Goal: Information Seeking & Learning: Find contact information

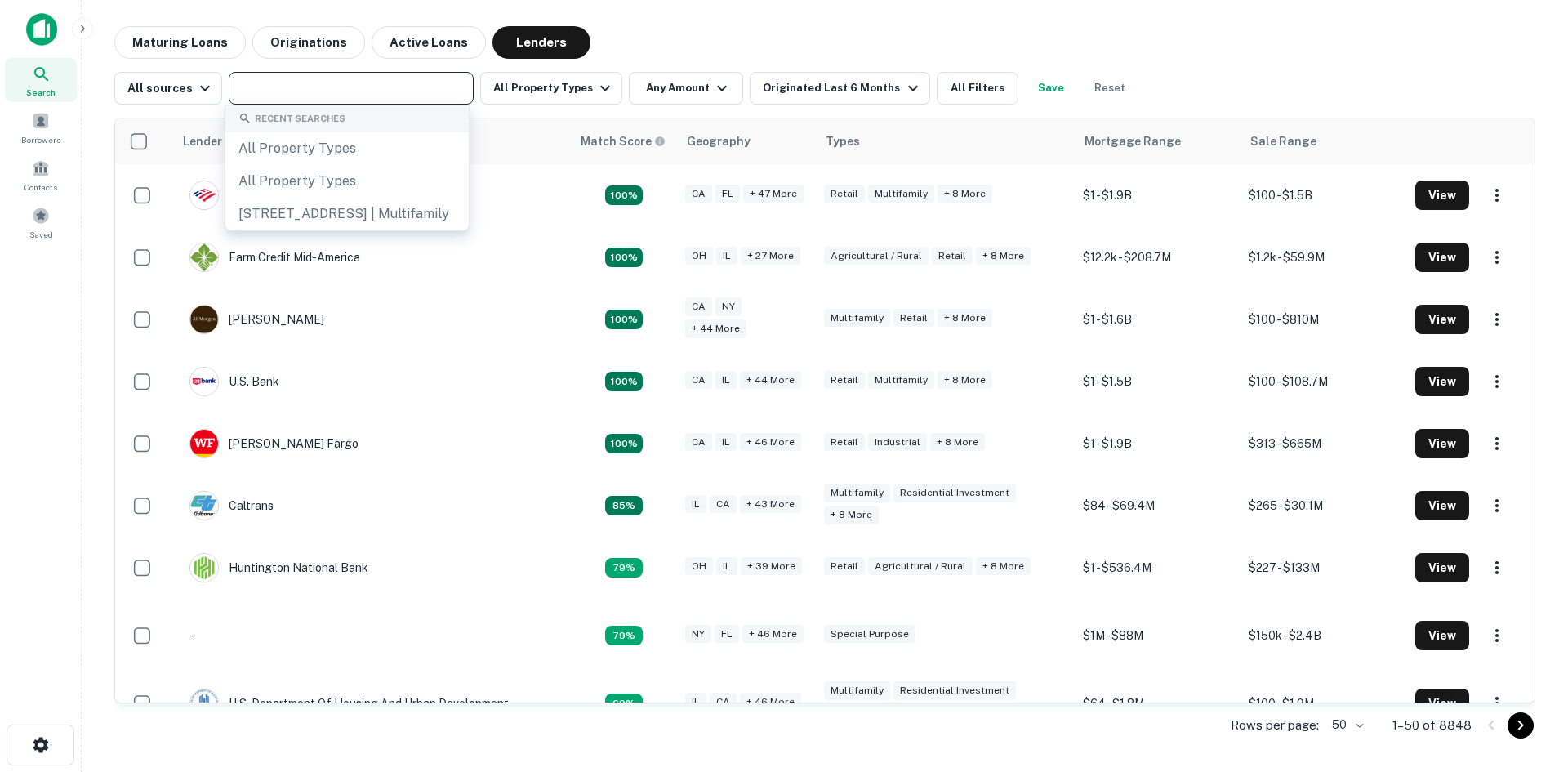
click at [284, 96] on input "text" at bounding box center [350, 87] width 233 height 23
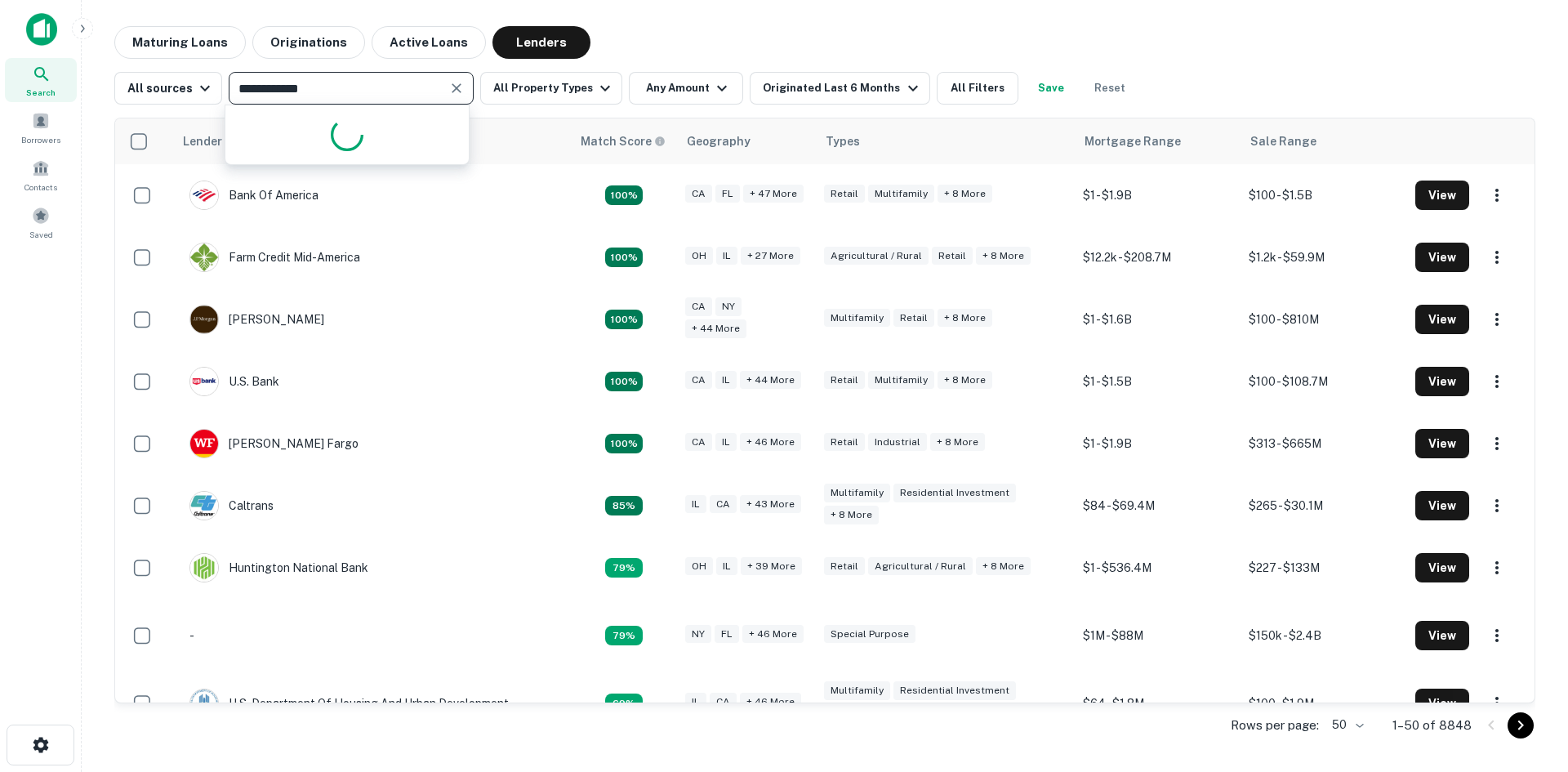
type input "**********"
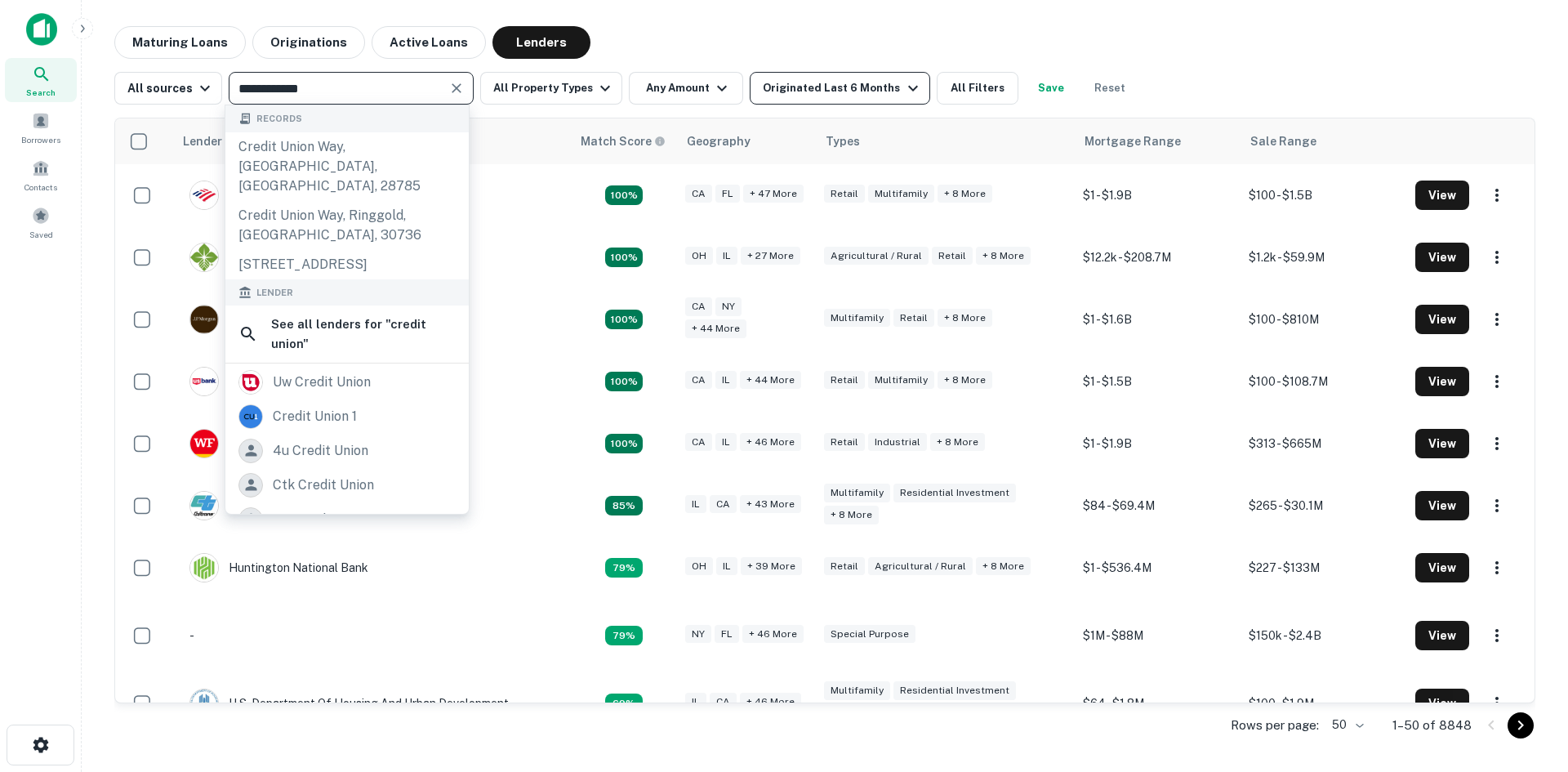
click at [862, 85] on div "Originated Last 6 Months" at bounding box center [843, 88] width 159 height 20
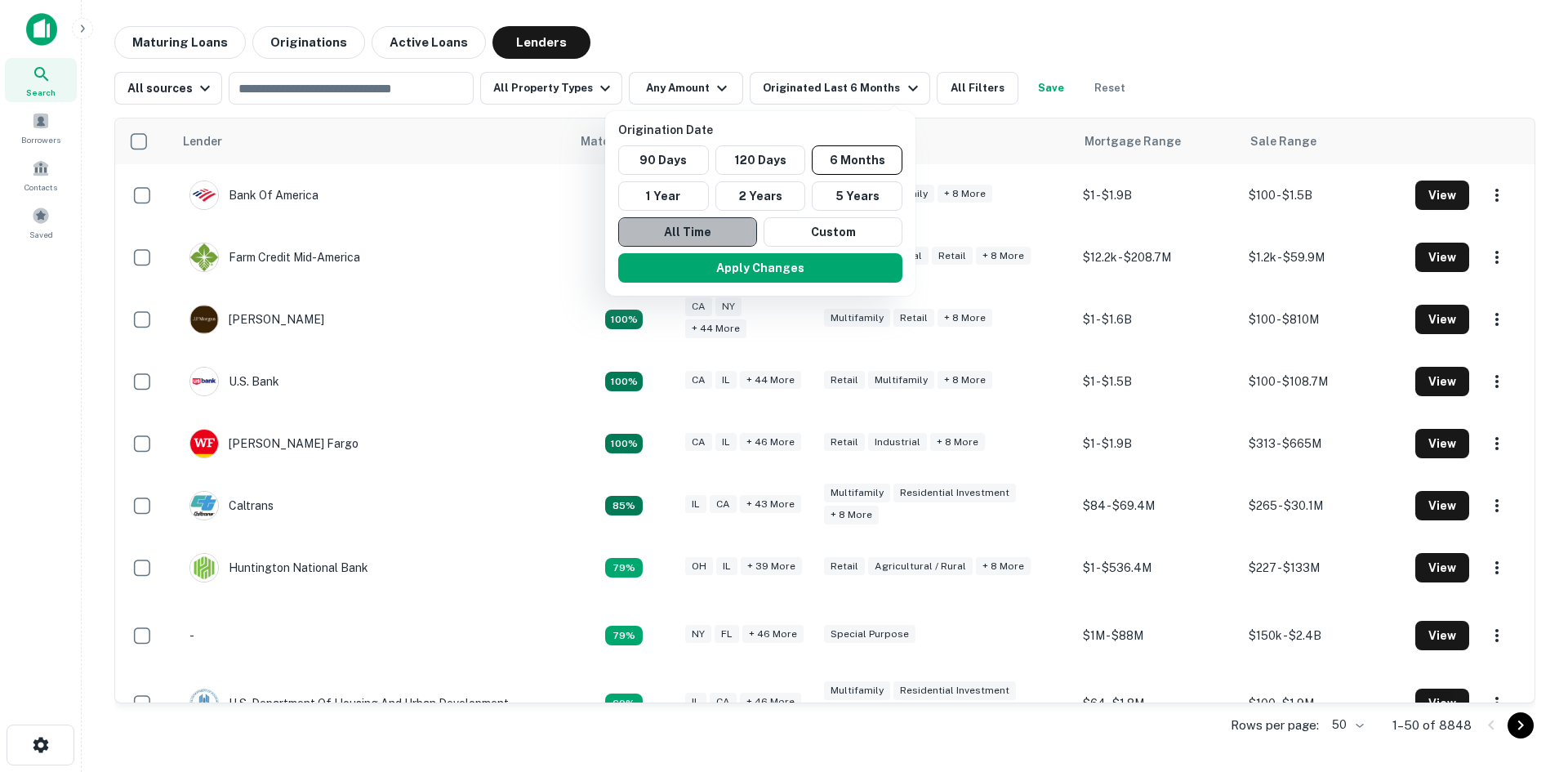
click at [692, 224] on button "All Time" at bounding box center [688, 232] width 139 height 30
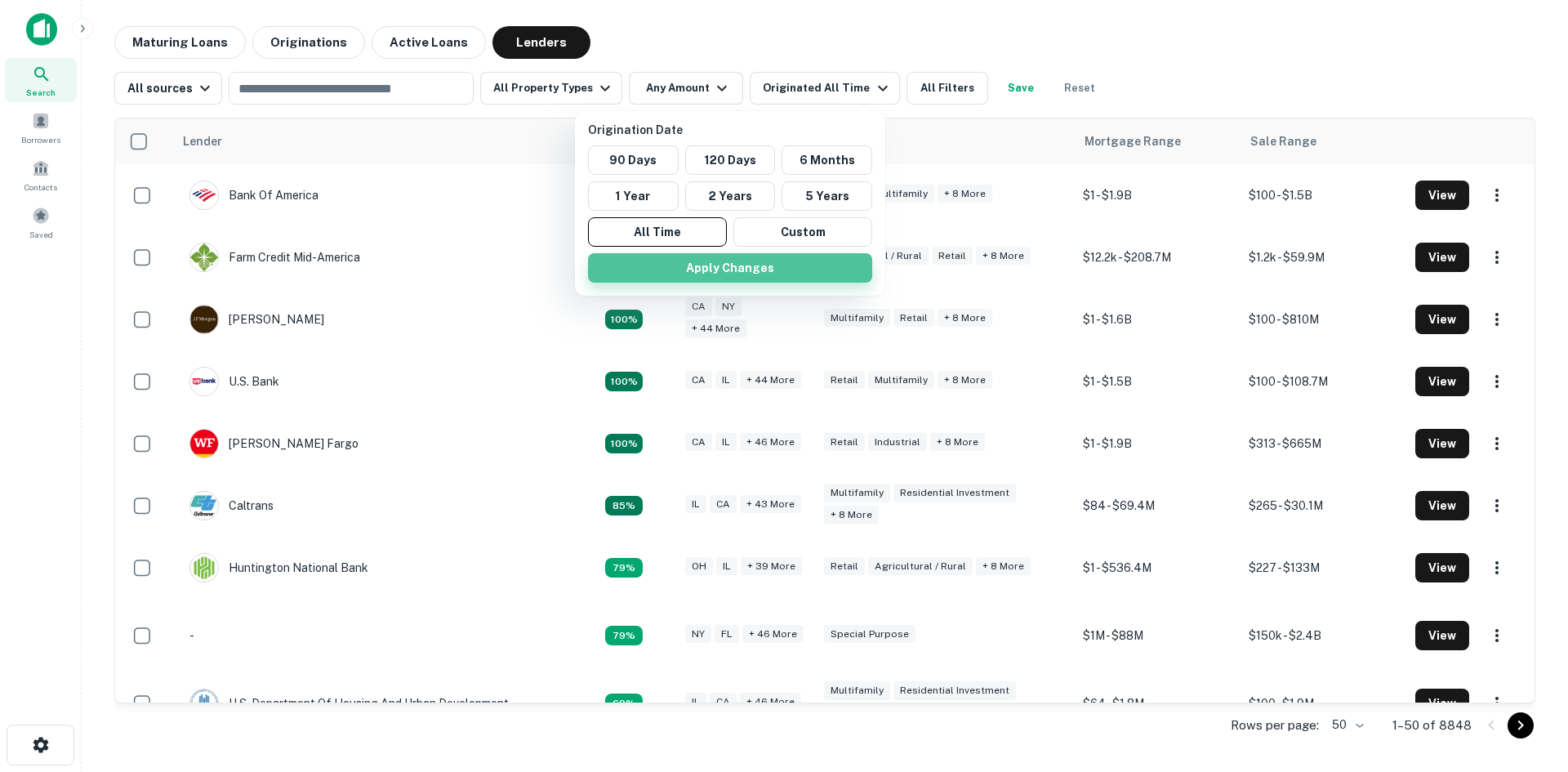
click at [658, 267] on button "Apply Changes" at bounding box center [730, 268] width 284 height 30
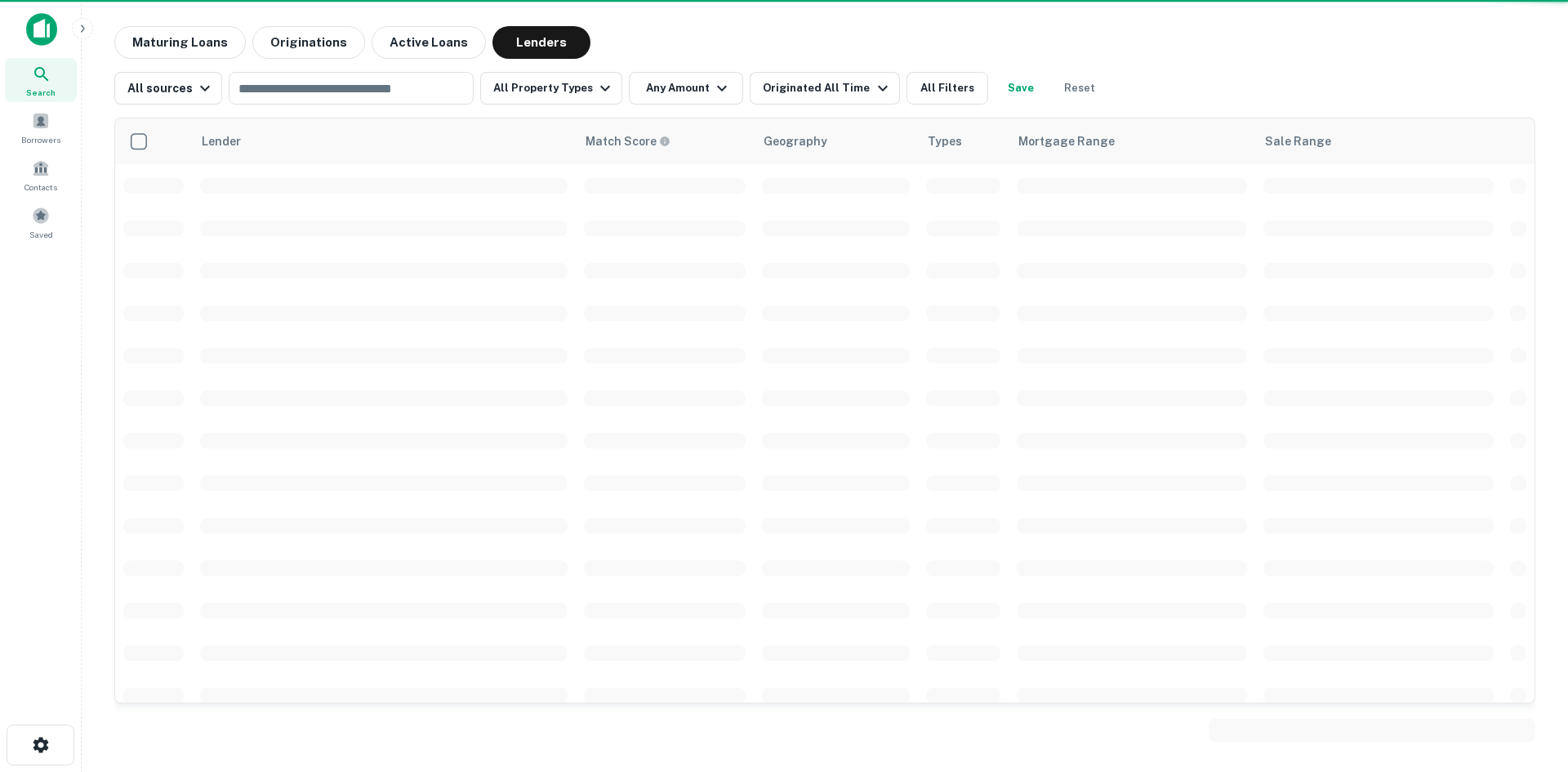
click at [388, 88] on div at bounding box center [784, 386] width 1568 height 772
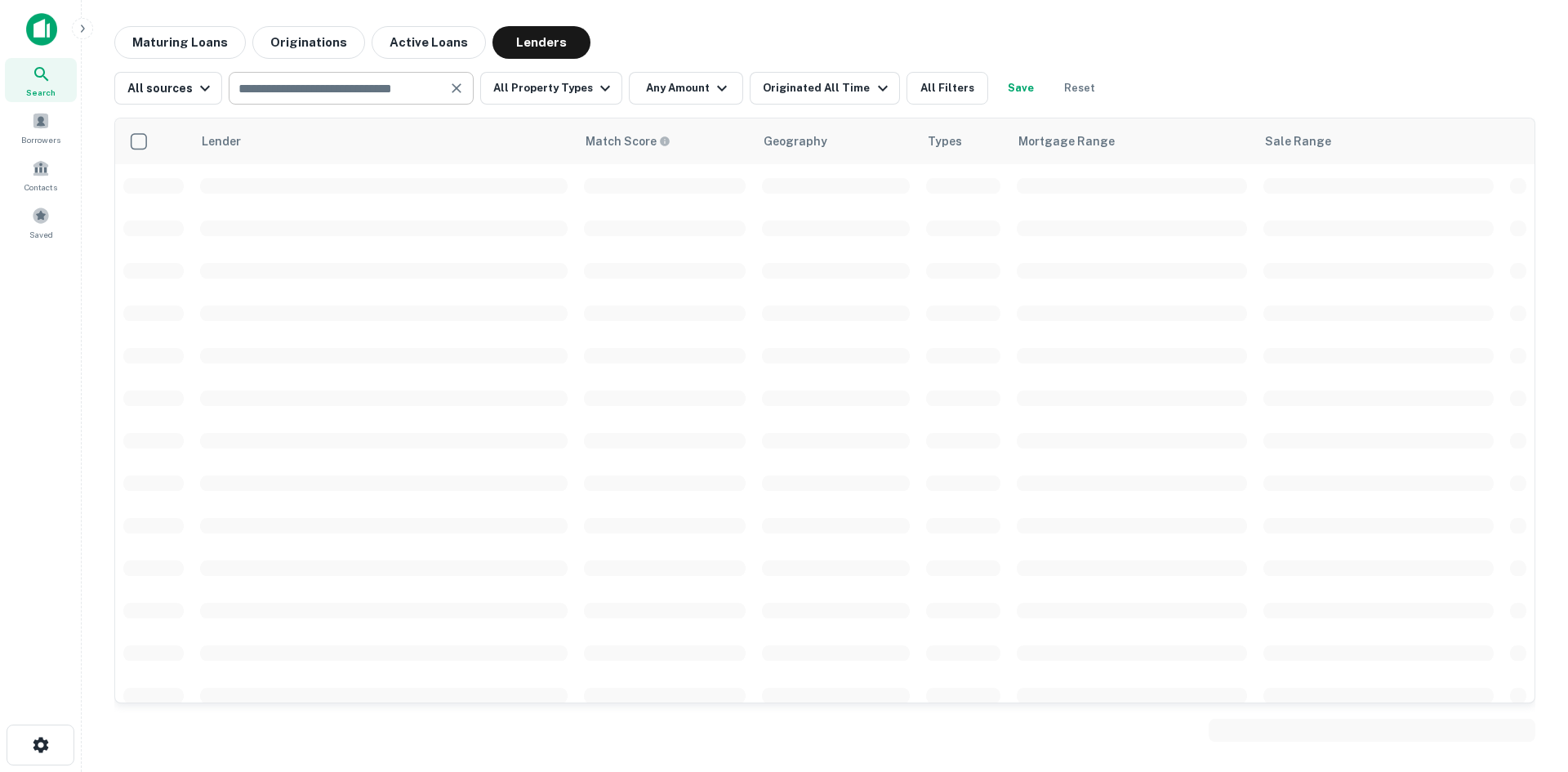
click at [379, 89] on input "text" at bounding box center [338, 87] width 209 height 23
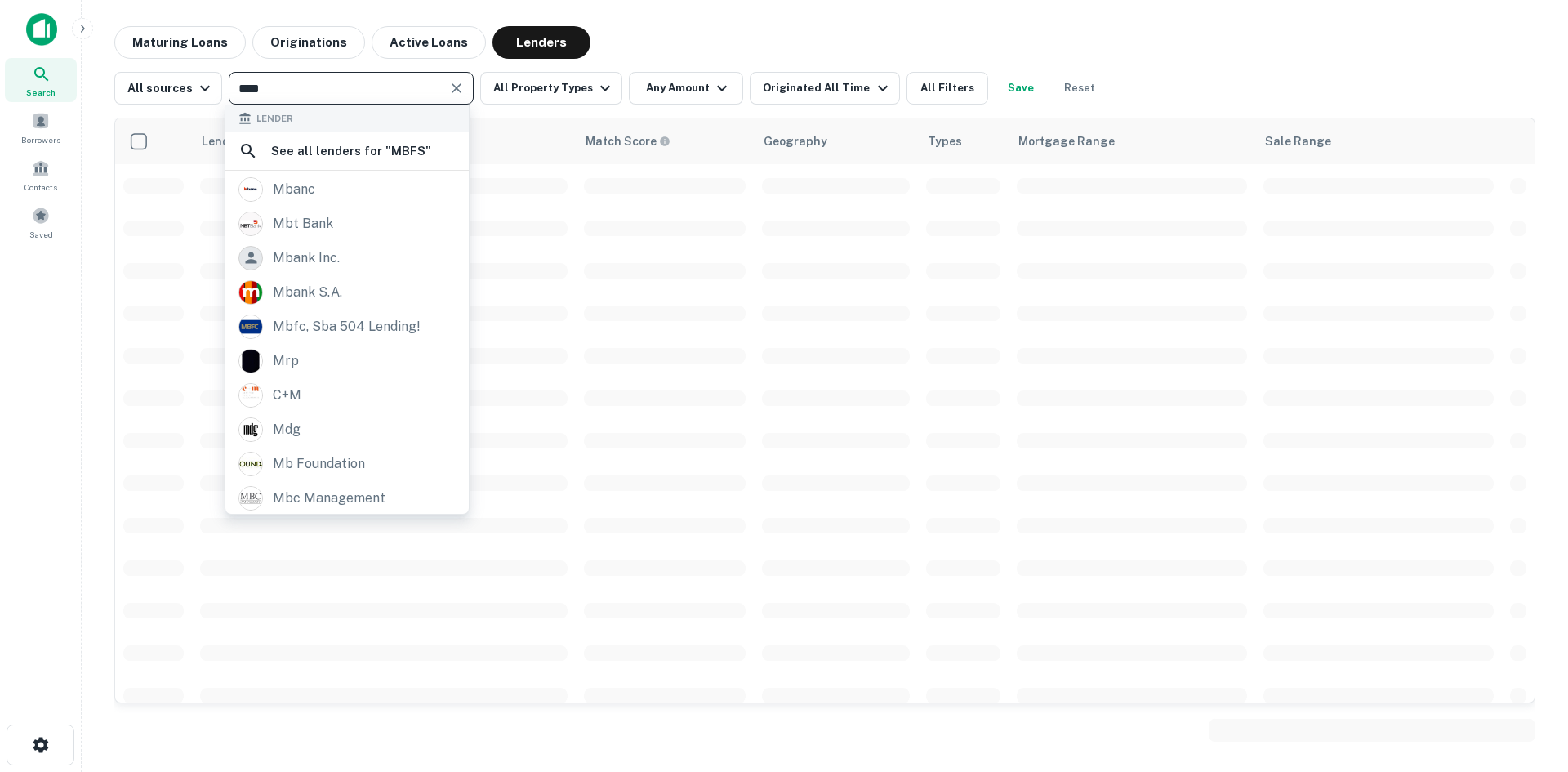
type input "****"
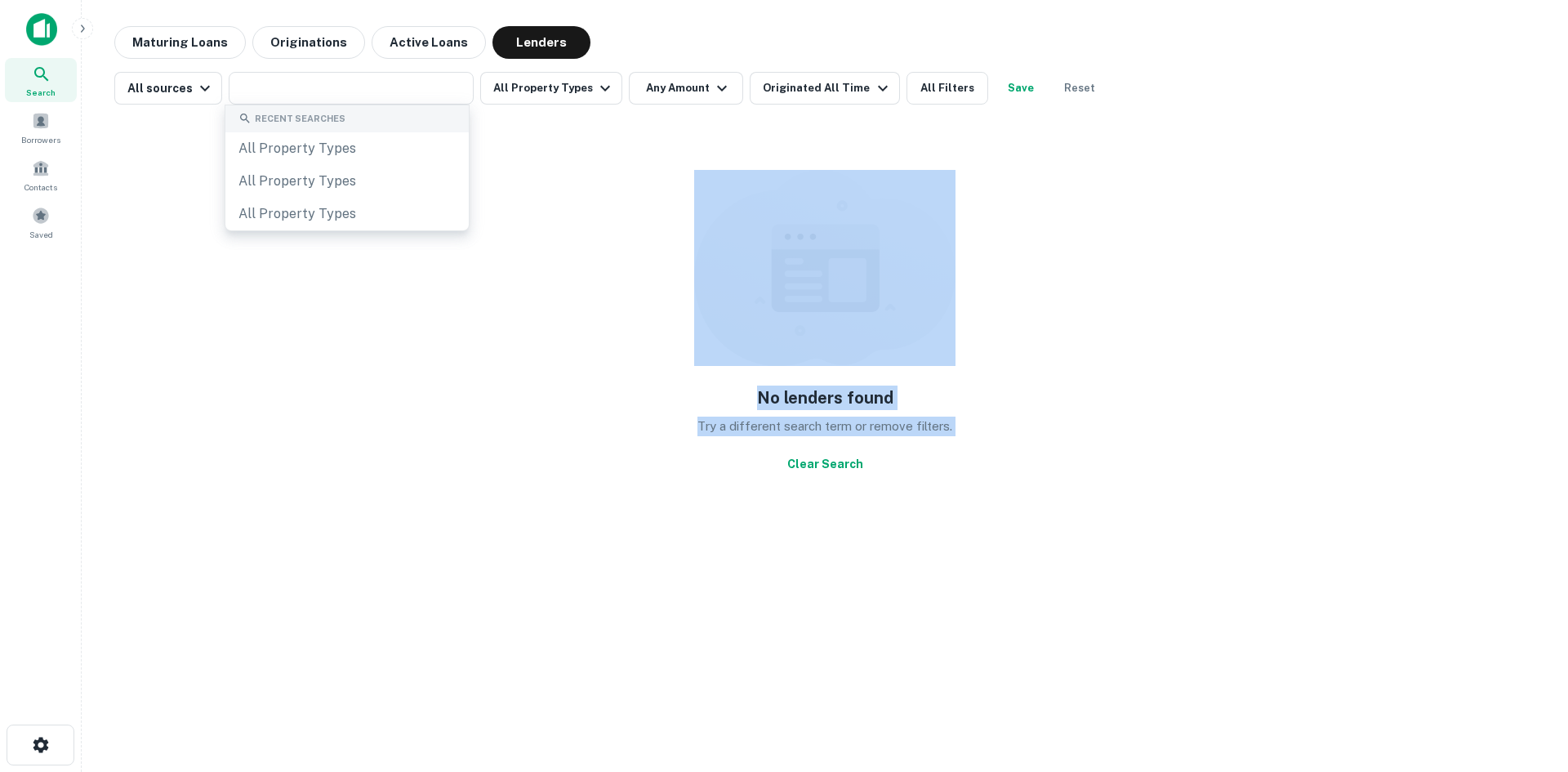
drag, startPoint x: 1232, startPoint y: 194, endPoint x: 1244, endPoint y: 173, distance: 24.2
click at [1238, 181] on div "No lenders found Try a different search term or remove filters. Clear Search" at bounding box center [825, 324] width 1421 height 413
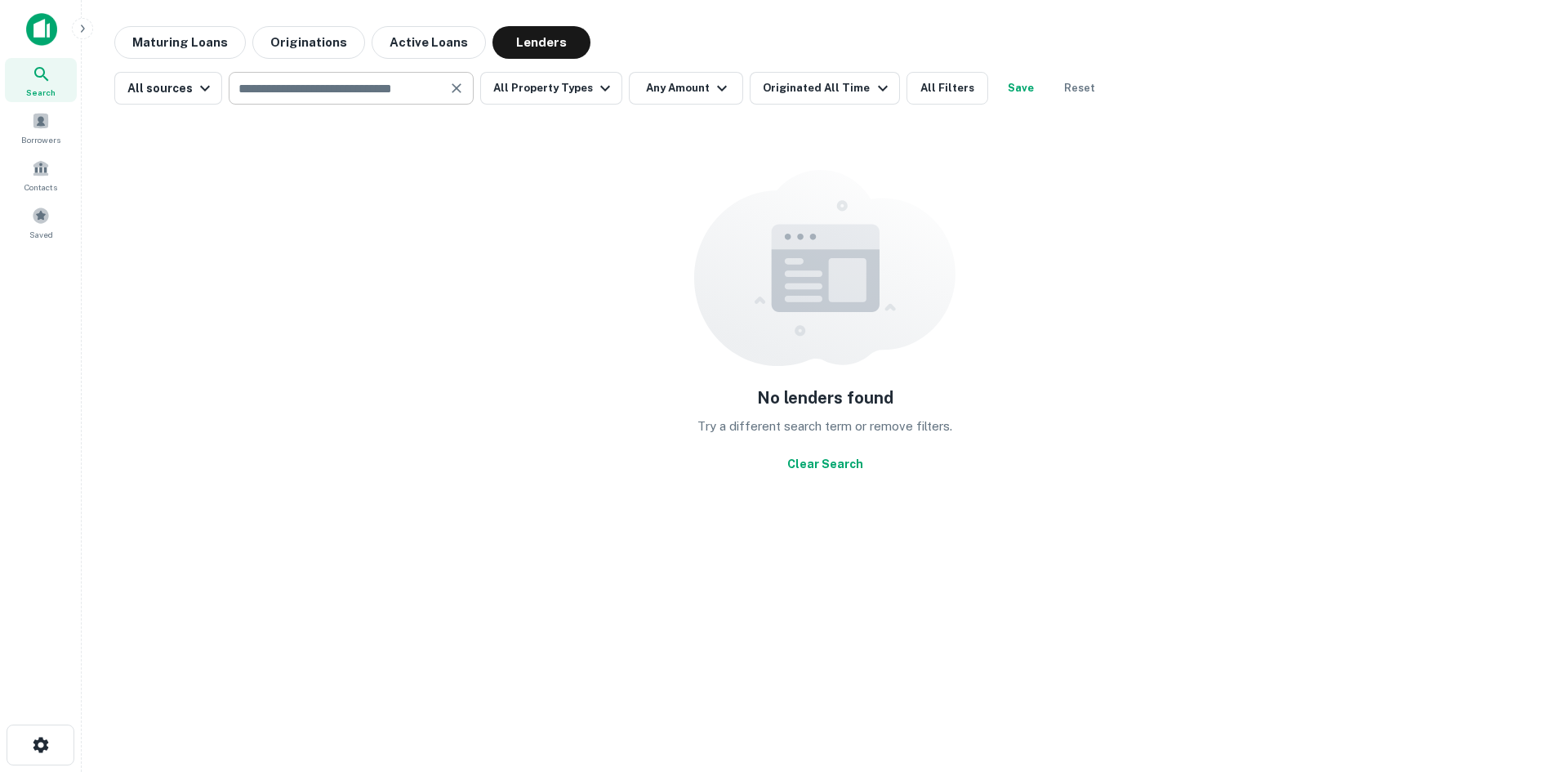
click at [389, 86] on input "text" at bounding box center [338, 87] width 209 height 23
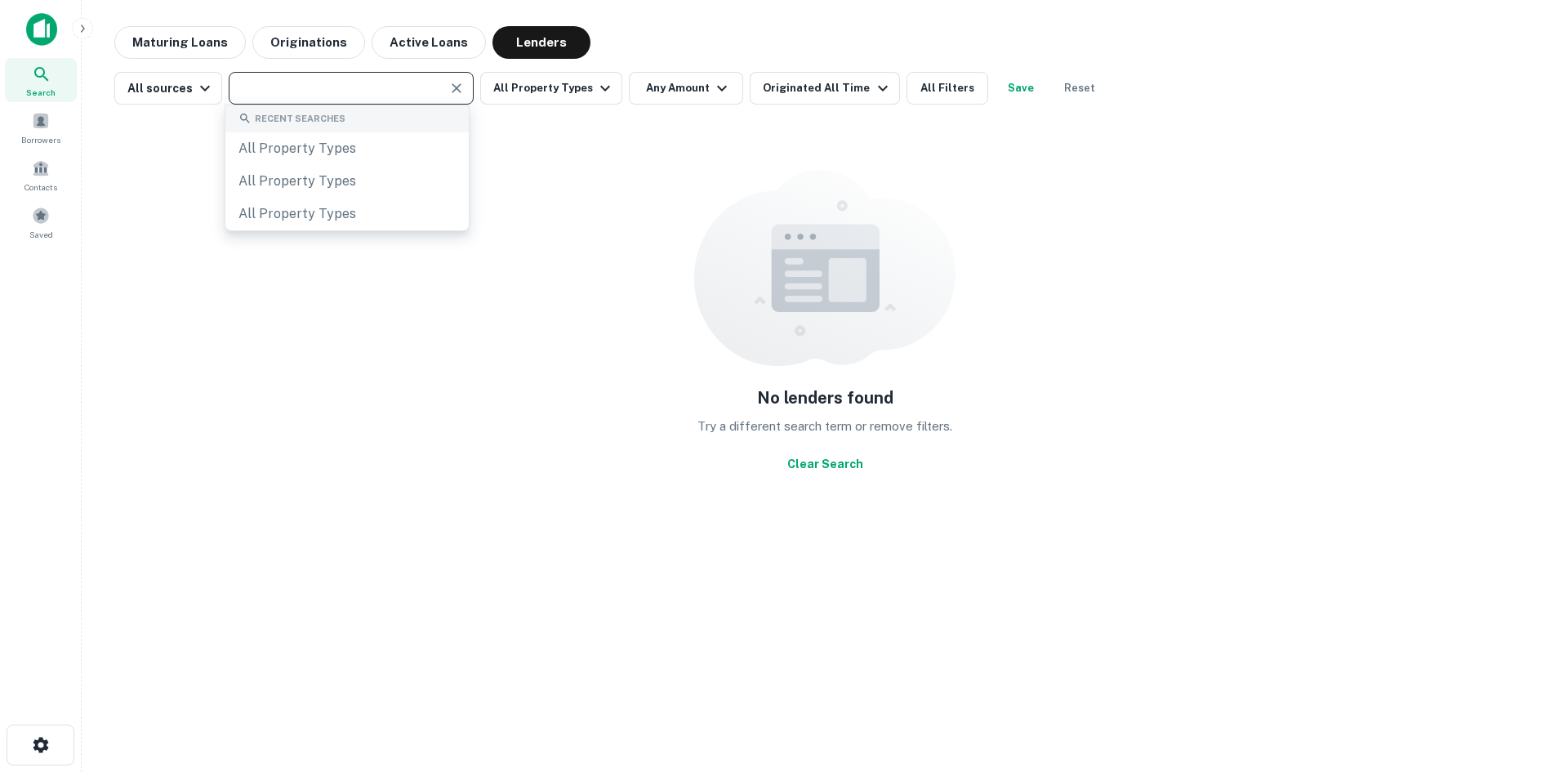
paste input "**********"
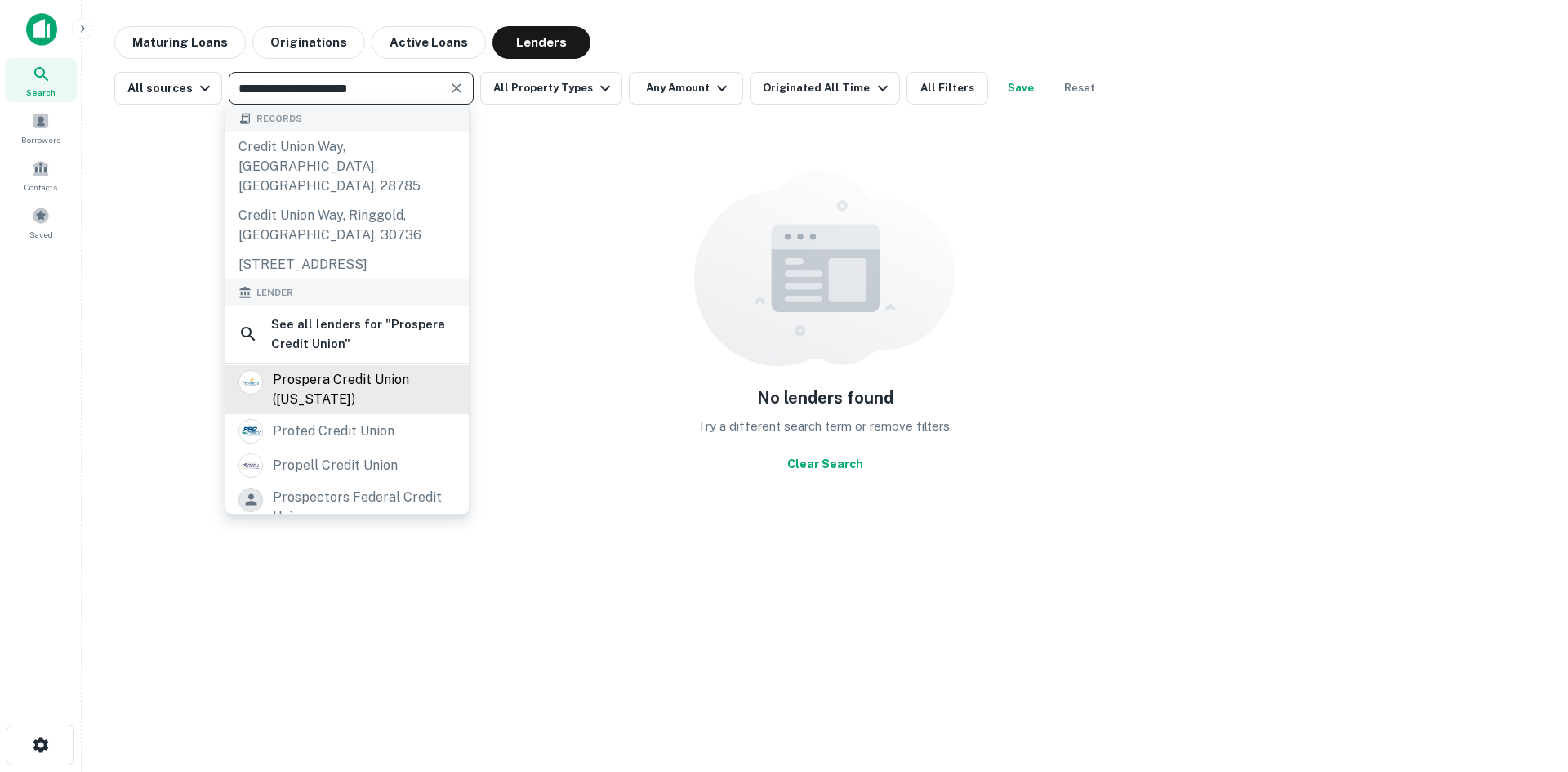
type input "**********"
click at [335, 396] on div "prospera credit union ([US_STATE])" at bounding box center [365, 388] width 183 height 39
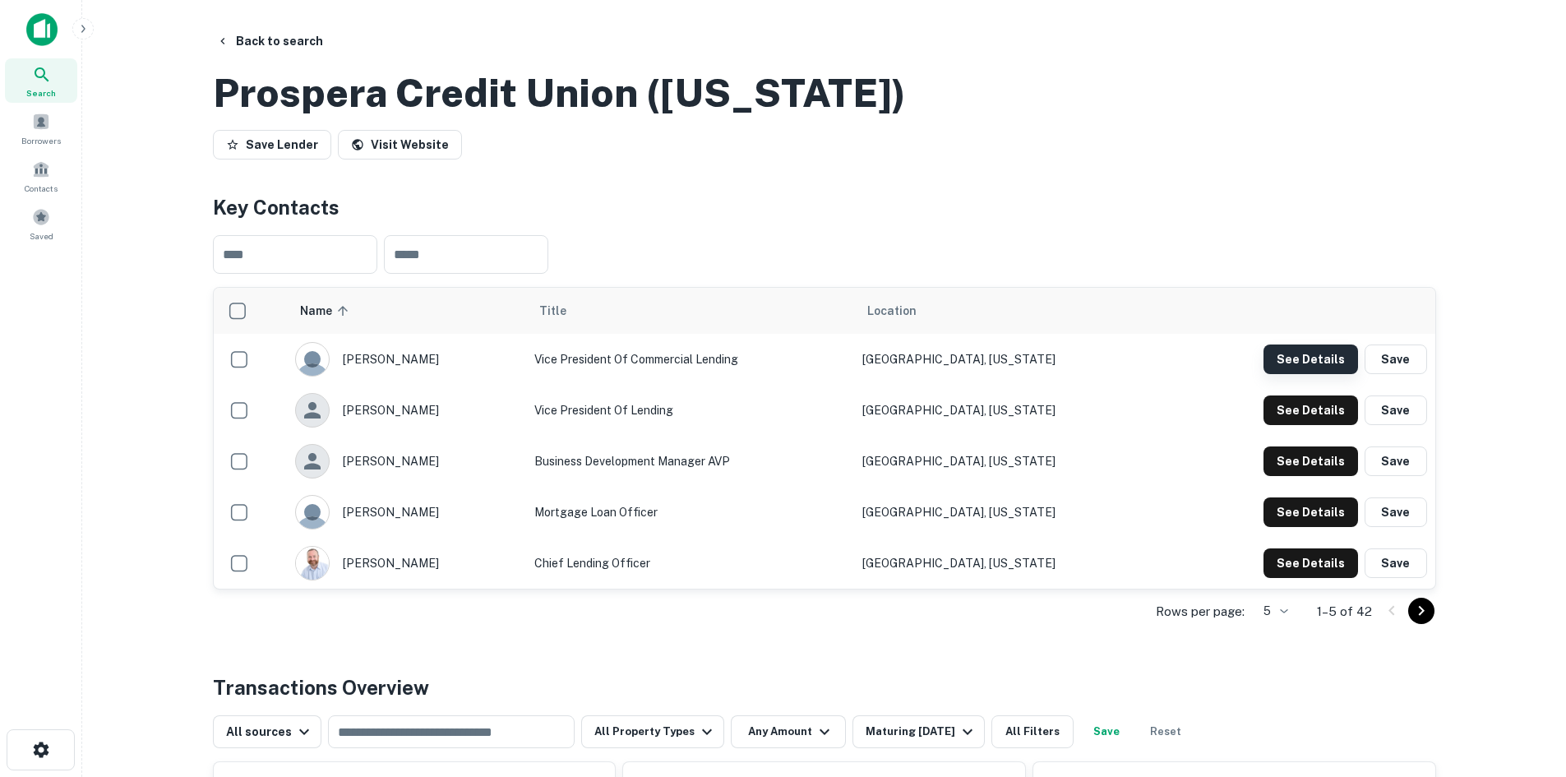
click at [1298, 374] on button "See Details" at bounding box center [1310, 359] width 95 height 30
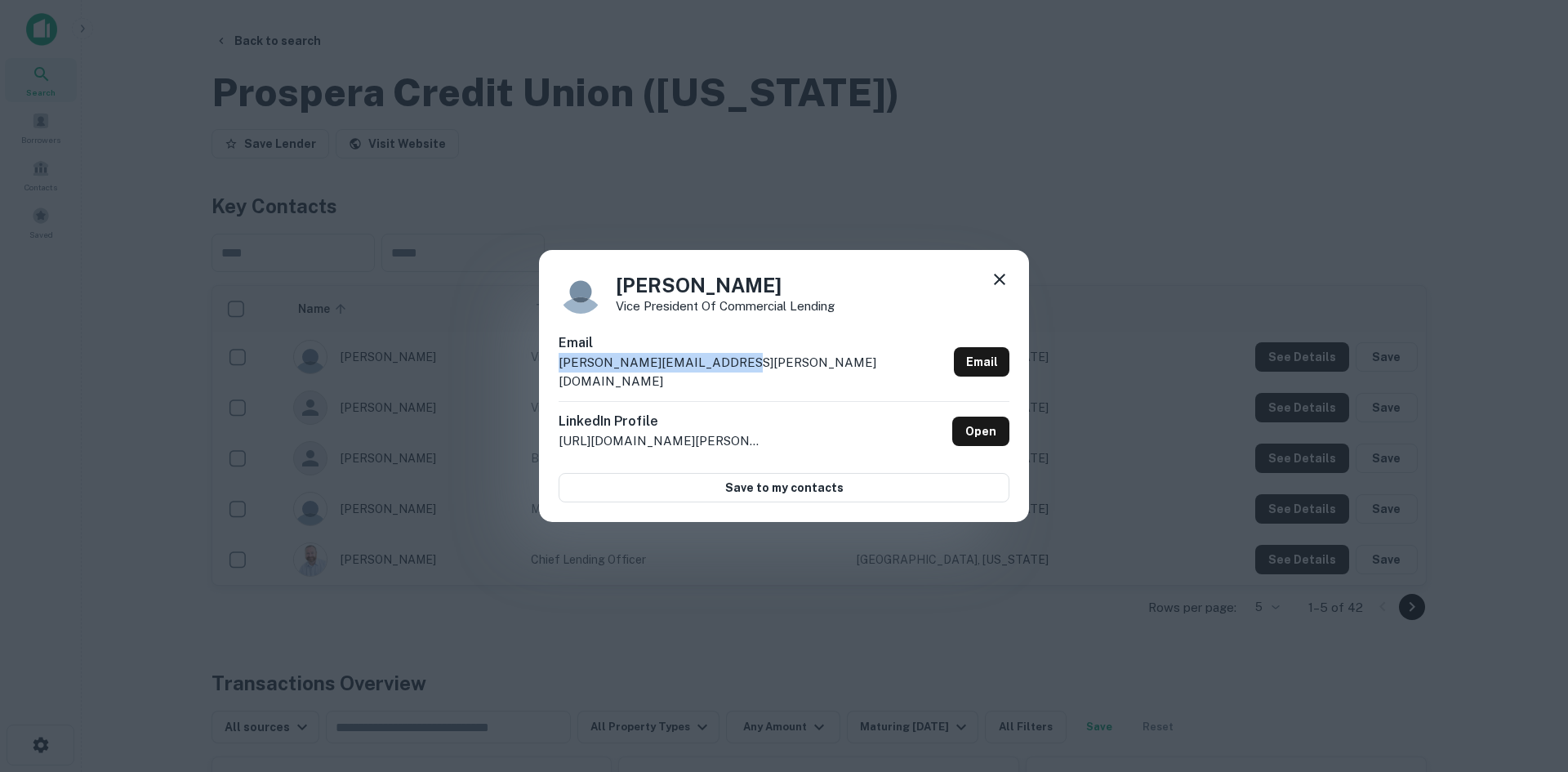
drag, startPoint x: 729, startPoint y: 369, endPoint x: 544, endPoint y: 373, distance: 185.0
click at [544, 373] on div "[PERSON_NAME] Vice President of Commercial Lending Email [PERSON_NAME][EMAIL_AD…" at bounding box center [783, 386] width 490 height 273
copy p "[PERSON_NAME][EMAIL_ADDRESS][PERSON_NAME][DOMAIN_NAME]"
drag, startPoint x: 620, startPoint y: 291, endPoint x: 761, endPoint y: 298, distance: 141.2
click at [761, 298] on h4 "[PERSON_NAME]" at bounding box center [725, 285] width 219 height 30
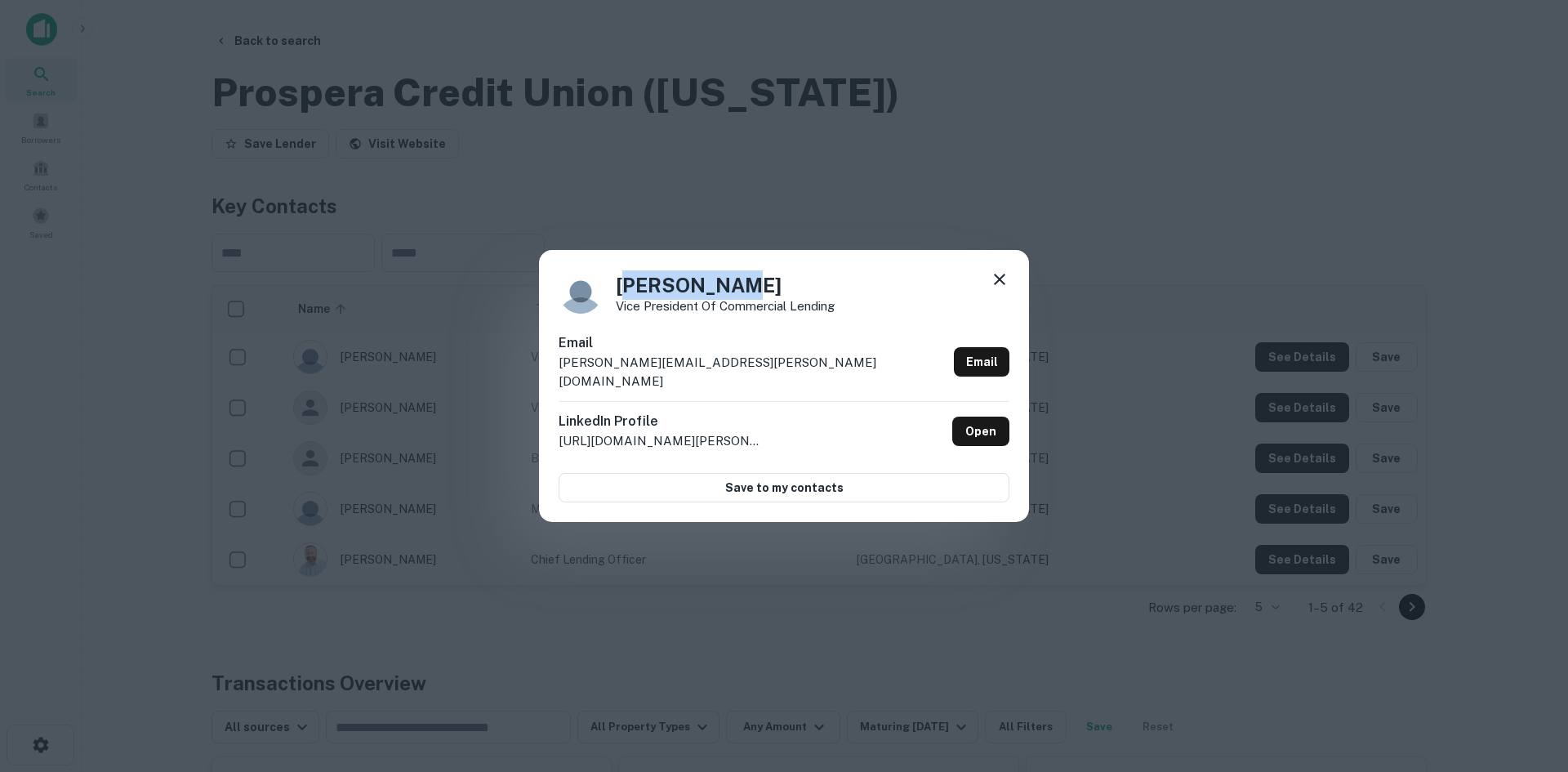
click at [768, 280] on h4 "[PERSON_NAME]" at bounding box center [725, 285] width 219 height 30
drag, startPoint x: 759, startPoint y: 286, endPoint x: 605, endPoint y: 295, distance: 154.3
click at [605, 295] on div "[PERSON_NAME] Vice President of Commercial Lending" at bounding box center [784, 291] width 451 height 44
copy h4 "[PERSON_NAME]"
drag, startPoint x: 764, startPoint y: 364, endPoint x: 568, endPoint y: 374, distance: 196.3
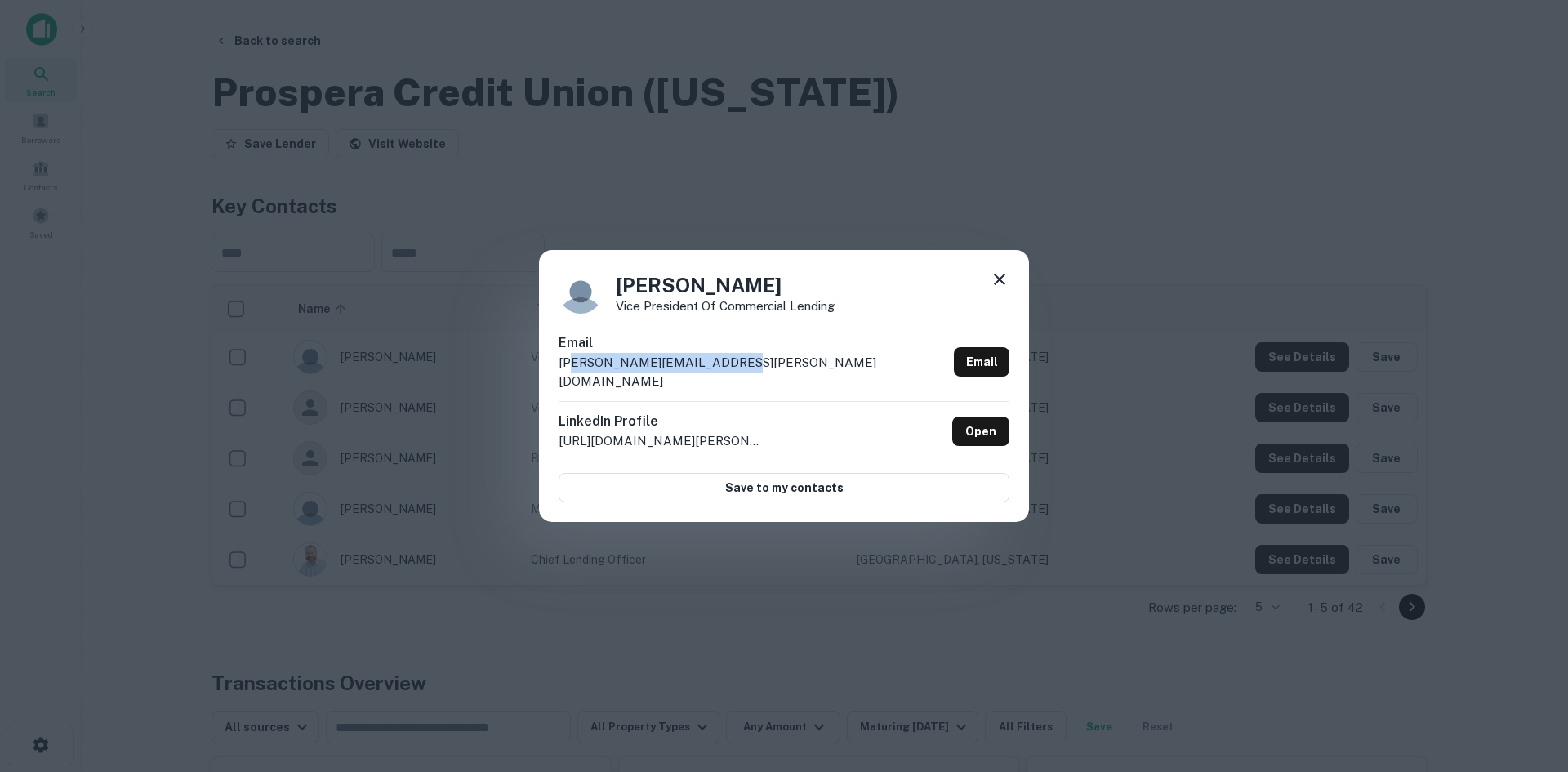
click at [568, 374] on div "Email [PERSON_NAME][EMAIL_ADDRESS][PERSON_NAME][DOMAIN_NAME] Email" at bounding box center [784, 367] width 451 height 68
click at [764, 292] on h4 "[PERSON_NAME]" at bounding box center [725, 285] width 219 height 30
drag, startPoint x: 618, startPoint y: 314, endPoint x: 844, endPoint y: 319, distance: 226.1
click at [844, 314] on div "[PERSON_NAME] Vice President of Commercial Lending" at bounding box center [784, 291] width 451 height 44
copy p "Vice President of Commercial Lending"
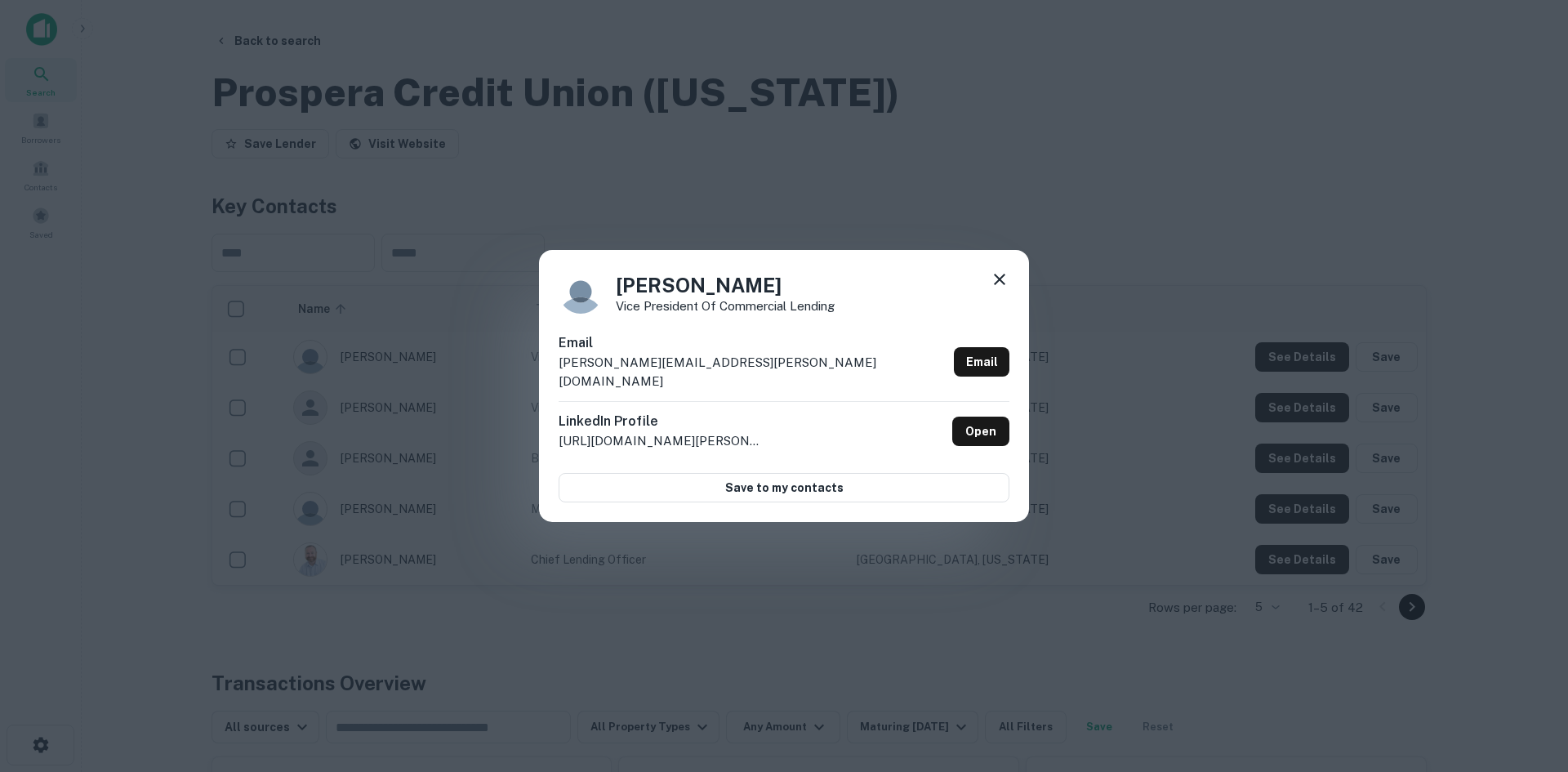
click at [693, 228] on div "[PERSON_NAME] Vice President of Commercial Lending Email [PERSON_NAME][EMAIL_AD…" at bounding box center [784, 386] width 1568 height 772
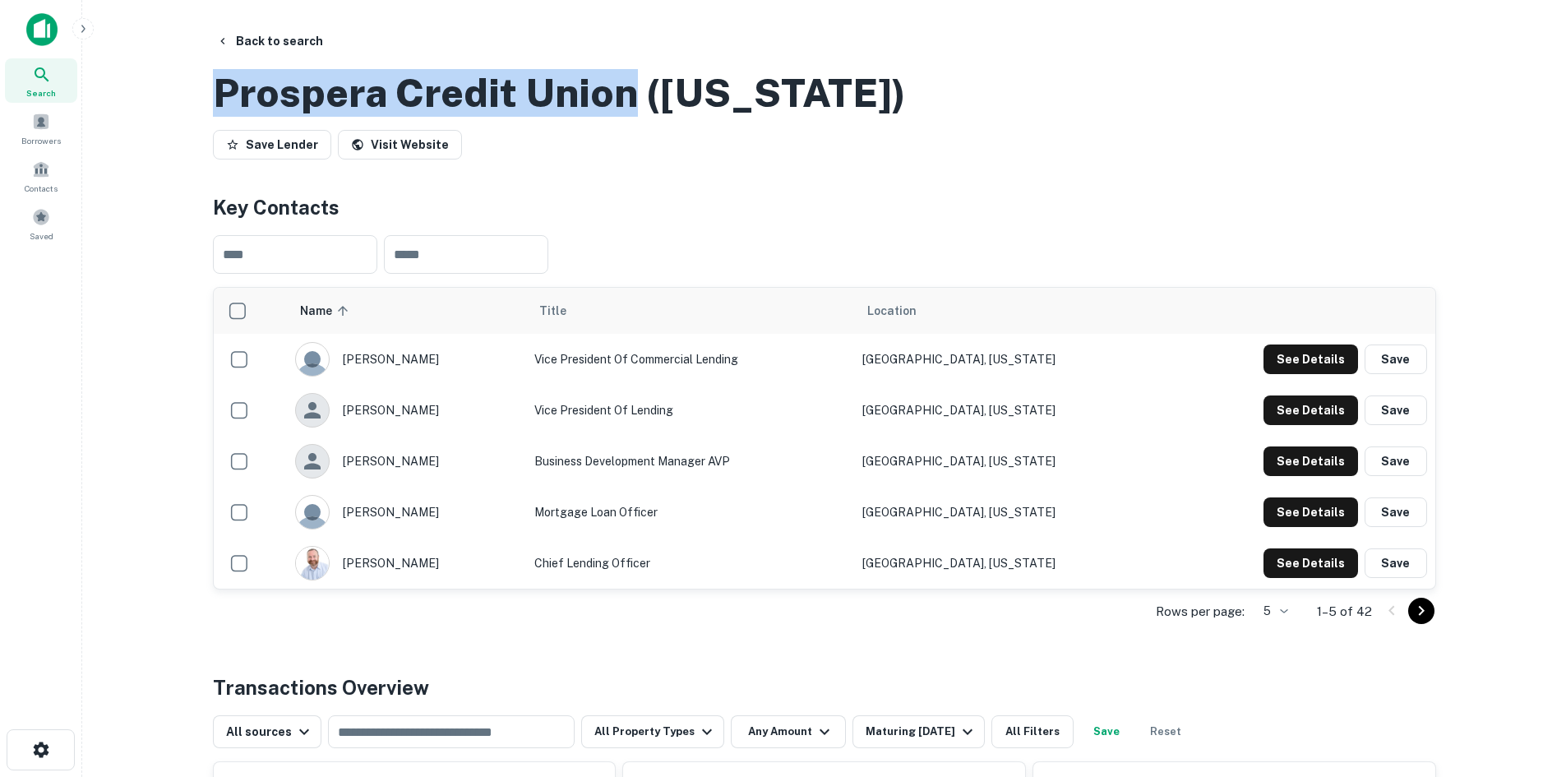
drag, startPoint x: 219, startPoint y: 167, endPoint x: 626, endPoint y: 177, distance: 407.8
click at [626, 117] on h2 "Prospera Credit Union ([US_STATE])" at bounding box center [559, 93] width 693 height 48
copy h2 "Prospera Credit Union"
click at [225, 117] on h2 "Prospera Credit Union ([US_STATE])" at bounding box center [559, 93] width 693 height 48
drag, startPoint x: 219, startPoint y: 164, endPoint x: 626, endPoint y: 163, distance: 406.9
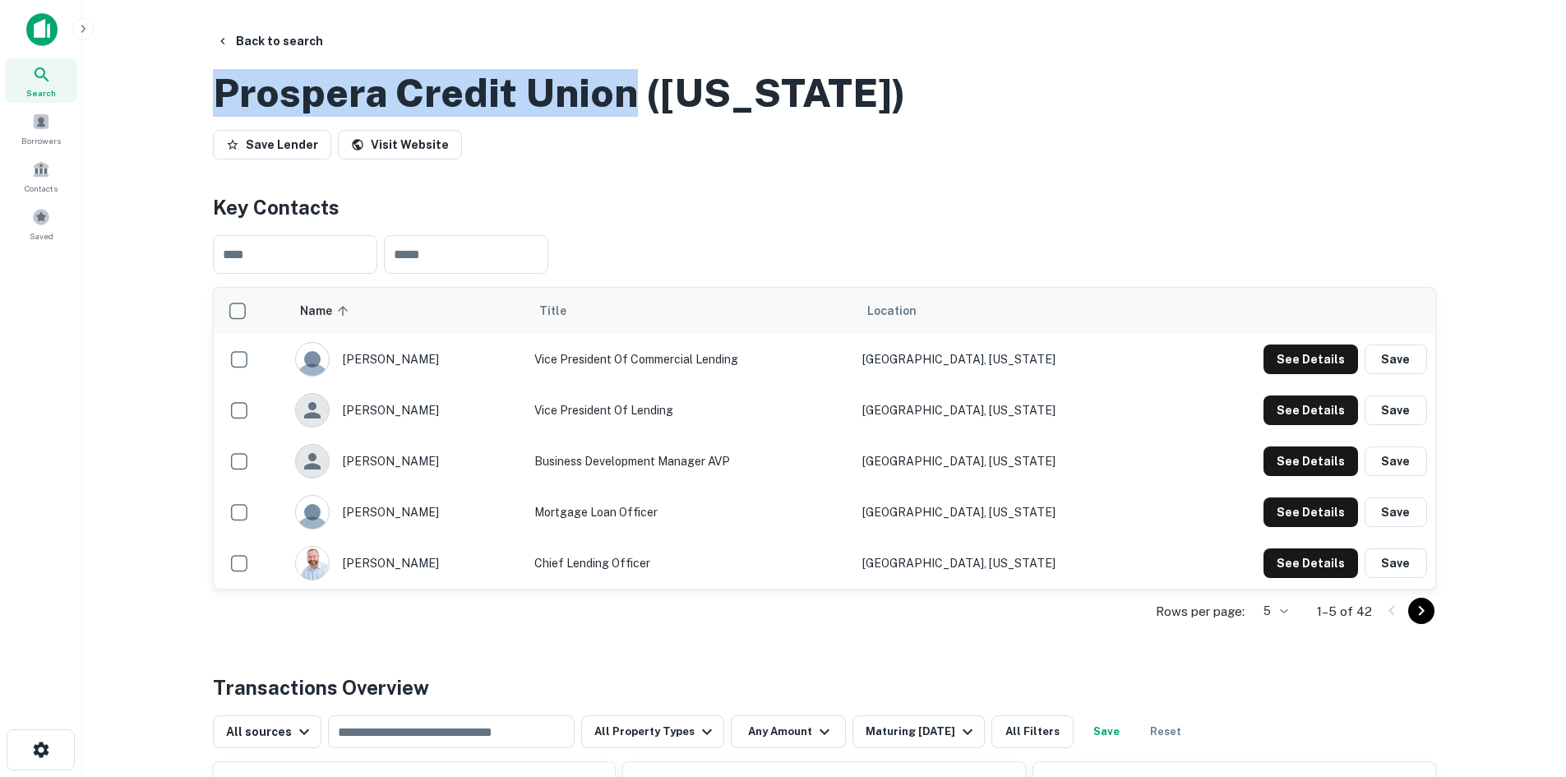
click at [626, 117] on h2 "Prospera Credit Union ([US_STATE])" at bounding box center [559, 93] width 693 height 48
copy h2 "Prospera Credit Union"
click at [273, 39] on button "Back to search" at bounding box center [270, 41] width 120 height 30
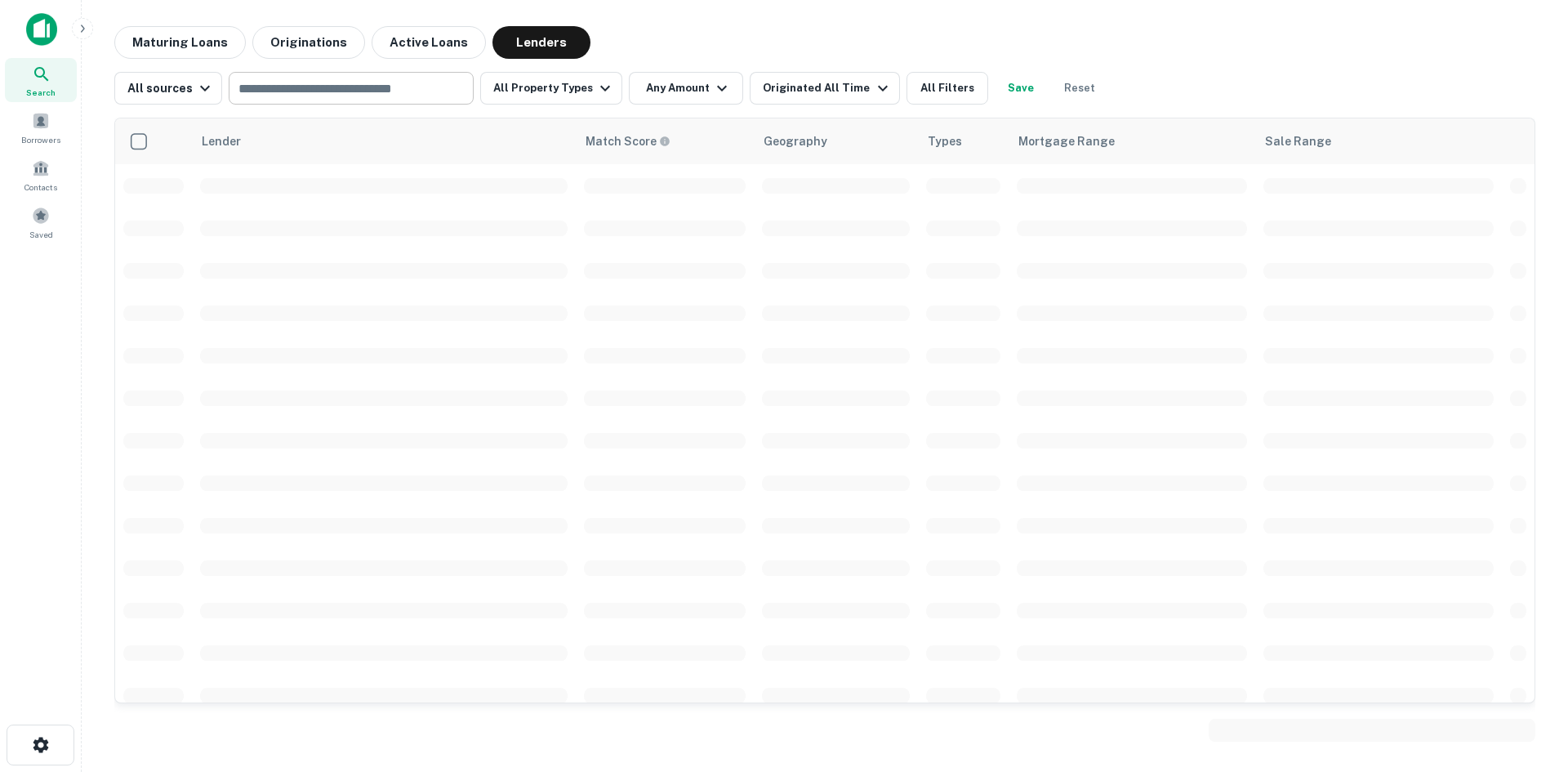
click at [350, 89] on input "text" at bounding box center [350, 87] width 233 height 23
type input "**********"
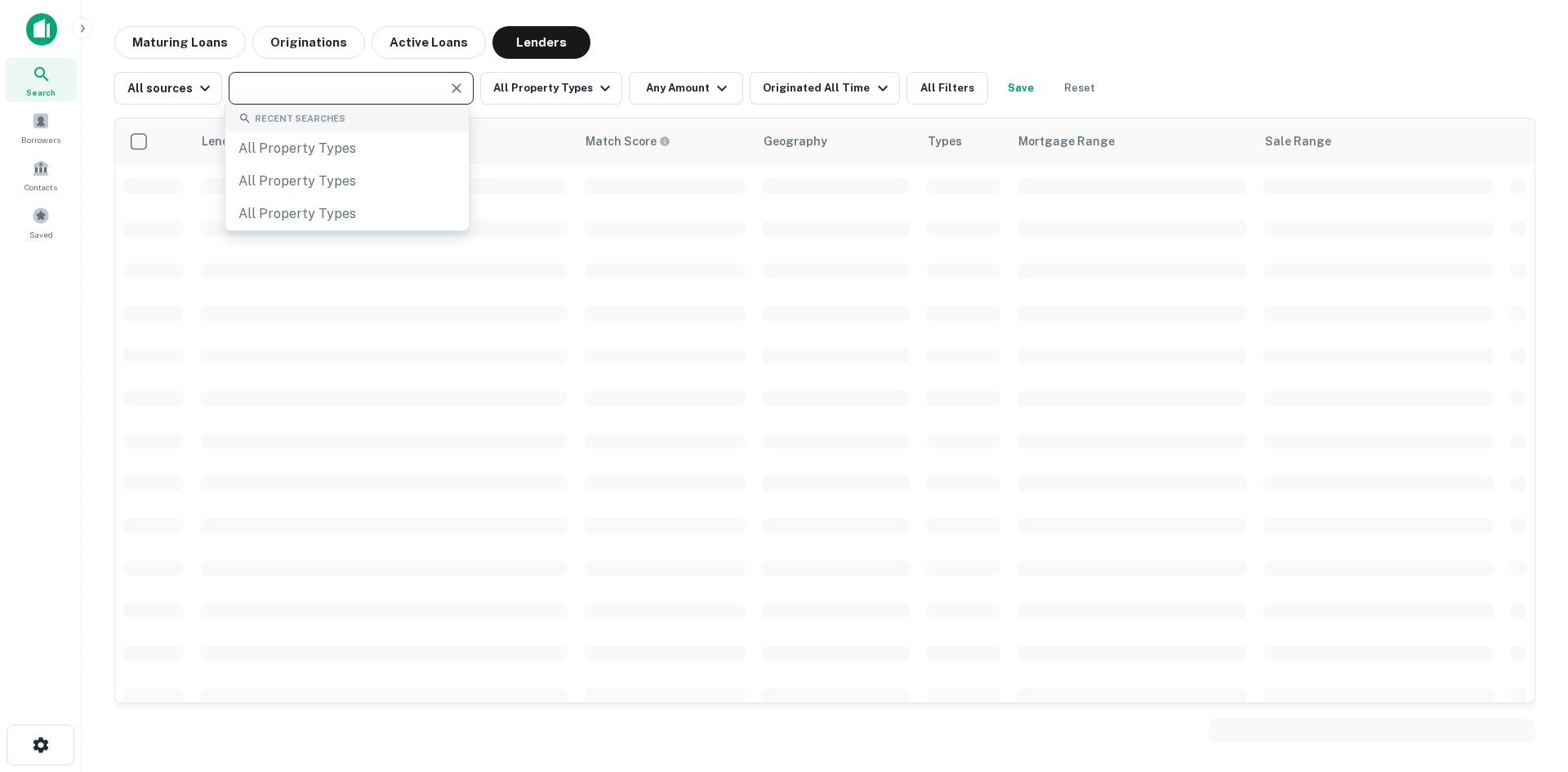
click at [295, 91] on input "text" at bounding box center [338, 87] width 209 height 23
click at [288, 88] on input "text" at bounding box center [338, 87] width 209 height 23
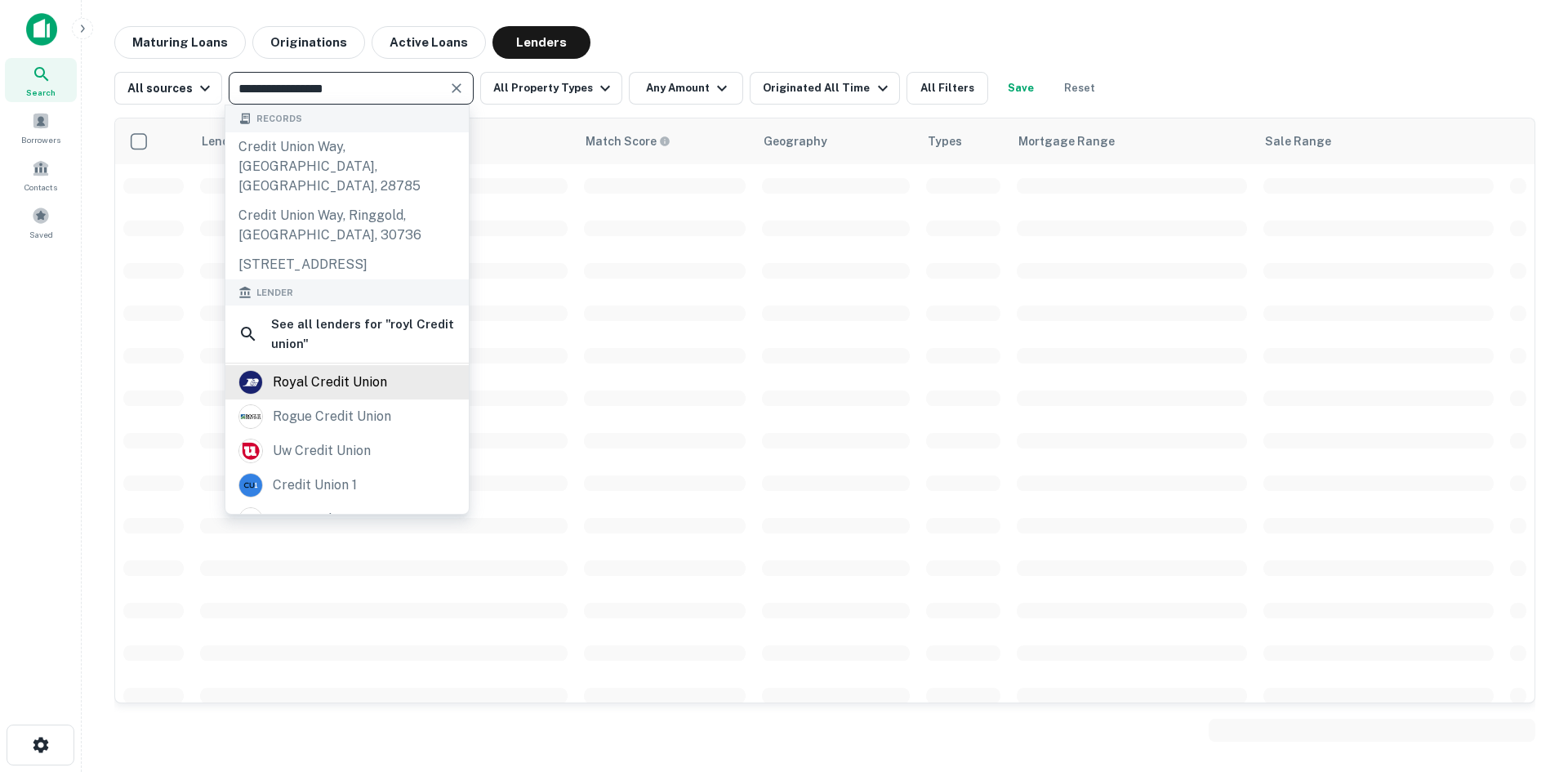
type input "**********"
click at [359, 384] on div "royal credit union" at bounding box center [330, 382] width 114 height 25
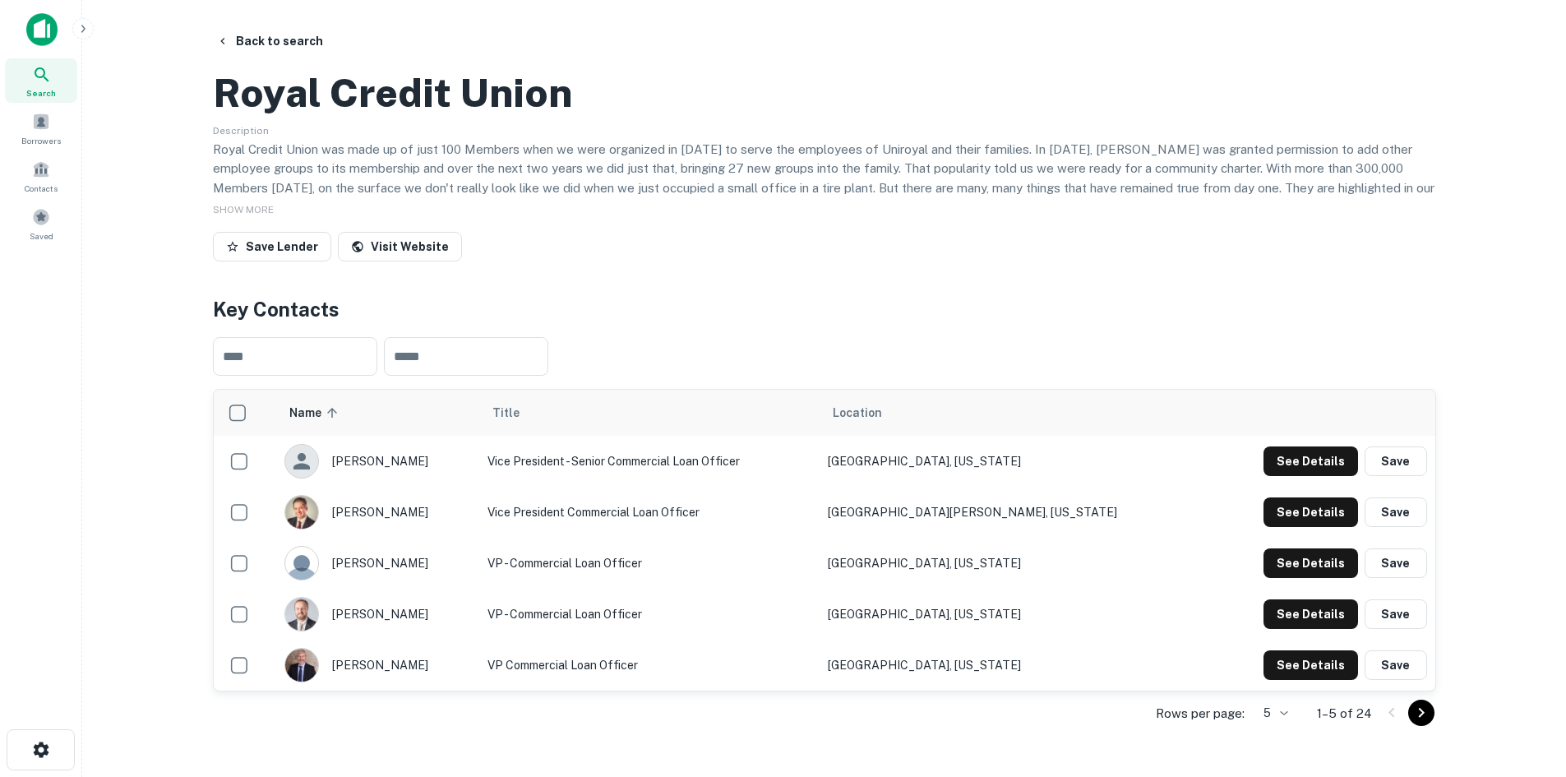
scroll to position [82, 0]
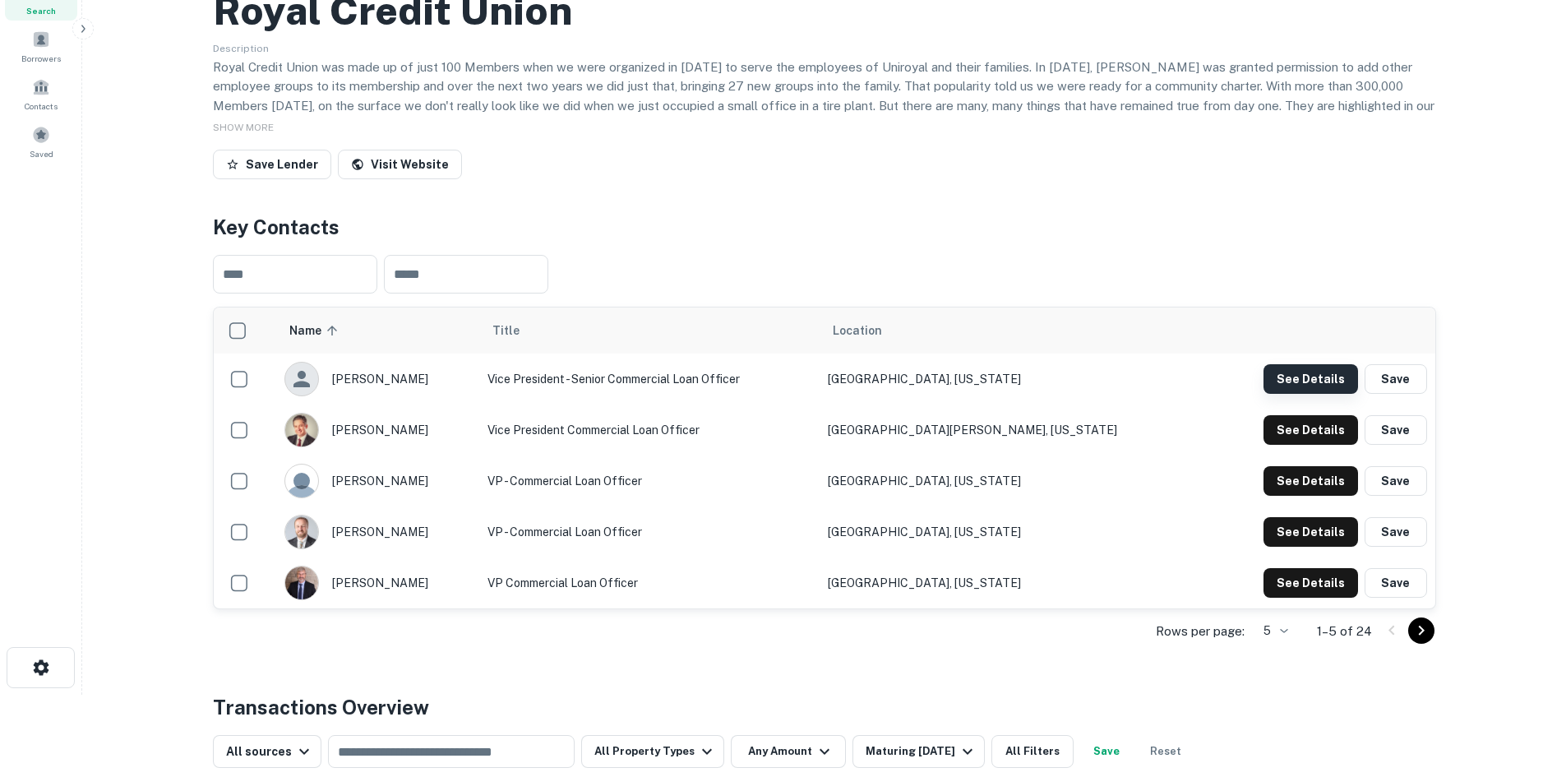
click at [1304, 394] on button "See Details" at bounding box center [1310, 379] width 95 height 30
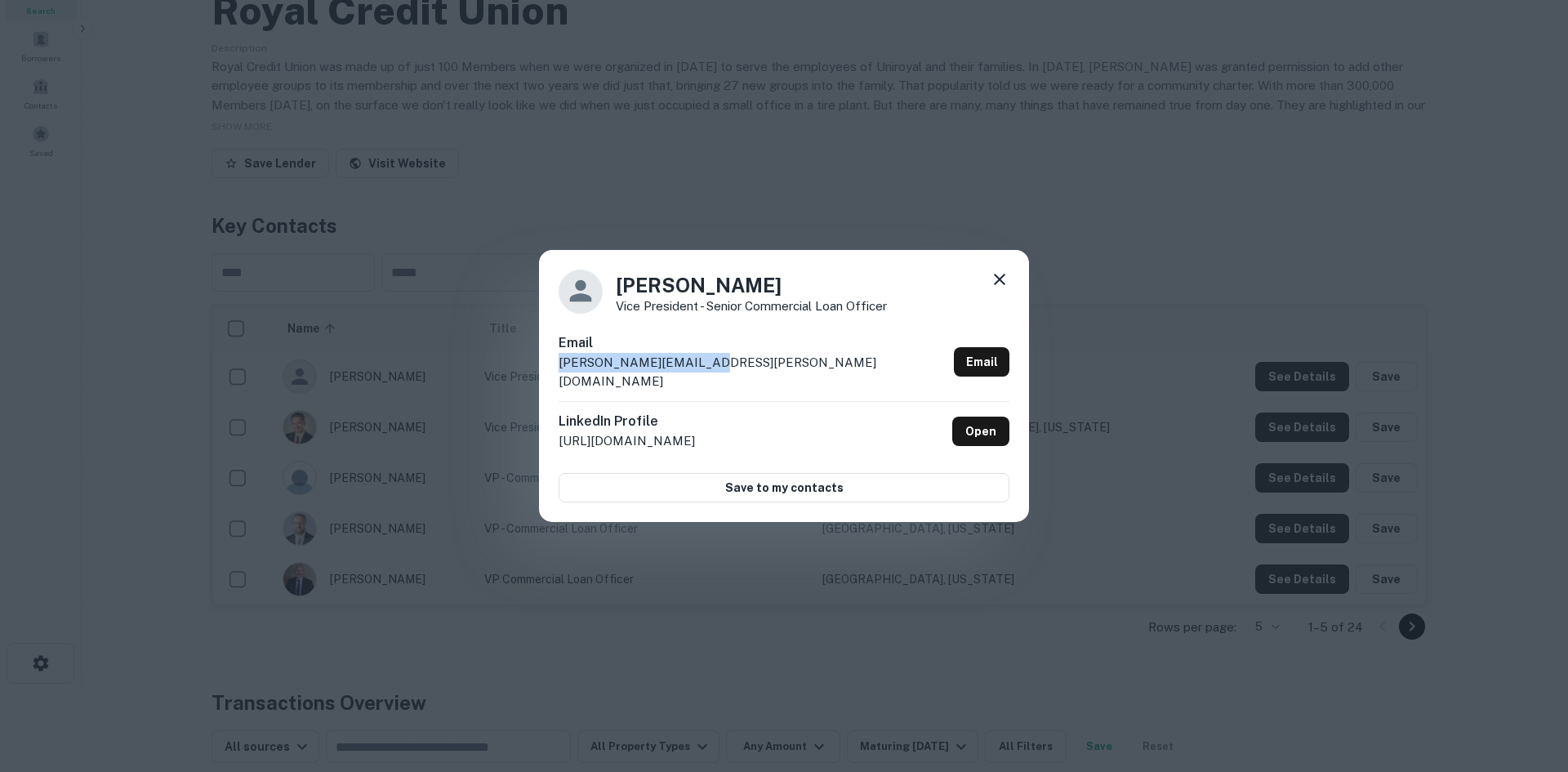
drag, startPoint x: 717, startPoint y: 370, endPoint x: 552, endPoint y: 379, distance: 165.2
click at [552, 379] on div "[PERSON_NAME] Vice President - Senior Commercial Loan Officer Email [PERSON_NAM…" at bounding box center [783, 386] width 490 height 273
copy p "[PERSON_NAME][EMAIL_ADDRESS][PERSON_NAME][DOMAIN_NAME]"
drag, startPoint x: 768, startPoint y: 287, endPoint x: 608, endPoint y: 291, distance: 160.0
click at [608, 291] on div "[PERSON_NAME] Vice President - Senior Commercial Loan Officer" at bounding box center [784, 291] width 451 height 44
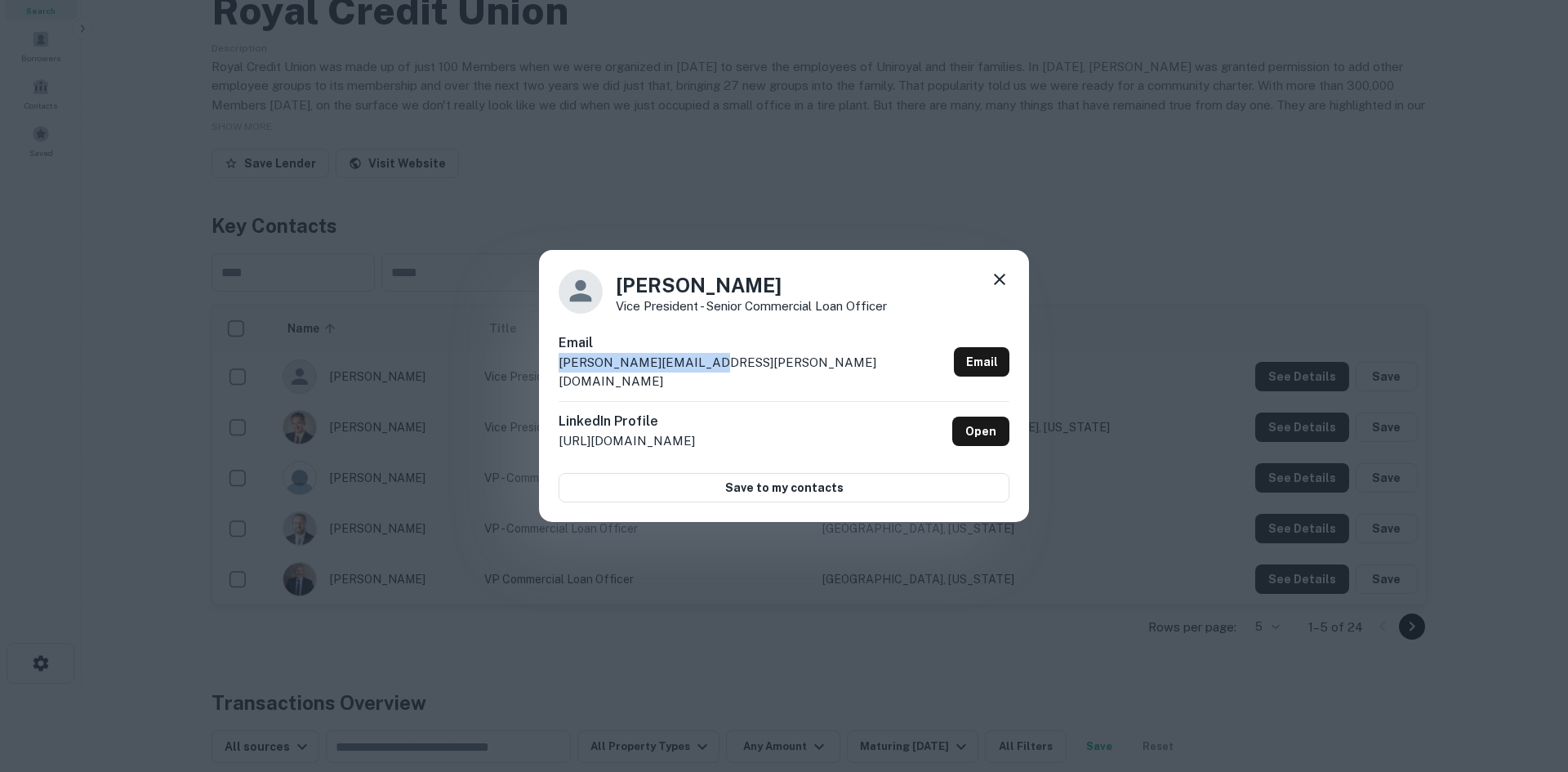
copy h4 "[PERSON_NAME]"
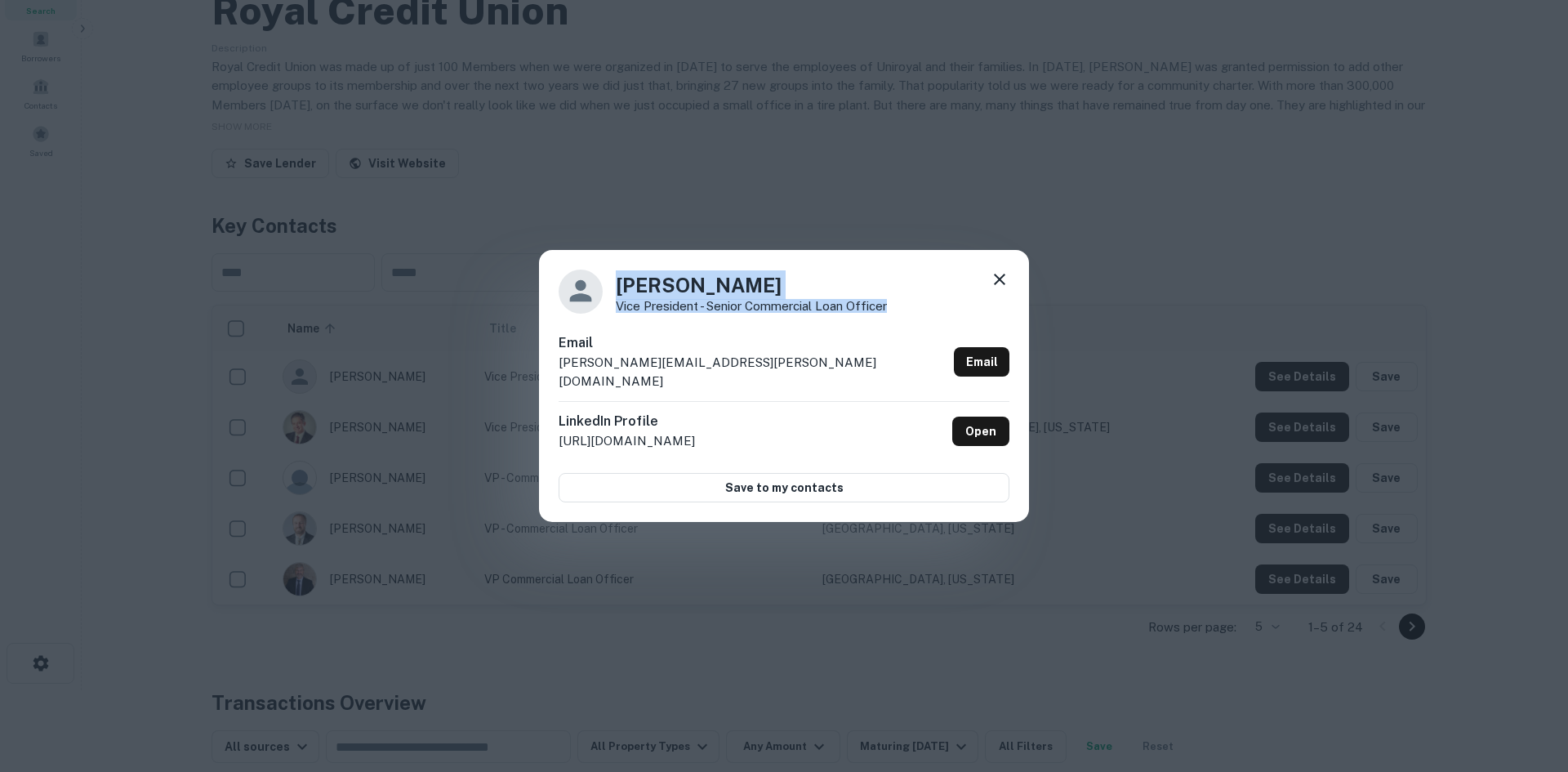
drag, startPoint x: 926, startPoint y: 312, endPoint x: 598, endPoint y: 319, distance: 328.1
click at [598, 314] on div "[PERSON_NAME] Vice President - Senior Commercial Loan Officer" at bounding box center [784, 291] width 451 height 44
click at [626, 312] on p "Vice President - Senior Commercial Loan Officer" at bounding box center [751, 306] width 271 height 12
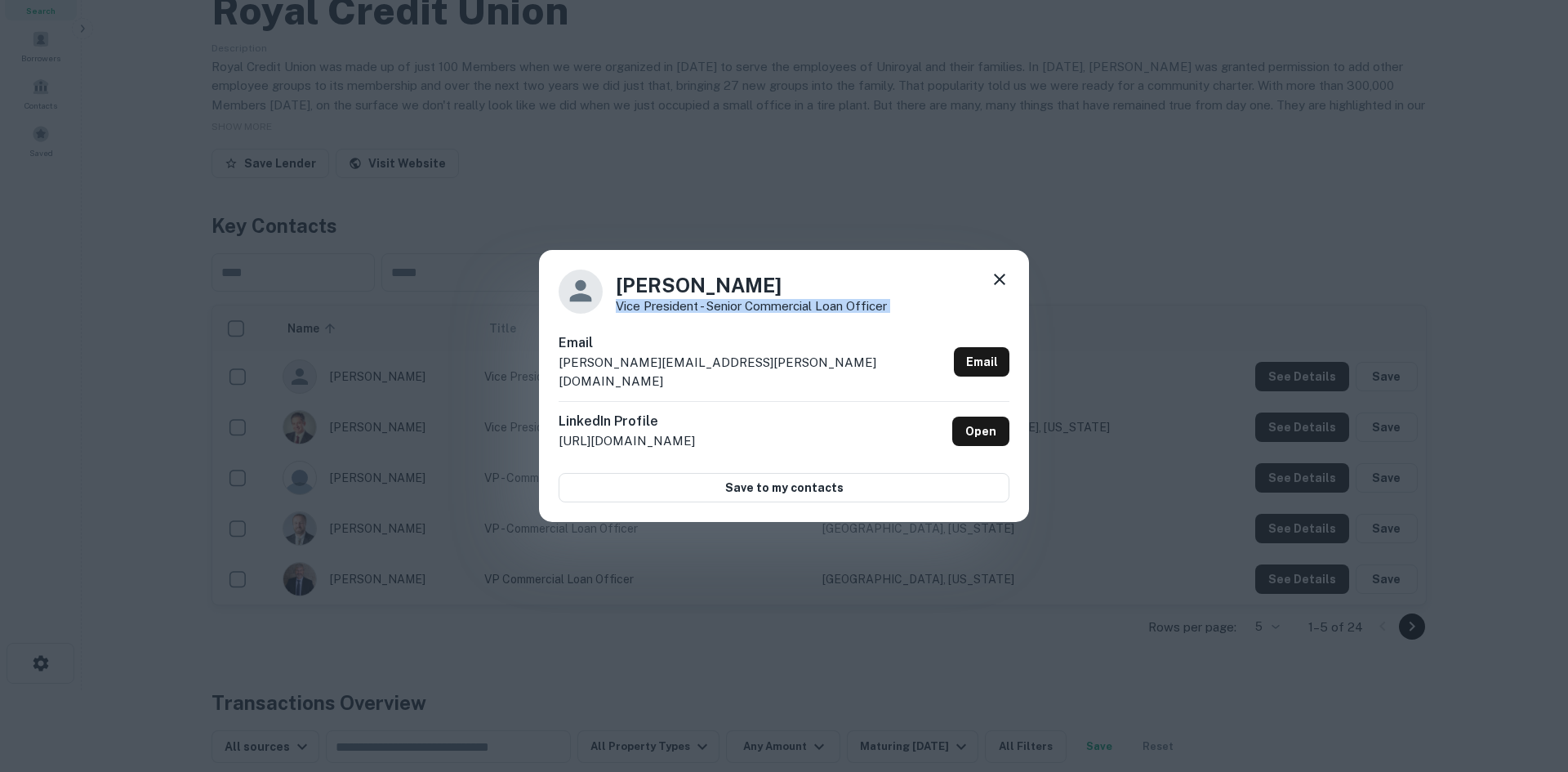
click at [868, 172] on div "[PERSON_NAME] Vice President - Senior Commercial Loan Officer Email [PERSON_NAM…" at bounding box center [784, 386] width 1568 height 772
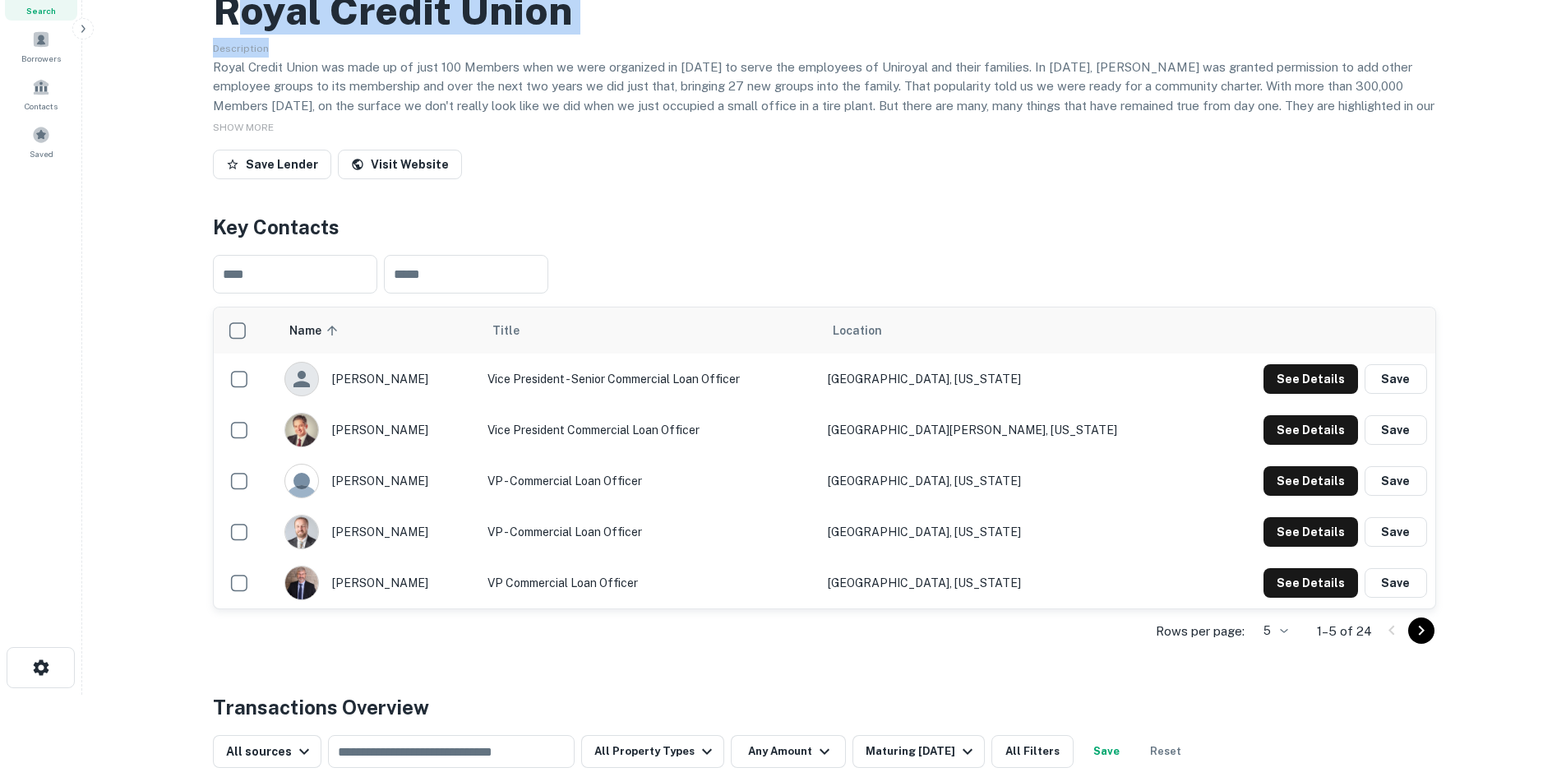
drag, startPoint x: 619, startPoint y: 113, endPoint x: 229, endPoint y: 103, distance: 389.7
click at [229, 103] on div "Royal Credit Union Description Royal Credit Union was made up of just 100 Membe…" at bounding box center [824, 82] width 1223 height 205
drag, startPoint x: 227, startPoint y: 102, endPoint x: 223, endPoint y: 90, distance: 12.2
click at [226, 35] on h2 "Royal Credit Union" at bounding box center [392, 11] width 359 height 48
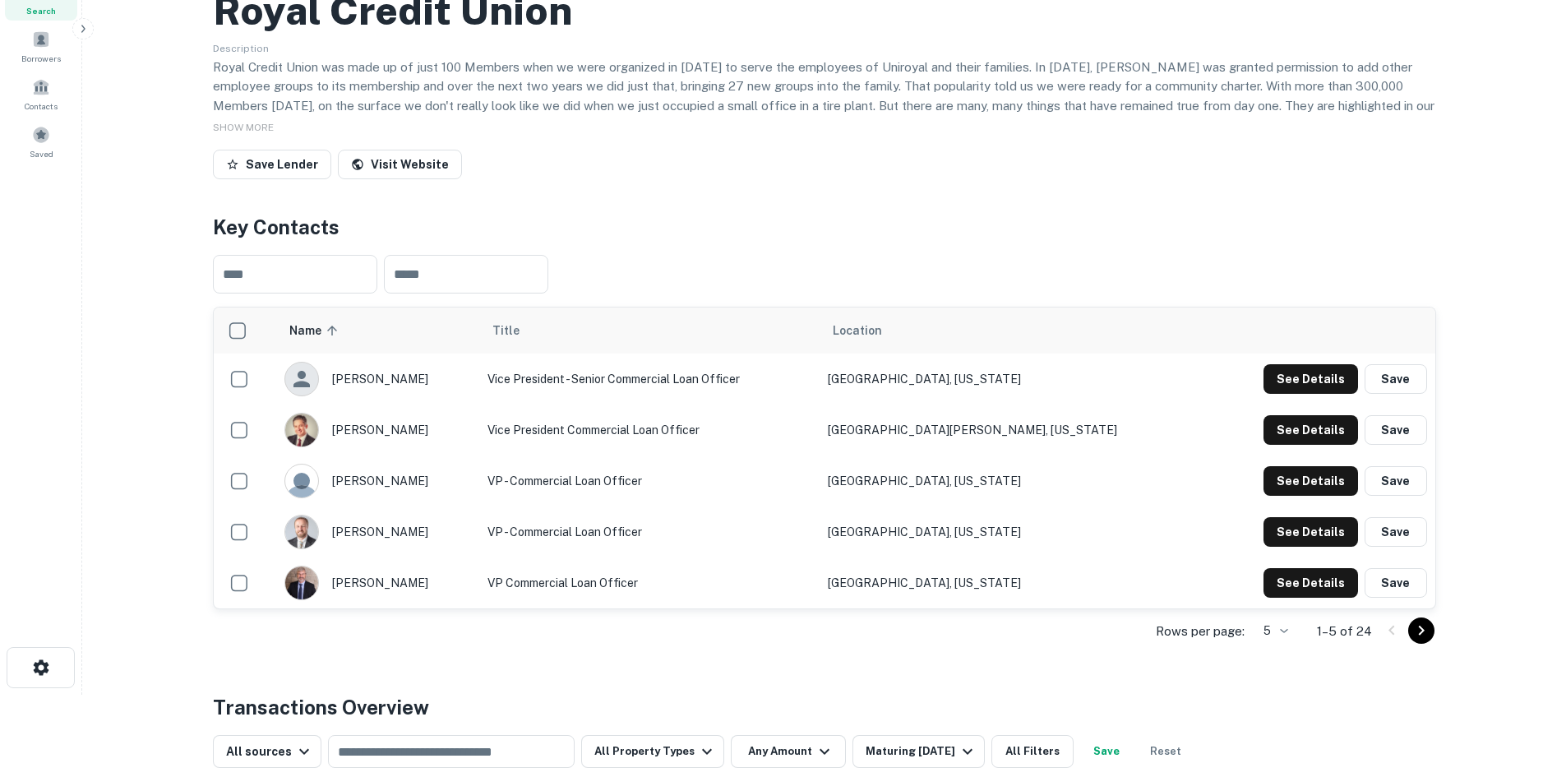
click at [222, 35] on h2 "Royal Credit Union" at bounding box center [392, 11] width 359 height 48
copy h2 "Royal Credit Union"
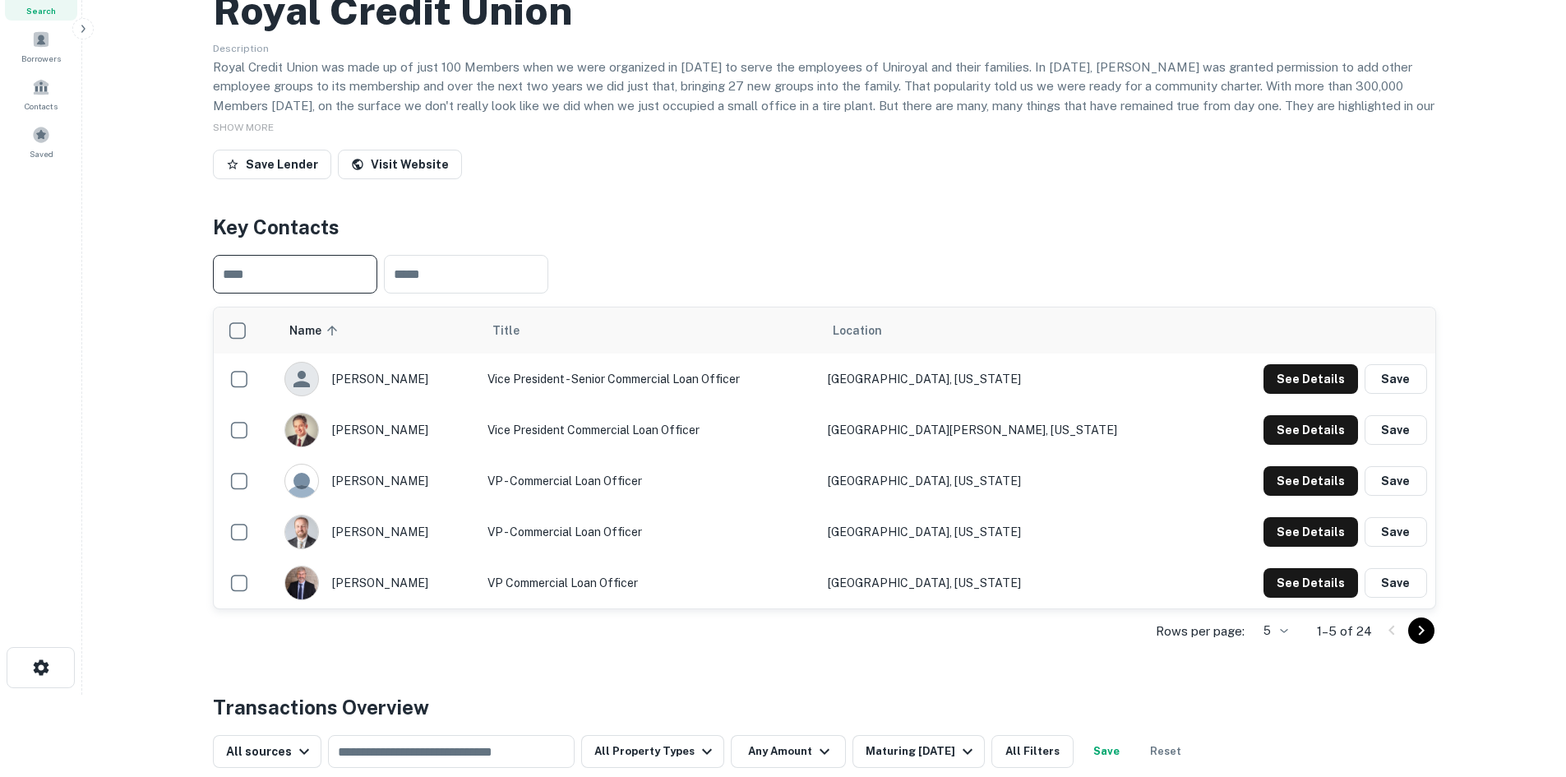
click at [320, 293] on input "text" at bounding box center [295, 274] width 164 height 39
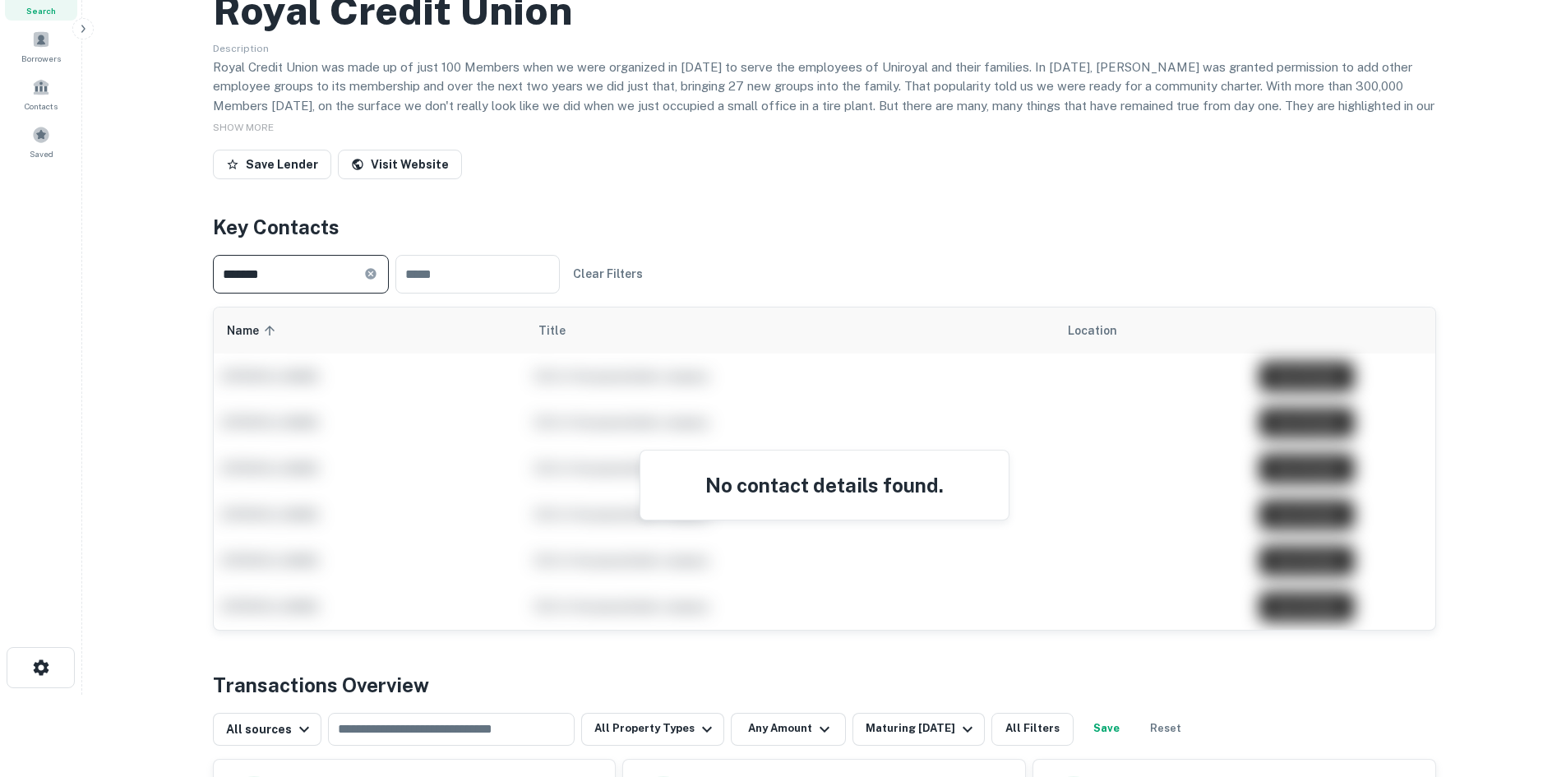
type input "*******"
click at [377, 280] on icon at bounding box center [370, 273] width 13 height 13
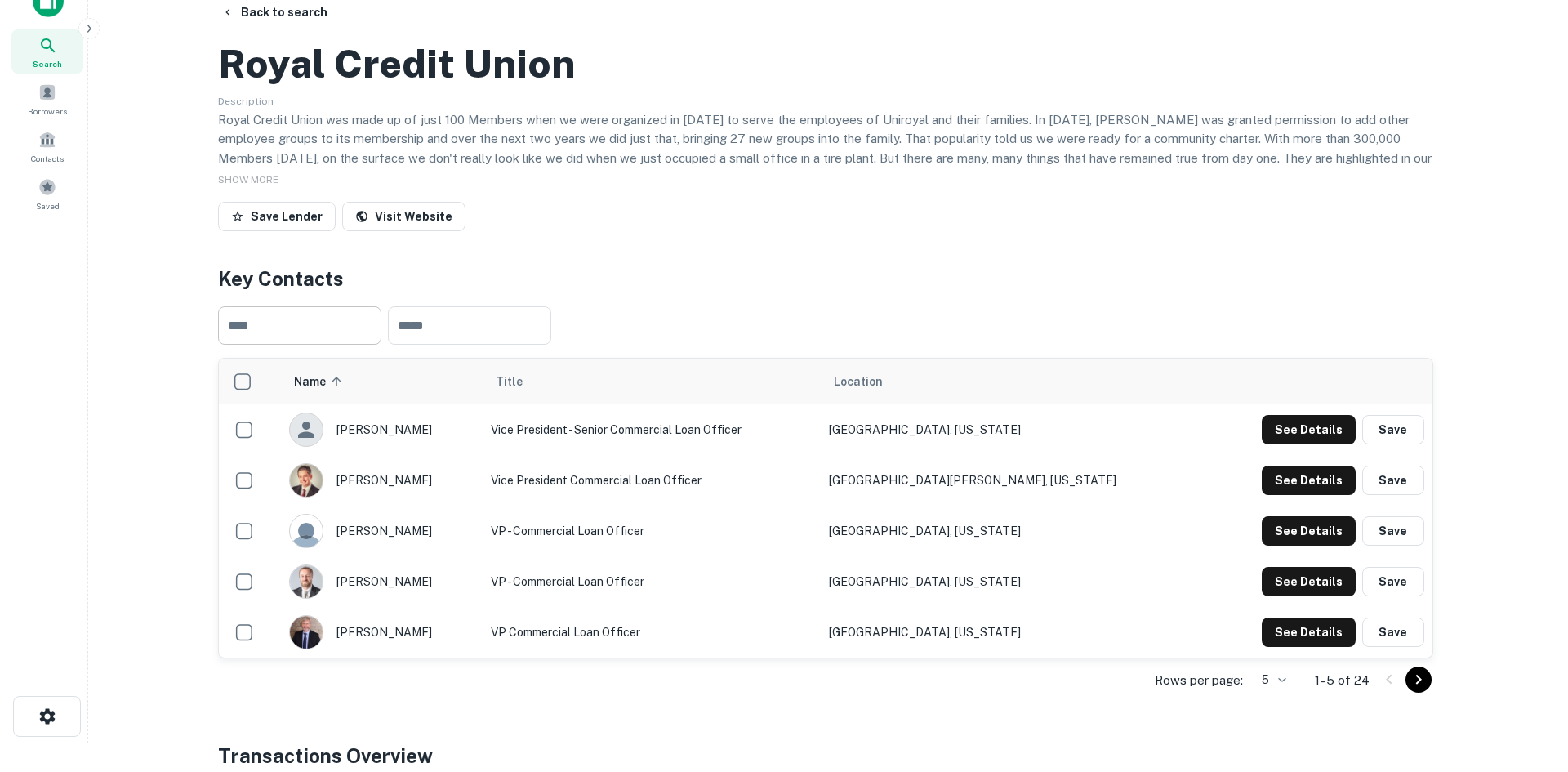
scroll to position [0, 0]
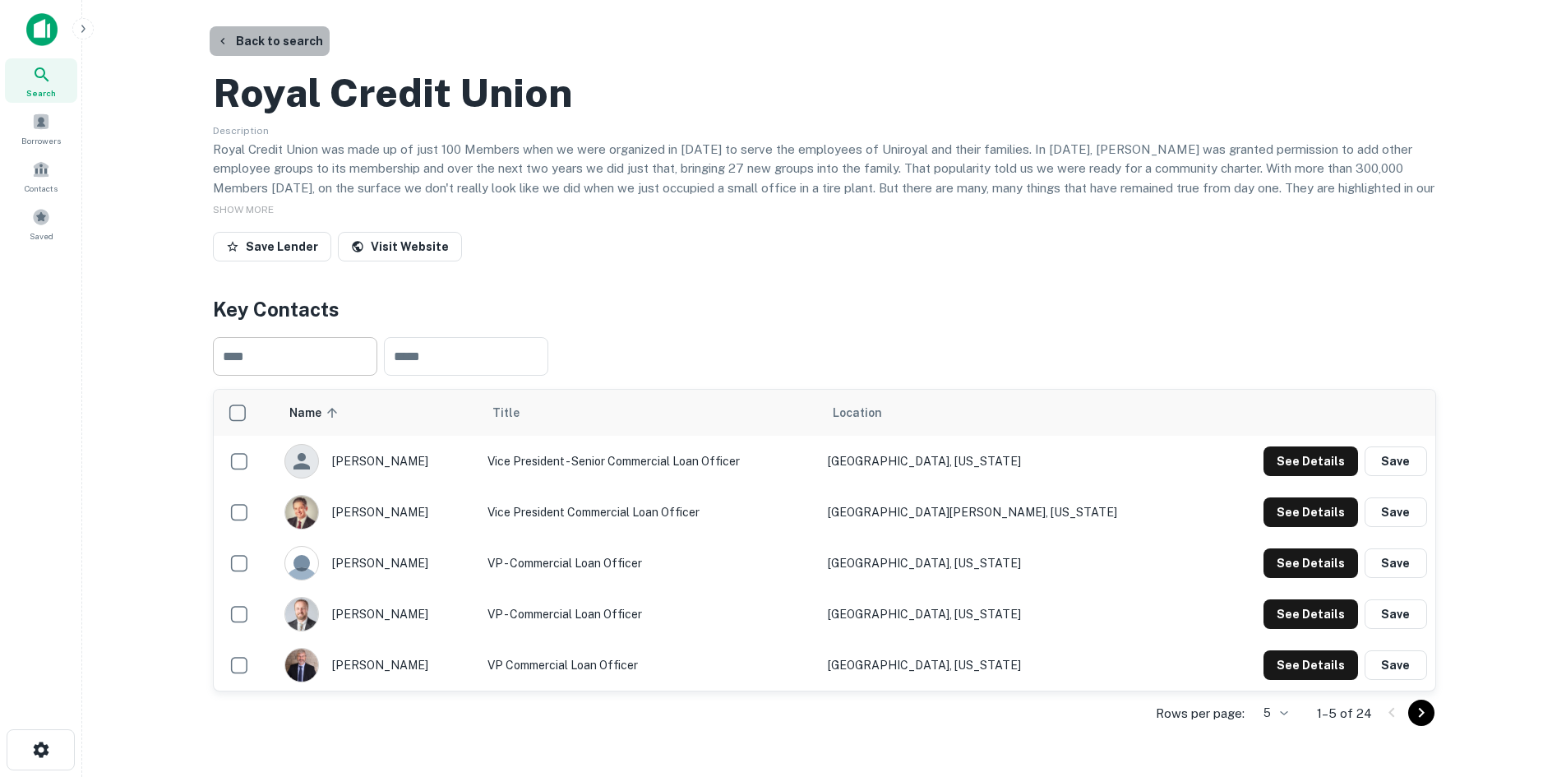
click at [284, 43] on button "Back to search" at bounding box center [270, 41] width 120 height 30
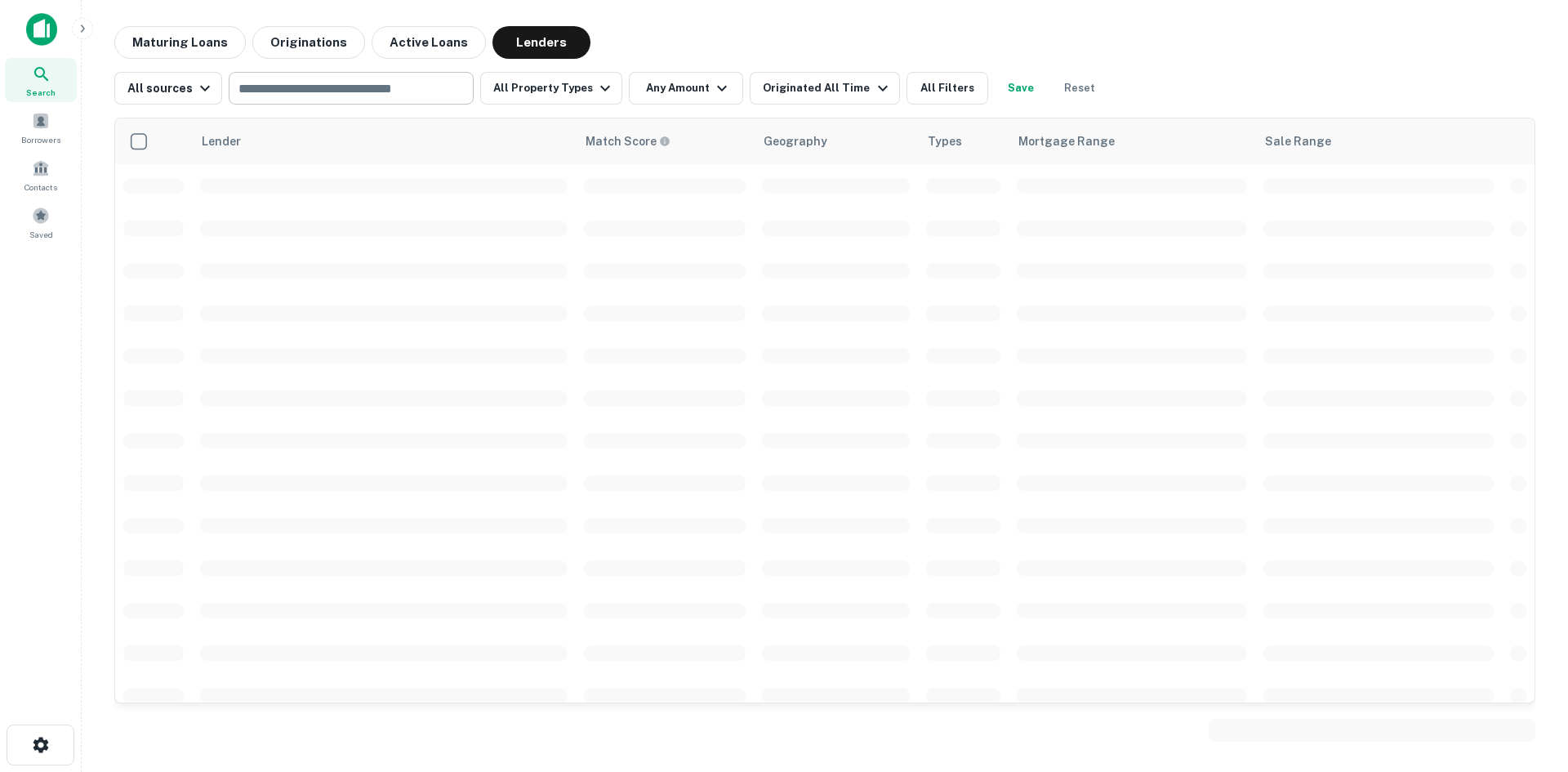
click at [312, 82] on input "text" at bounding box center [350, 87] width 233 height 23
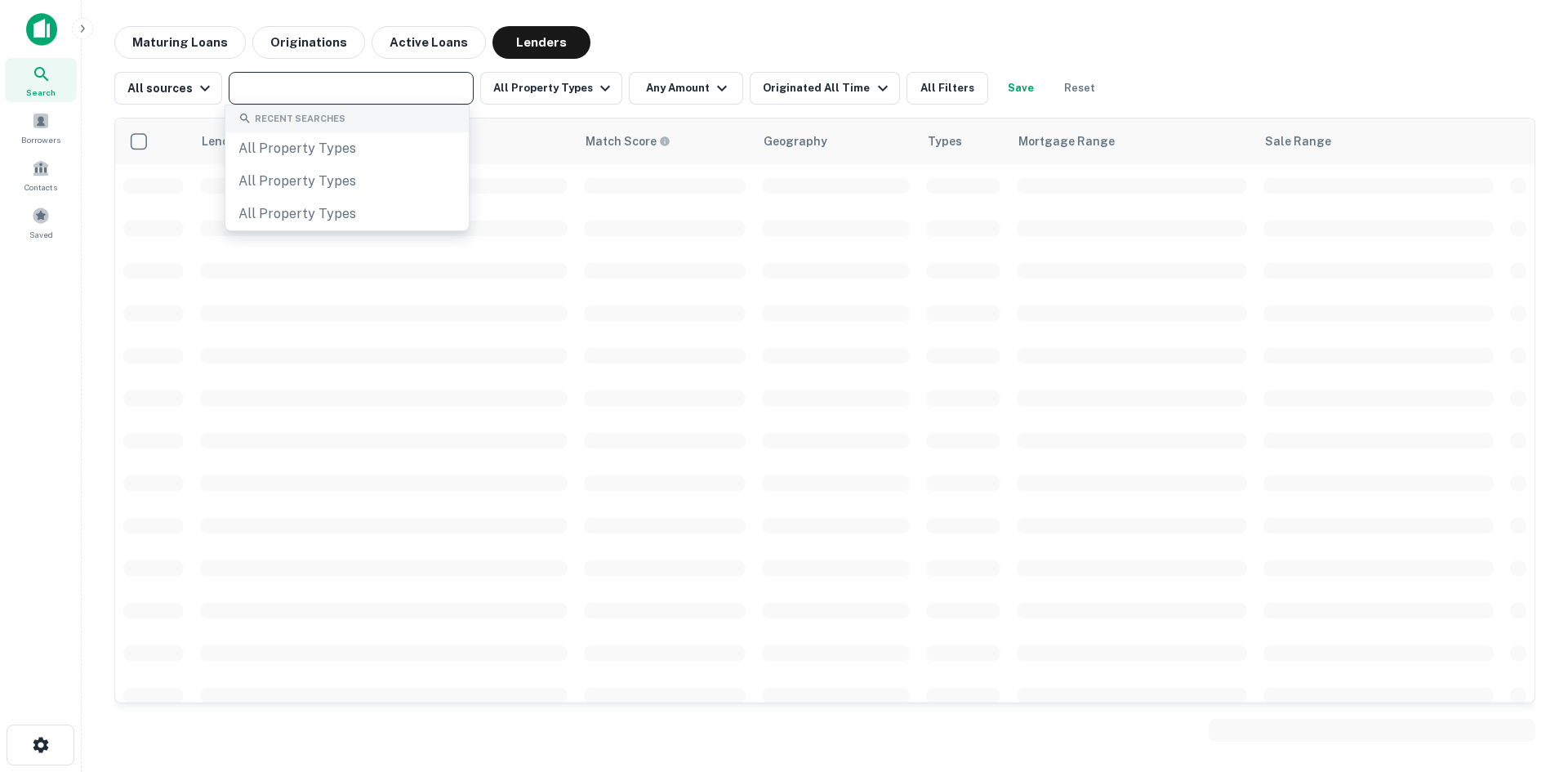
paste input "**********"
type input "**********"
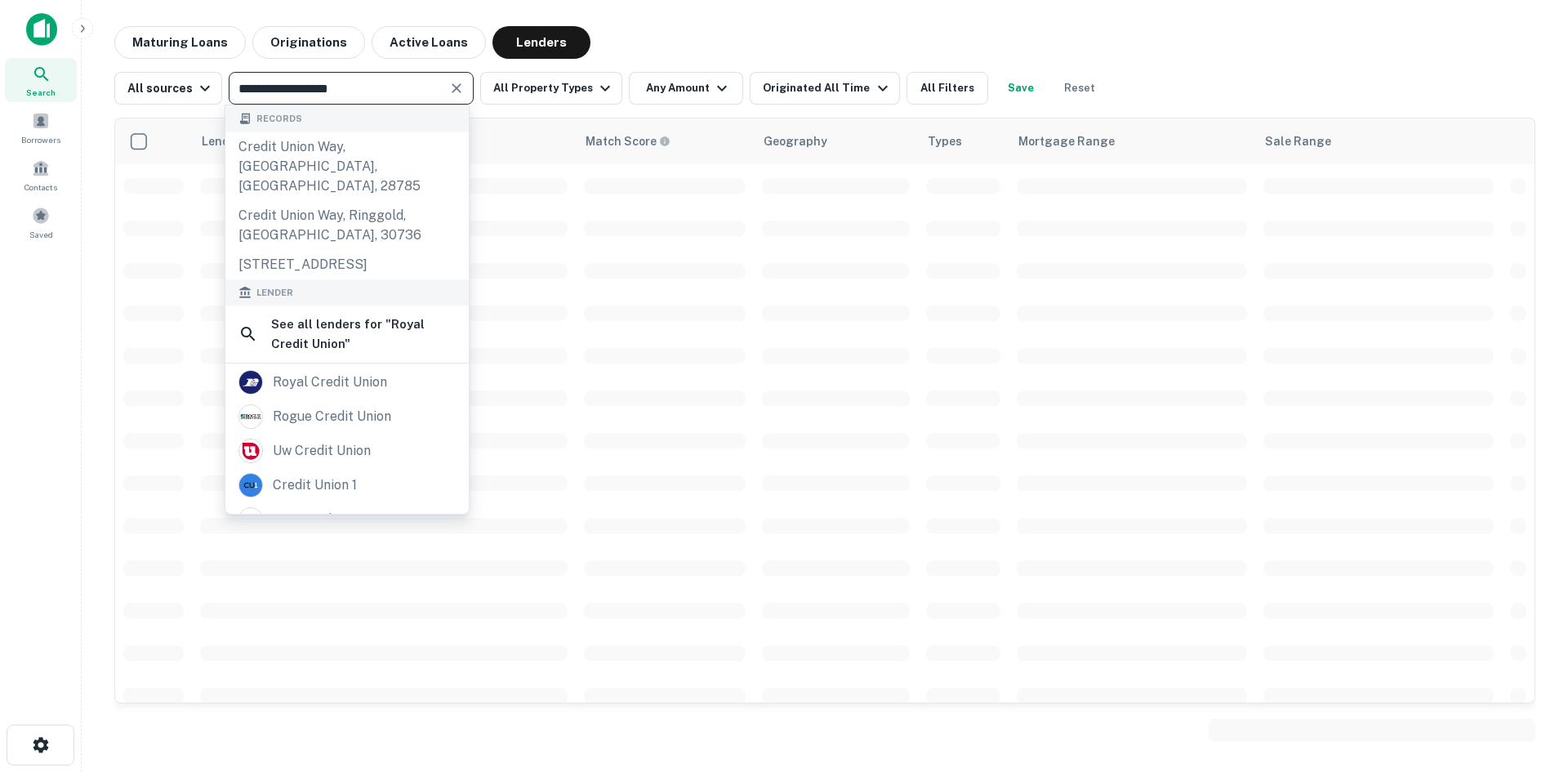
drag, startPoint x: 349, startPoint y: 90, endPoint x: 224, endPoint y: 88, distance: 125.0
click at [224, 88] on div "**********" at bounding box center [610, 87] width 992 height 33
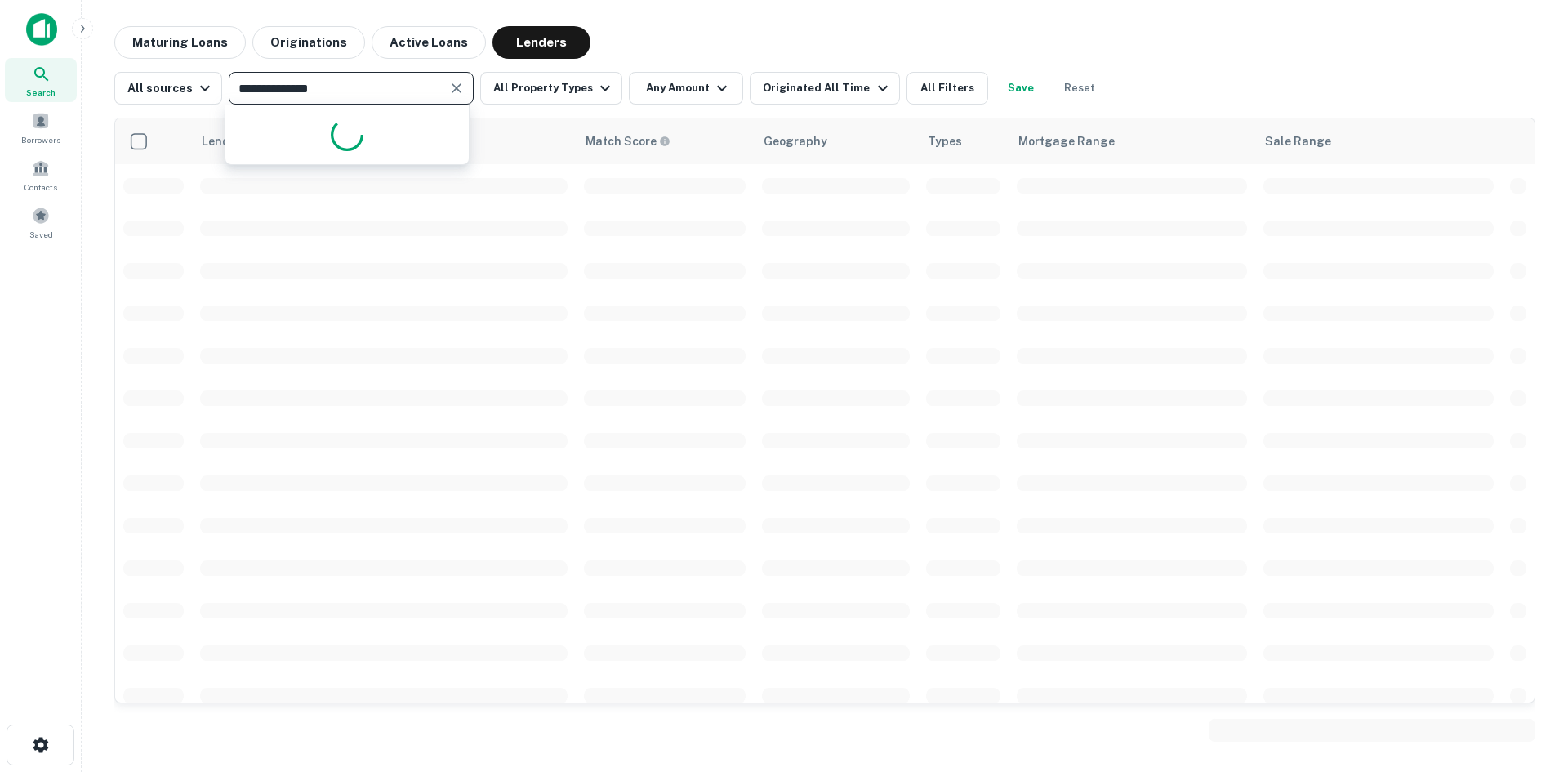
type input "**********"
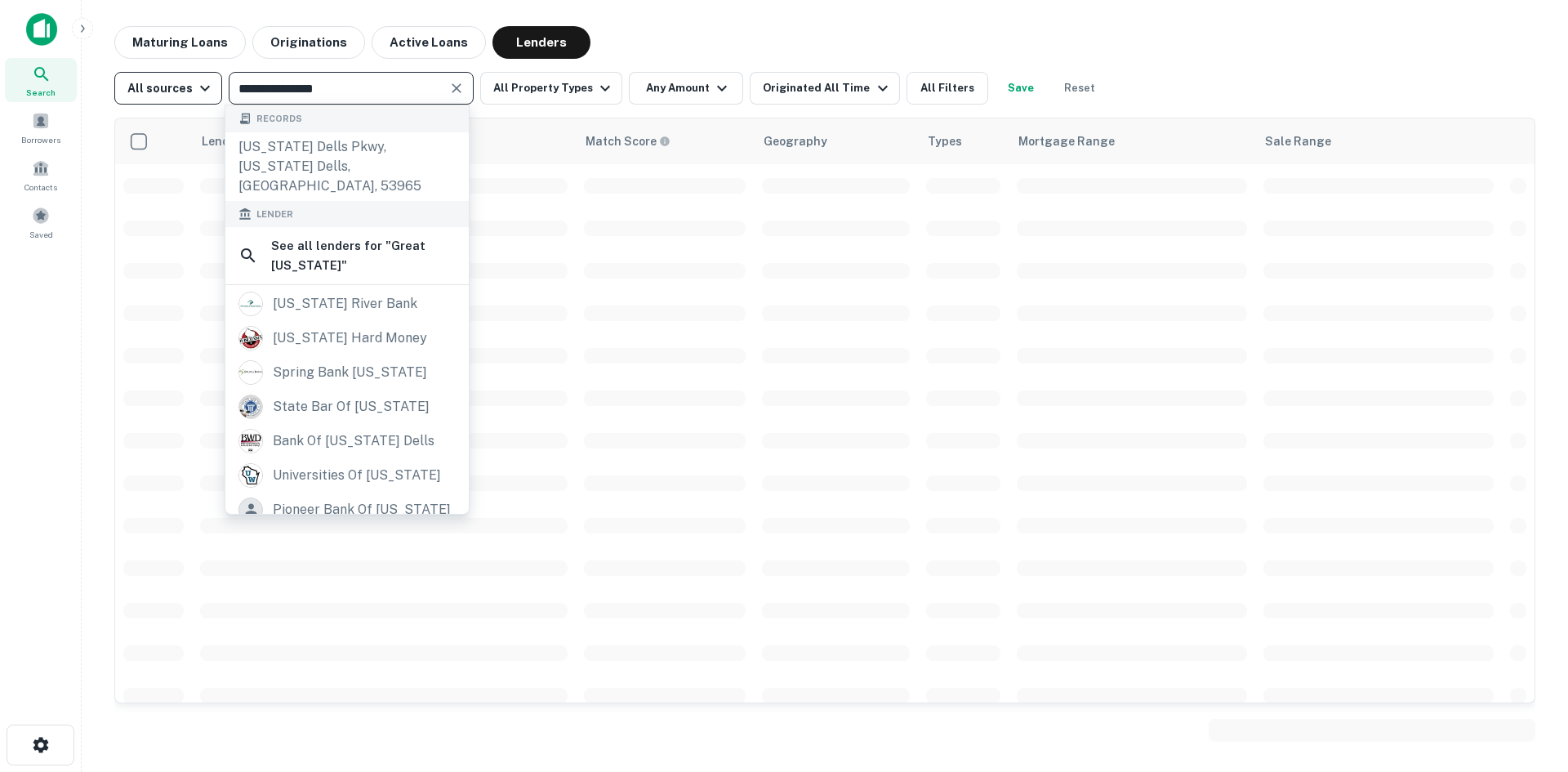
drag, startPoint x: 301, startPoint y: 89, endPoint x: 215, endPoint y: 89, distance: 86.0
click at [215, 89] on div "**********" at bounding box center [610, 87] width 992 height 33
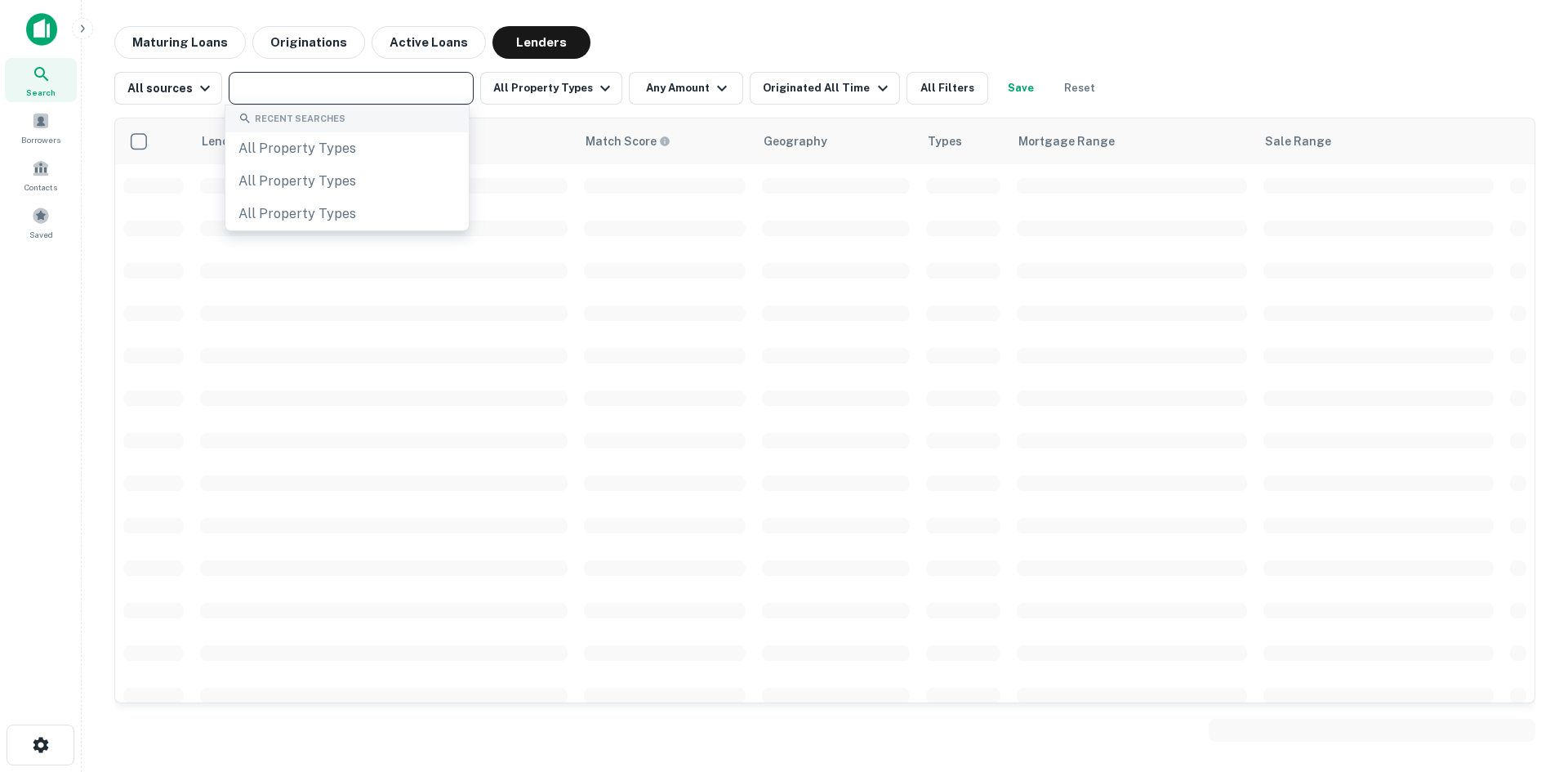
click at [363, 89] on input "text" at bounding box center [350, 87] width 233 height 23
paste input "**********"
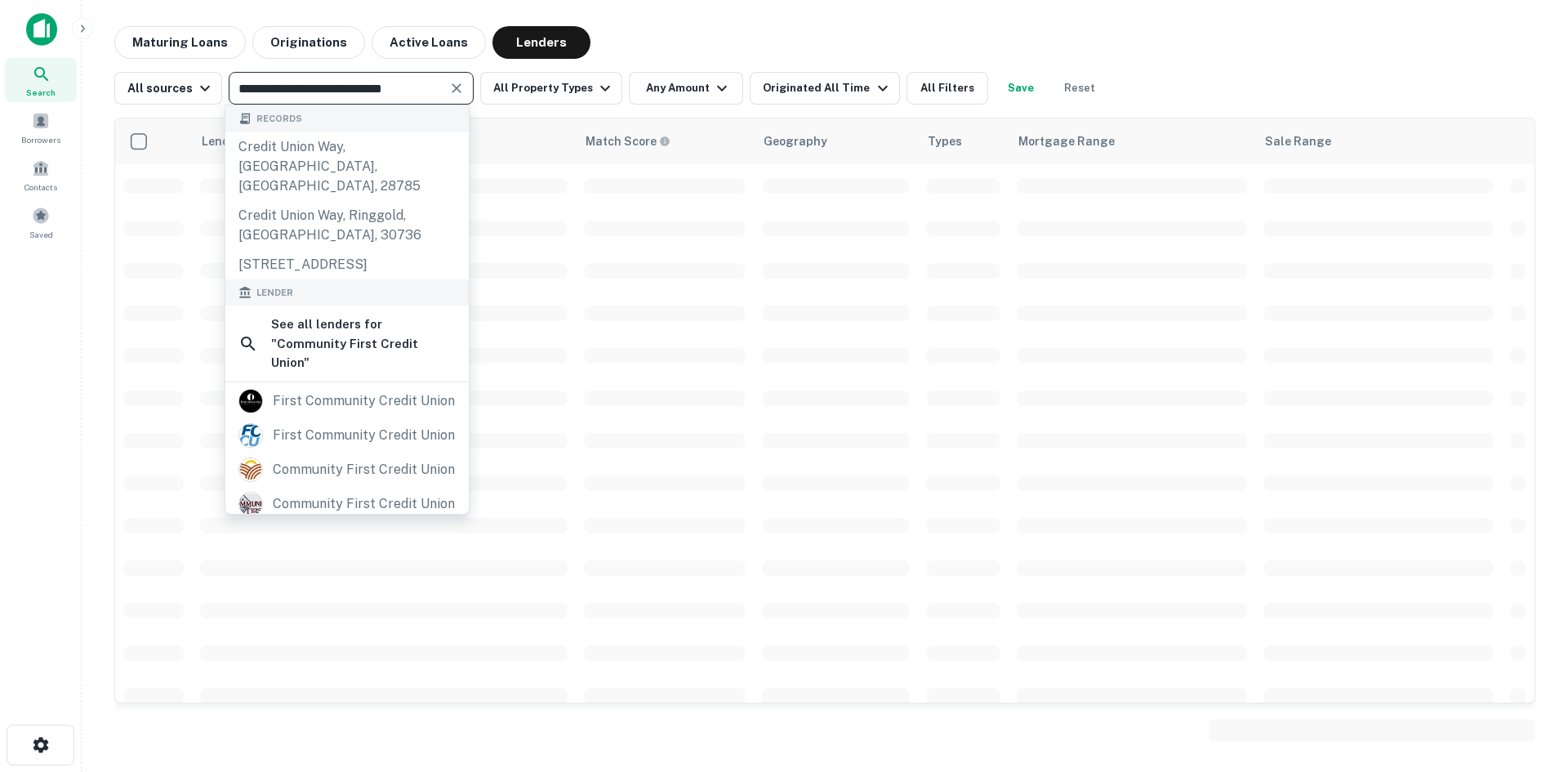
type input "**********"
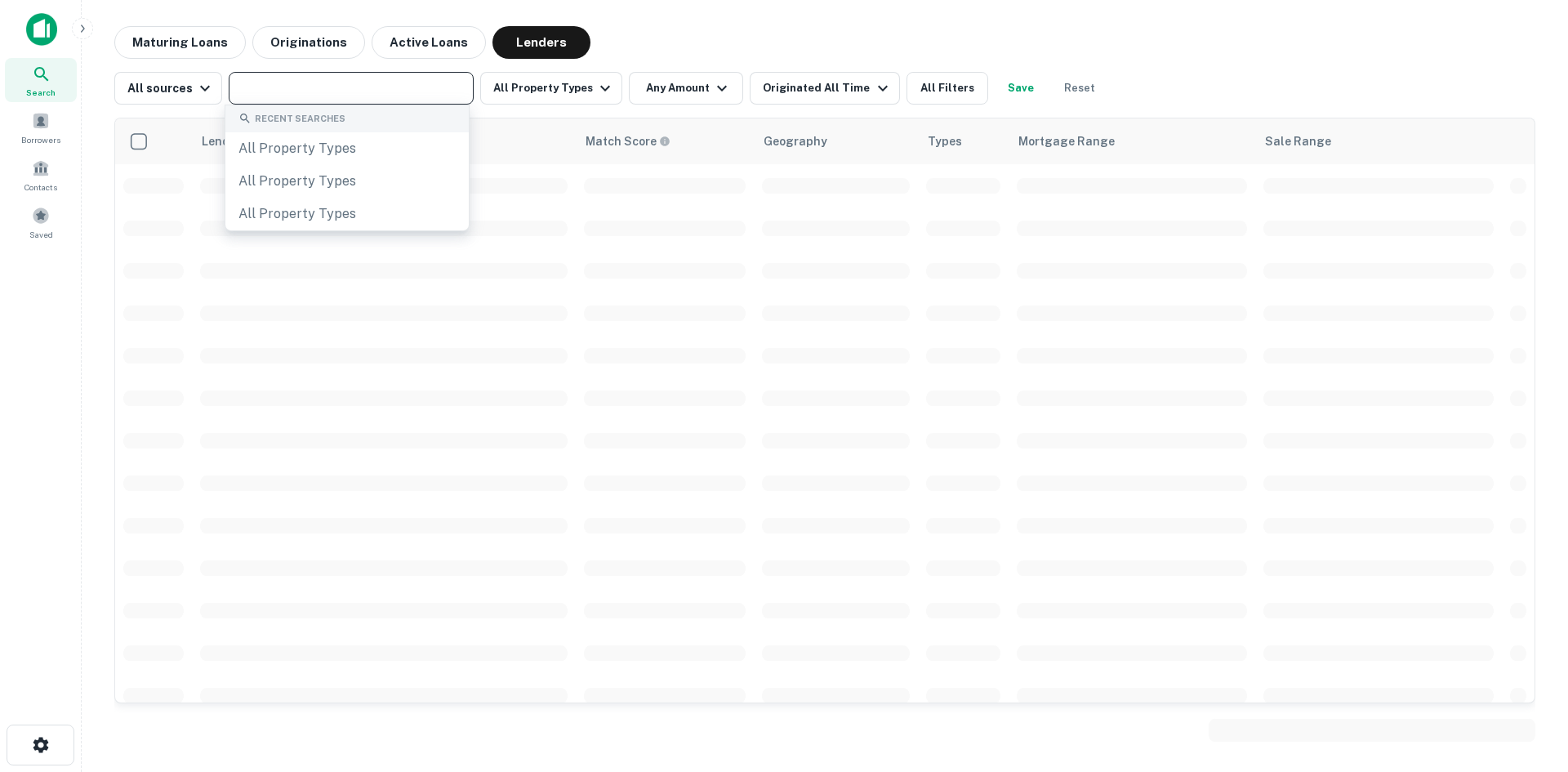
click at [265, 77] on input "text" at bounding box center [350, 87] width 233 height 23
paste input "**********"
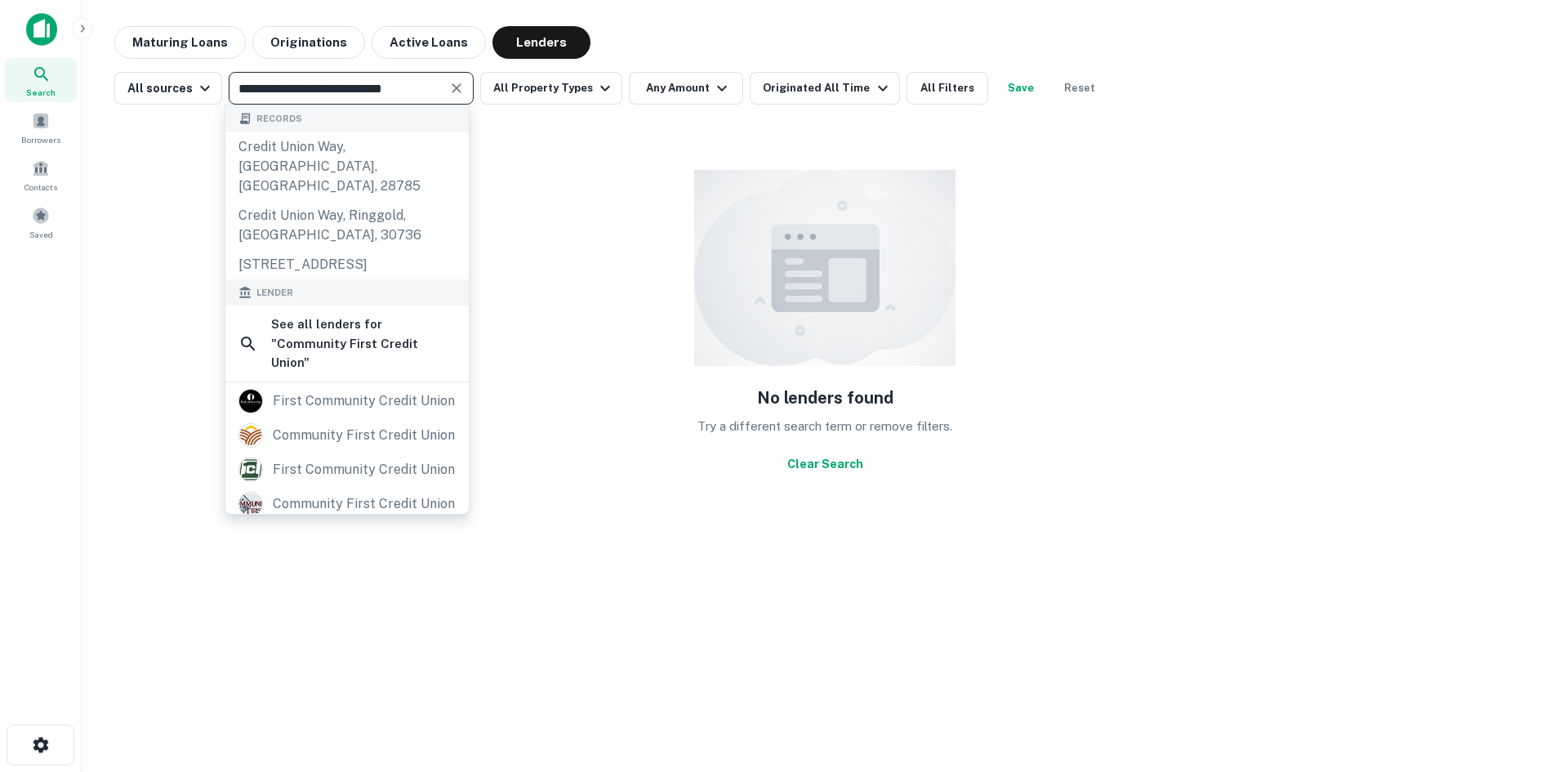
type input "**********"
click at [342, 447] on div "community first credit union" at bounding box center [364, 435] width 182 height 25
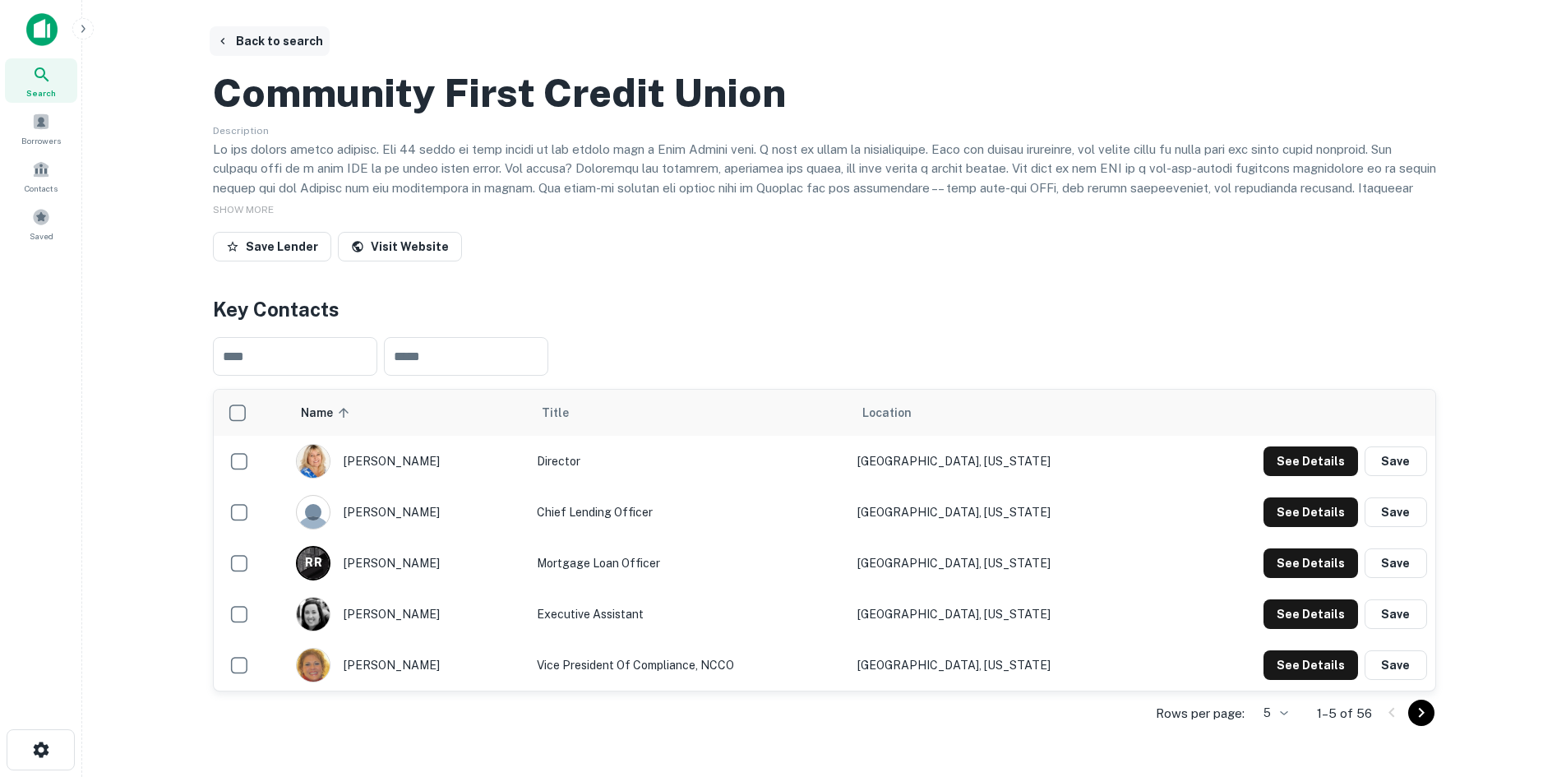
click at [239, 38] on button "Back to search" at bounding box center [270, 41] width 120 height 30
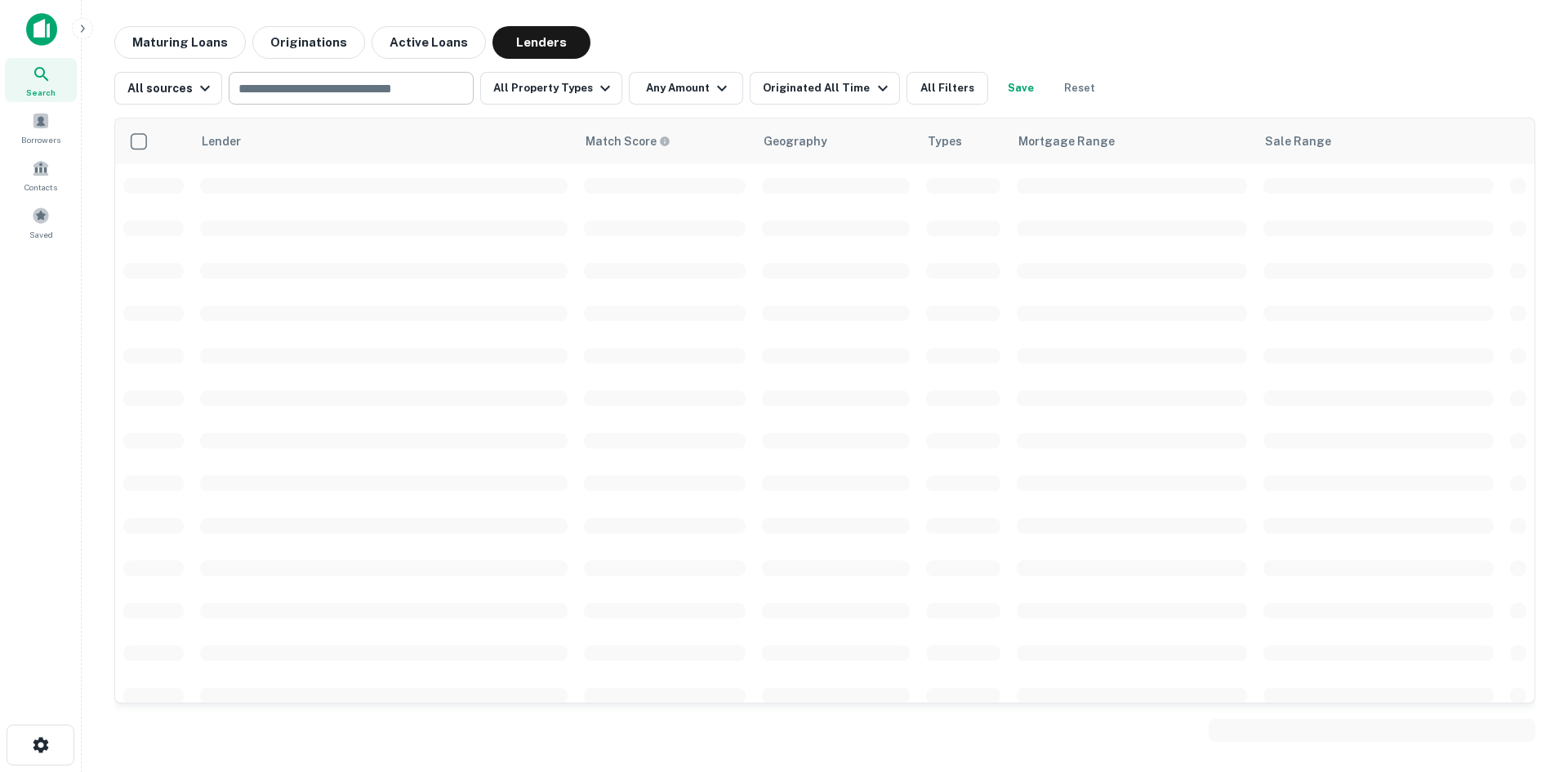
click at [274, 102] on div "​" at bounding box center [351, 87] width 245 height 33
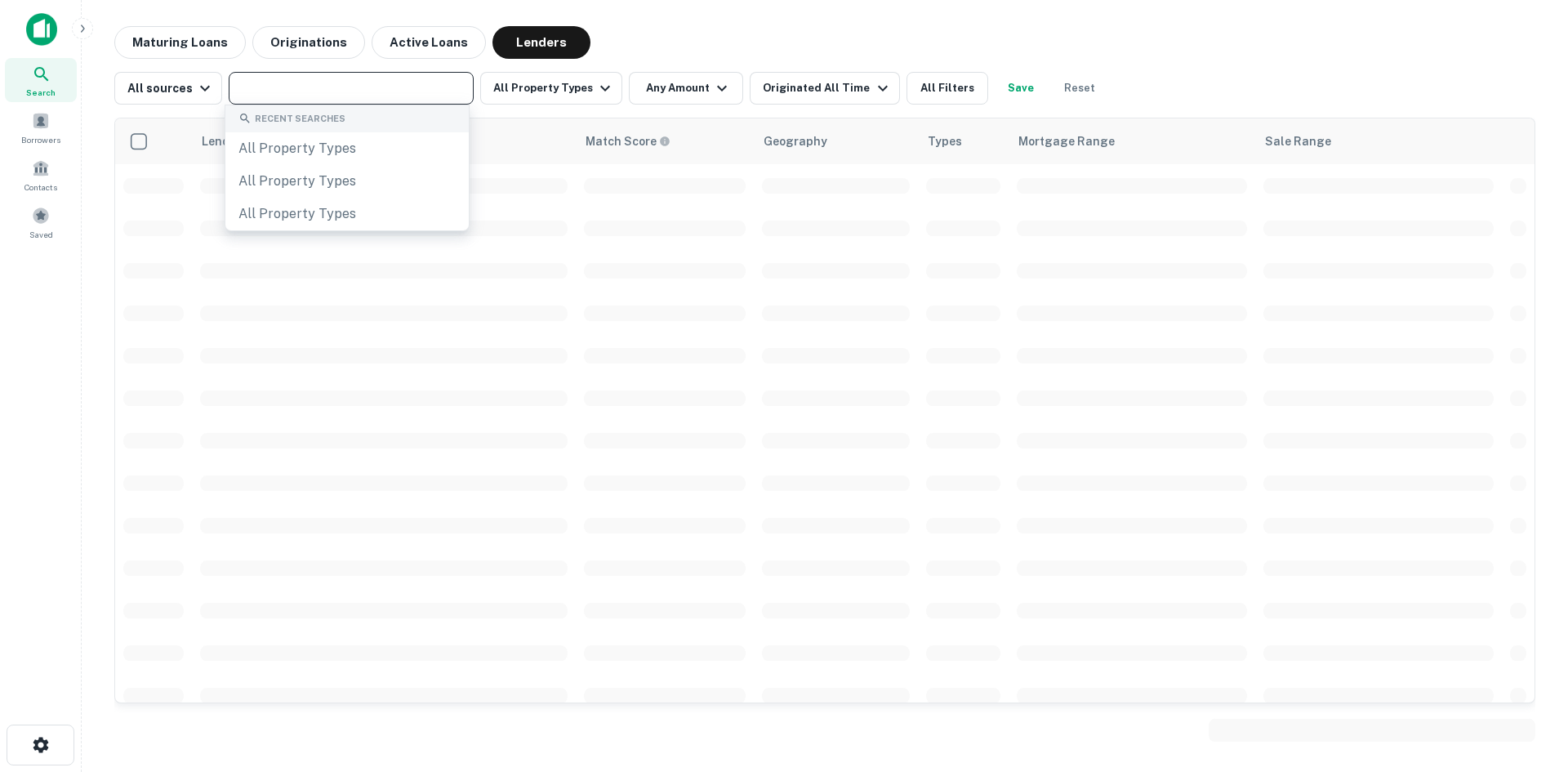
paste input "**********"
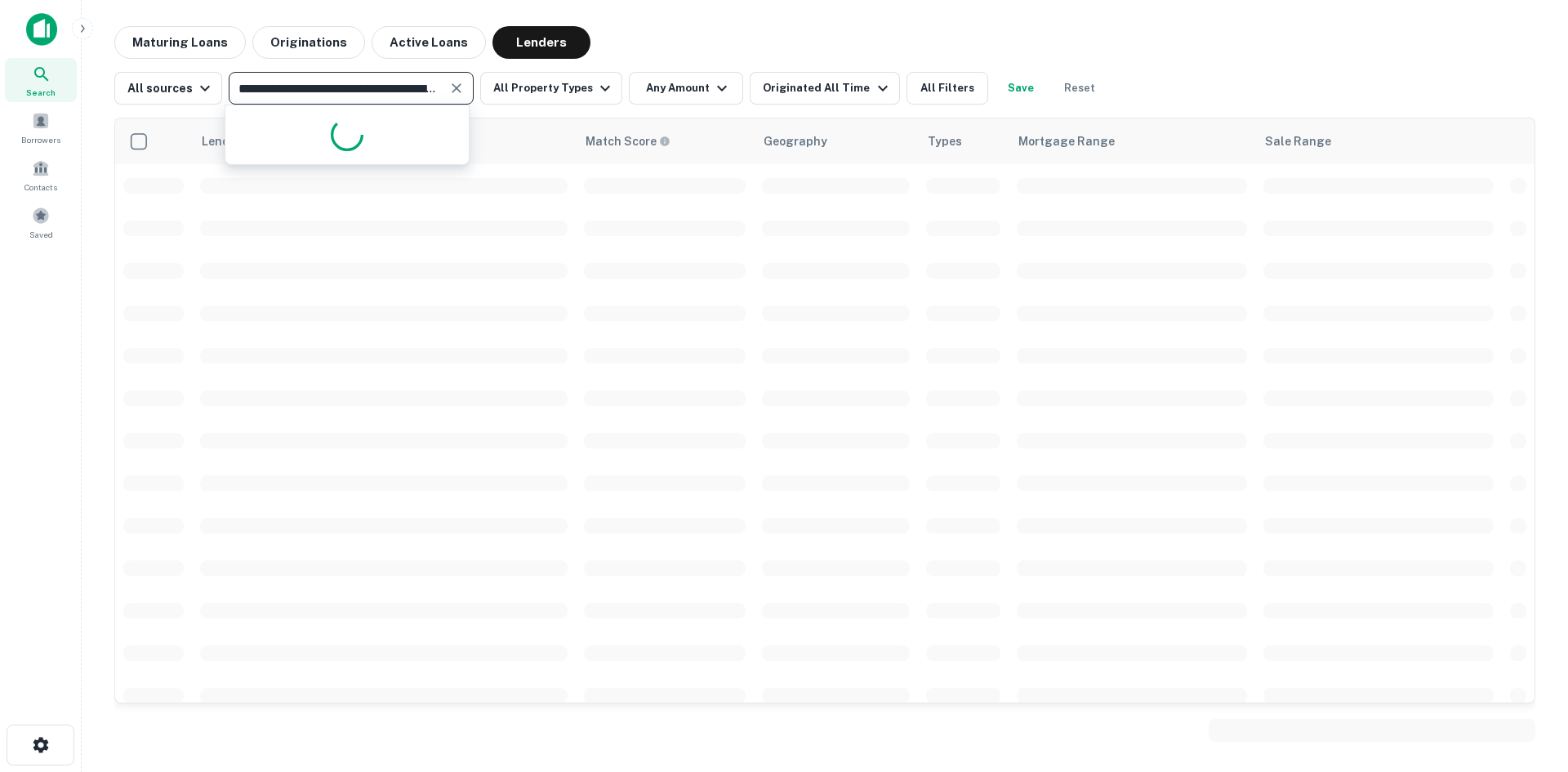
scroll to position [0, 107]
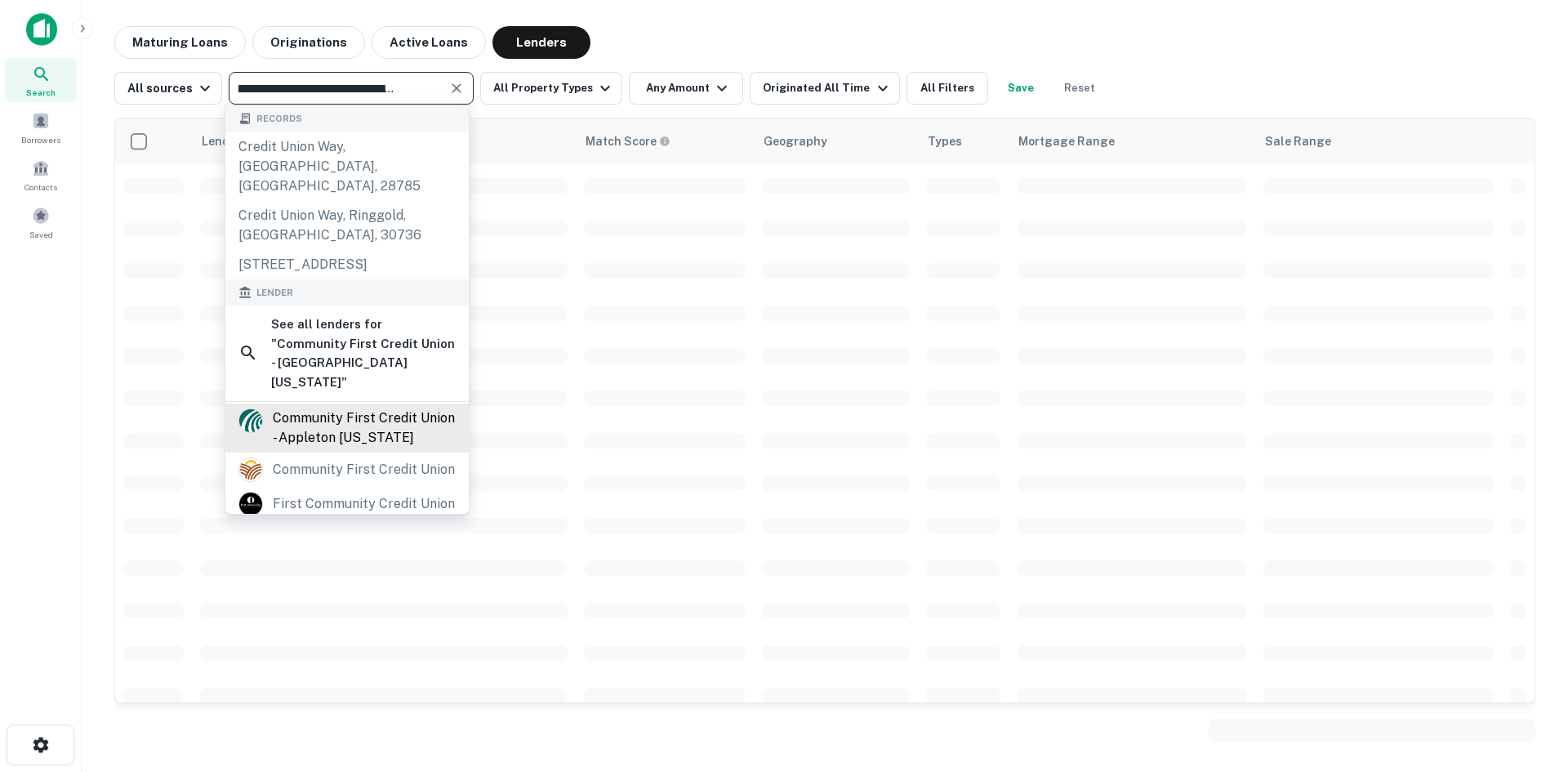
type input "**********"
click at [312, 408] on div "community first credit union - appleton [US_STATE]" at bounding box center [365, 427] width 183 height 39
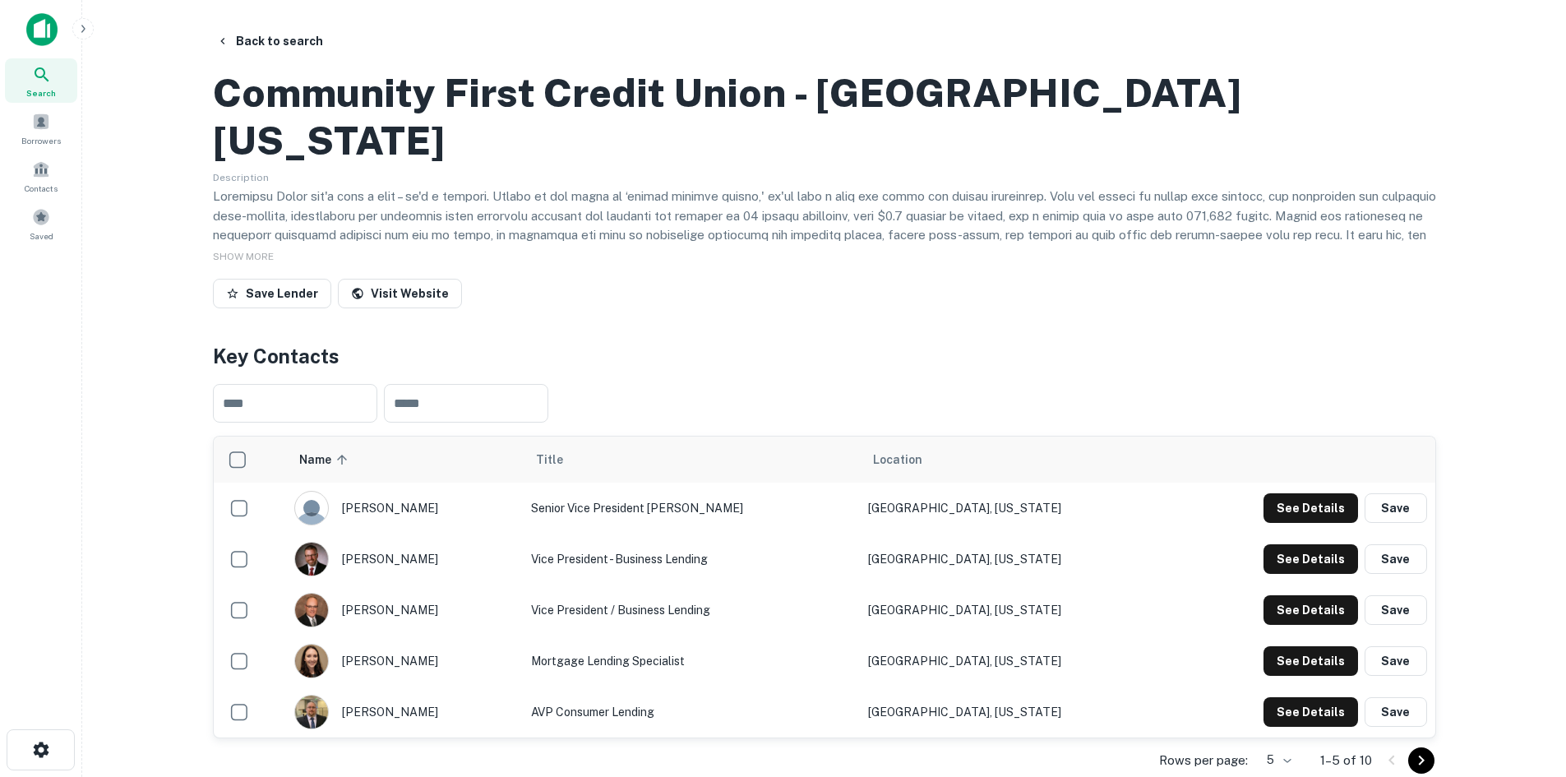
scroll to position [82, 0]
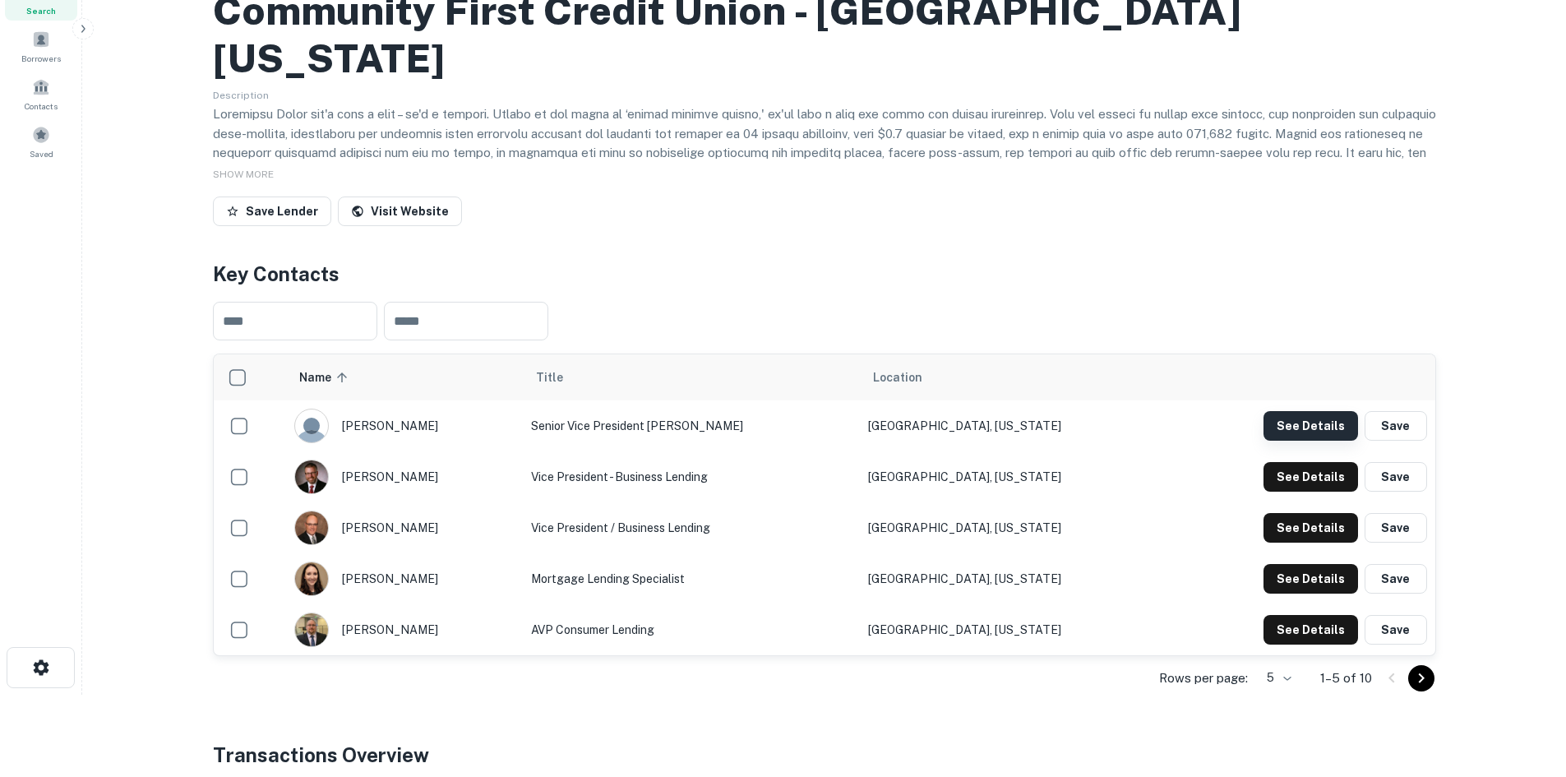
click at [1311, 441] on button "See Details" at bounding box center [1310, 426] width 95 height 30
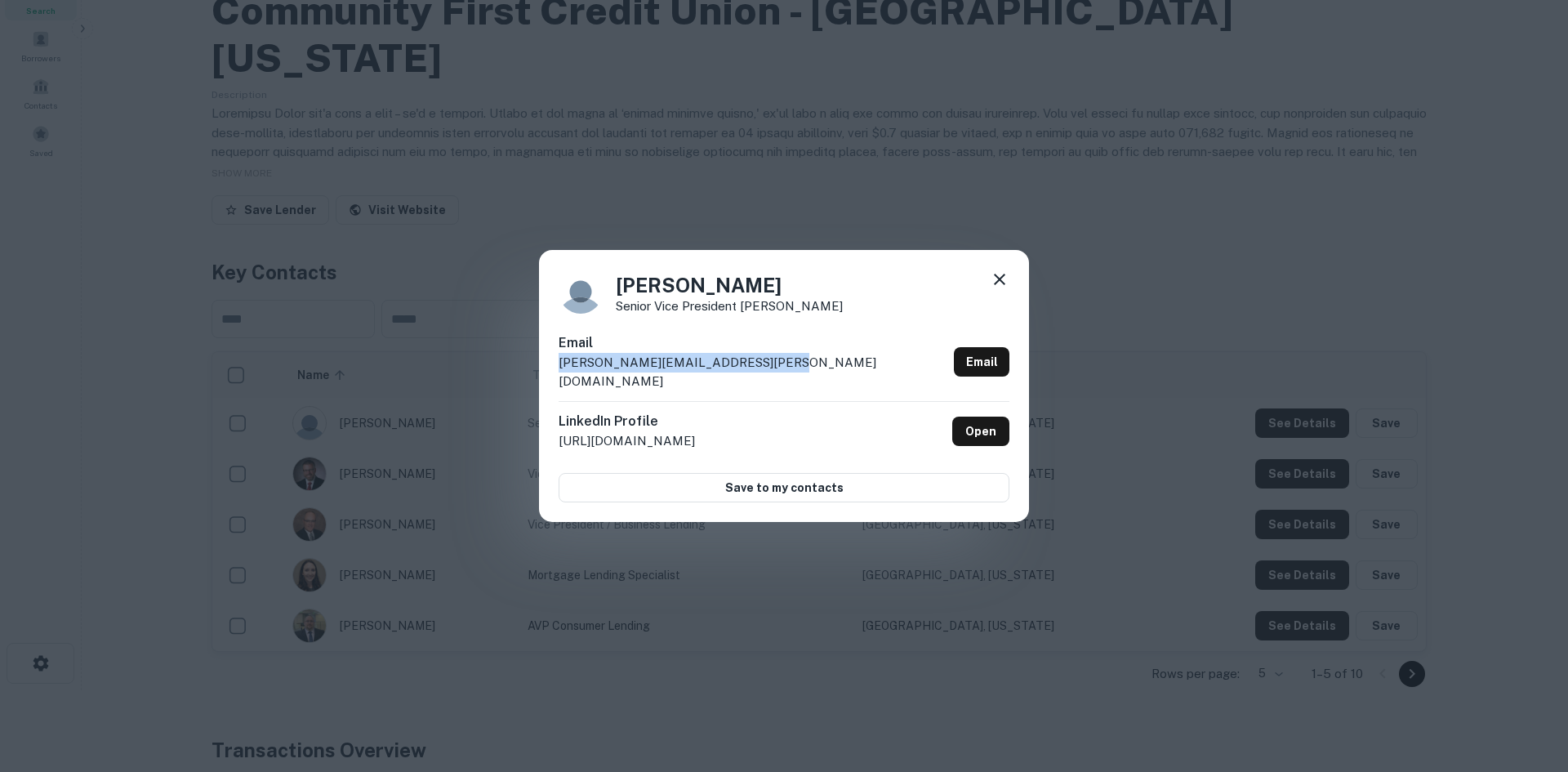
drag, startPoint x: 559, startPoint y: 372, endPoint x: 787, endPoint y: 373, distance: 228.0
click at [787, 373] on div "Email [PERSON_NAME][EMAIL_ADDRESS][PERSON_NAME][DOMAIN_NAME] Email" at bounding box center [784, 367] width 451 height 68
copy p "[PERSON_NAME][EMAIL_ADDRESS][PERSON_NAME][DOMAIN_NAME]"
drag, startPoint x: 755, startPoint y: 296, endPoint x: 617, endPoint y: 296, distance: 138.0
click at [617, 296] on h4 "[PERSON_NAME]" at bounding box center [729, 285] width 228 height 30
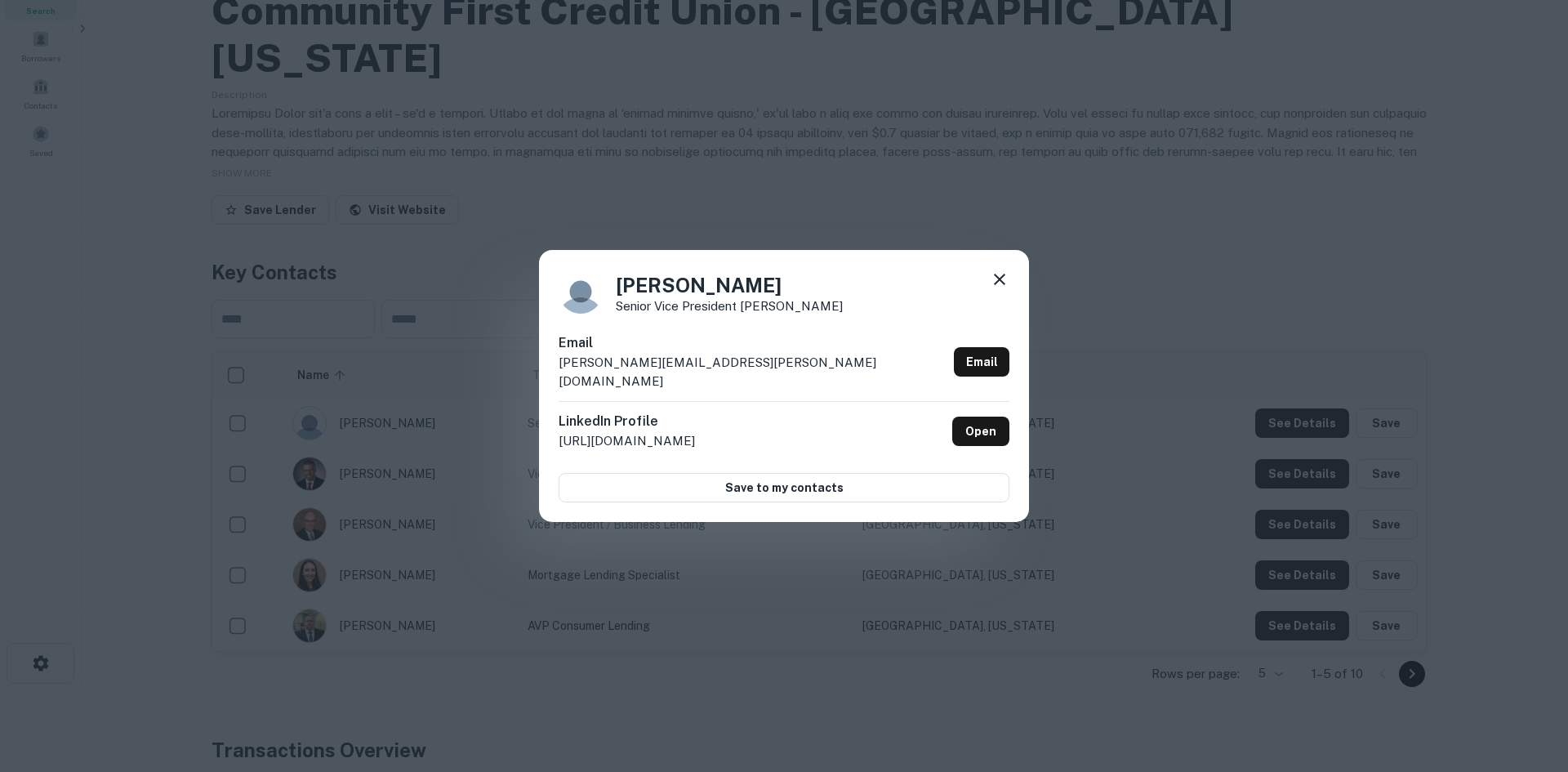
click at [626, 312] on p "Senior Vice President [PERSON_NAME]" at bounding box center [729, 306] width 228 height 12
click at [834, 288] on div "[PERSON_NAME] Senior Vice President [PERSON_NAME]" at bounding box center [784, 291] width 451 height 44
drag, startPoint x: 764, startPoint y: 297, endPoint x: 615, endPoint y: 291, distance: 149.1
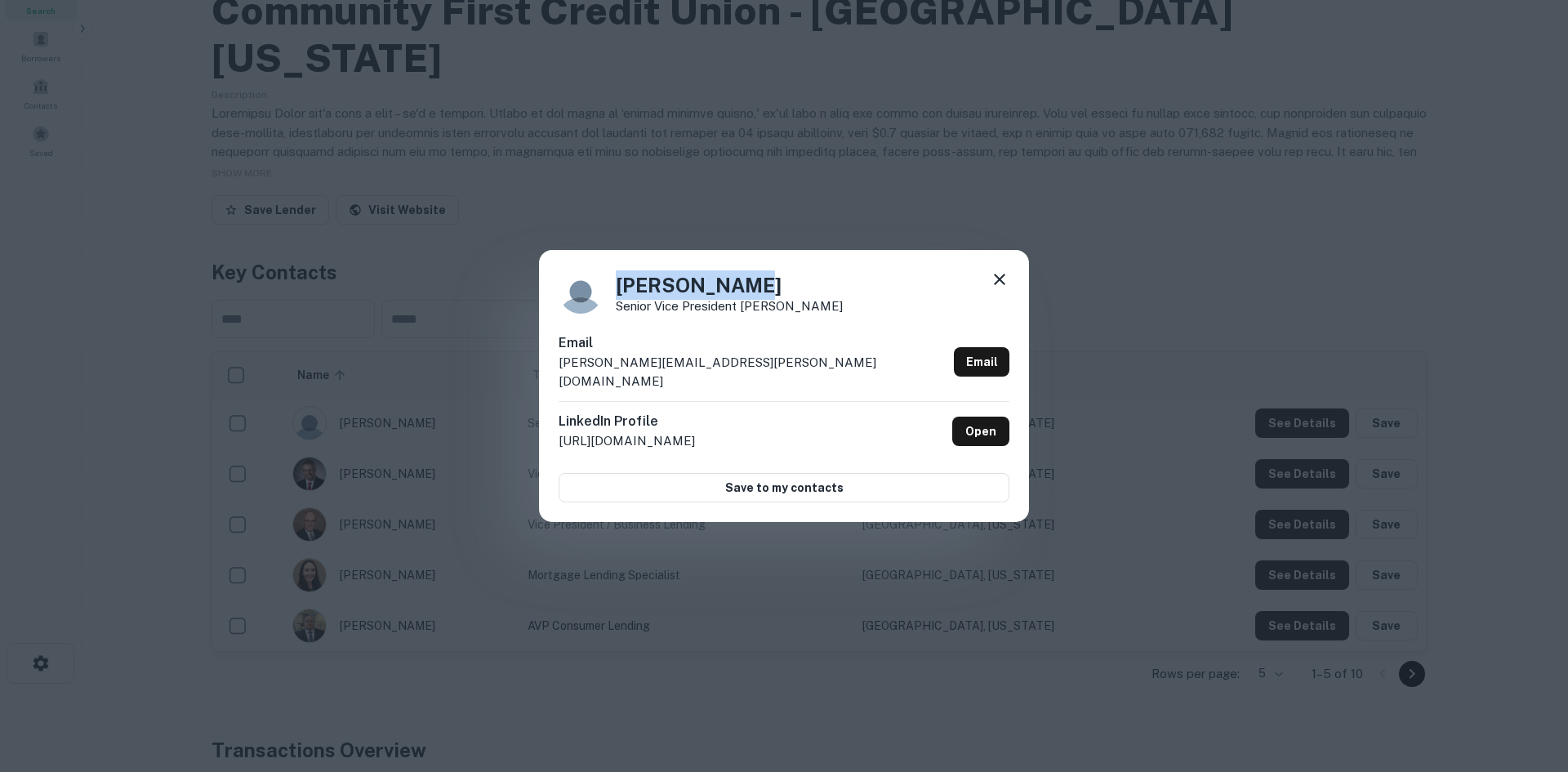
click at [615, 291] on div "[PERSON_NAME] Senior Vice President [PERSON_NAME]" at bounding box center [784, 291] width 451 height 44
click at [543, 217] on div "[PERSON_NAME] Senior Vice President Lending Email [PERSON_NAME][EMAIL_ADDRESS][…" at bounding box center [784, 386] width 1568 height 772
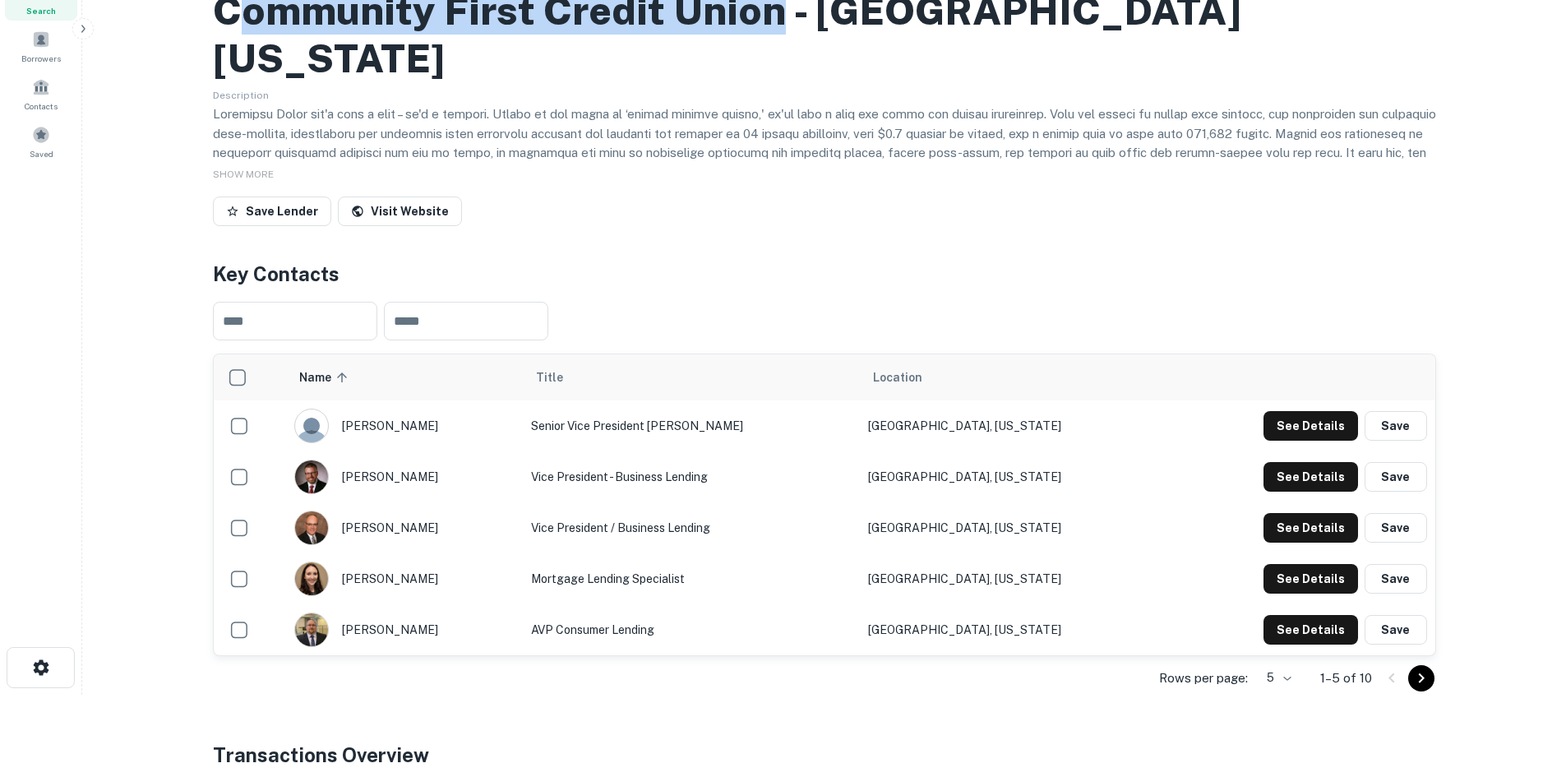
drag, startPoint x: 228, startPoint y: 87, endPoint x: 778, endPoint y: 90, distance: 549.9
click at [778, 81] on h2 "Community First Credit Union - [GEOGRAPHIC_DATA] [US_STATE]" at bounding box center [824, 34] width 1223 height 95
click at [314, 81] on h2 "Community First Credit Union - [GEOGRAPHIC_DATA] [US_STATE]" at bounding box center [824, 34] width 1223 height 95
drag, startPoint x: 230, startPoint y: 77, endPoint x: 779, endPoint y: 91, distance: 549.2
click at [779, 81] on h2 "Community First Credit Union - [GEOGRAPHIC_DATA] [US_STATE]" at bounding box center [824, 34] width 1223 height 95
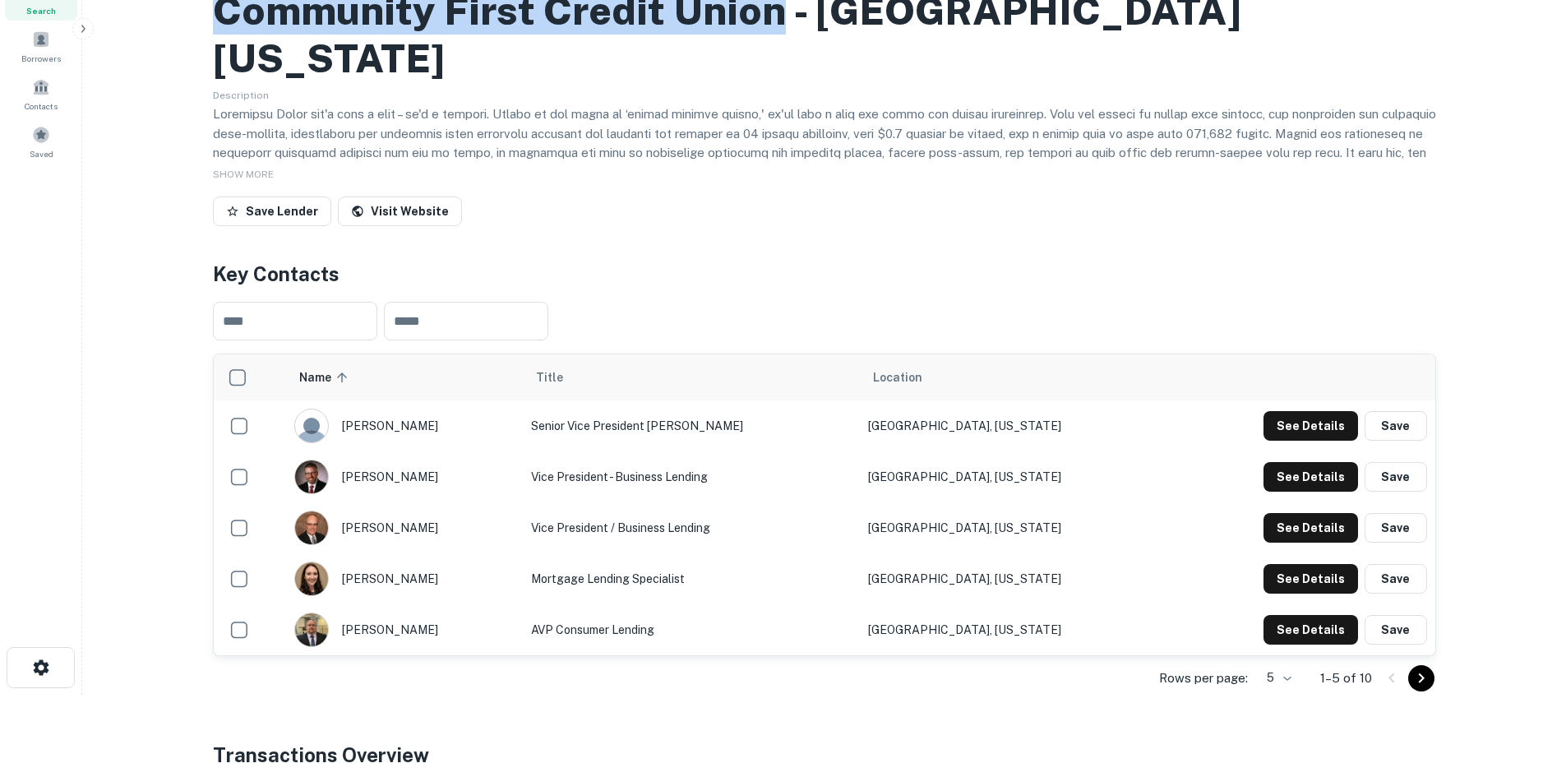
drag, startPoint x: 220, startPoint y: 88, endPoint x: 783, endPoint y: 99, distance: 563.2
click at [783, 81] on h2 "Community First Credit Union - [GEOGRAPHIC_DATA] [US_STATE]" at bounding box center [824, 34] width 1223 height 95
click at [1418, 688] on icon "Go to next page" at bounding box center [1421, 678] width 20 height 20
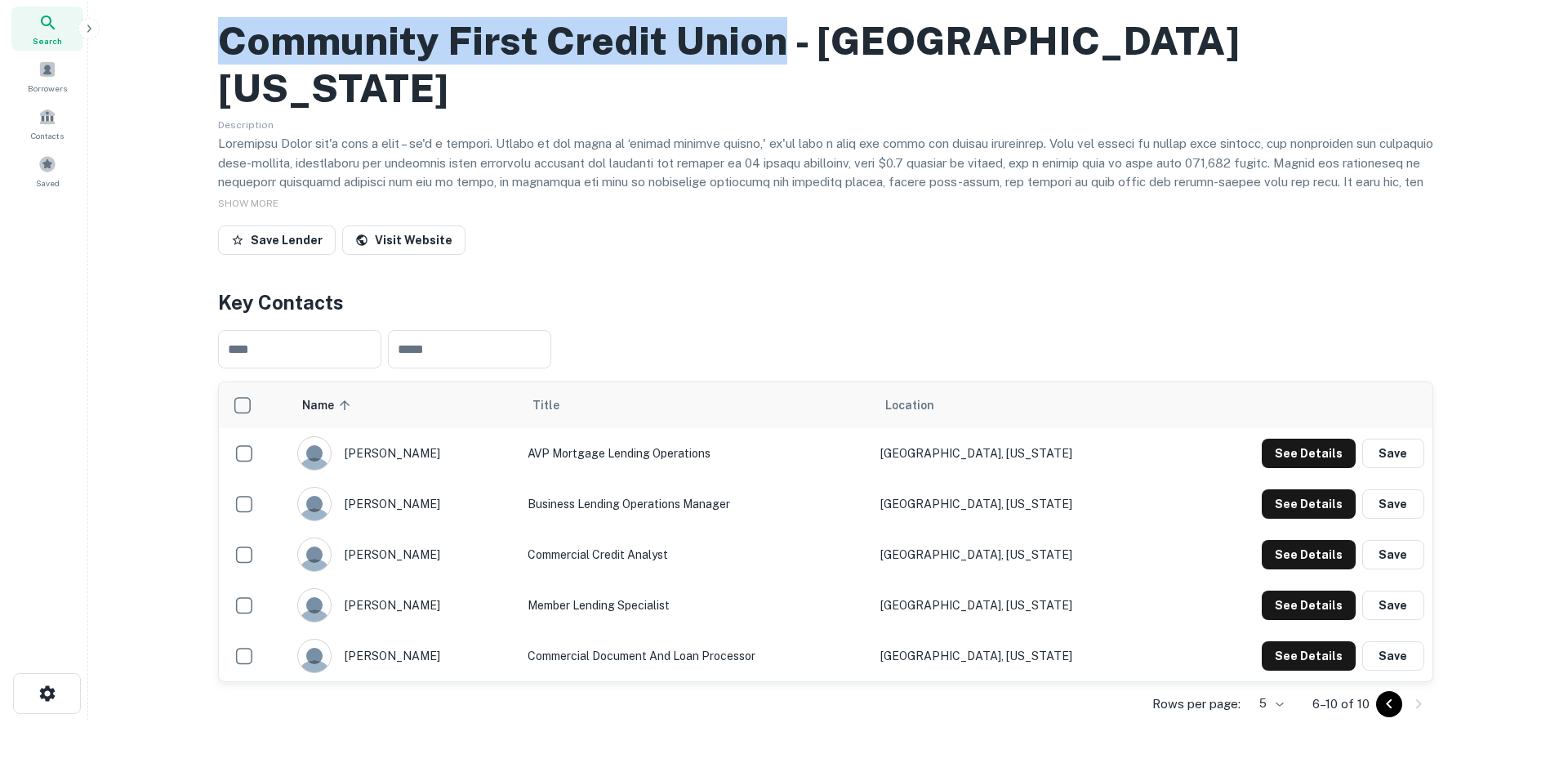
scroll to position [0, 0]
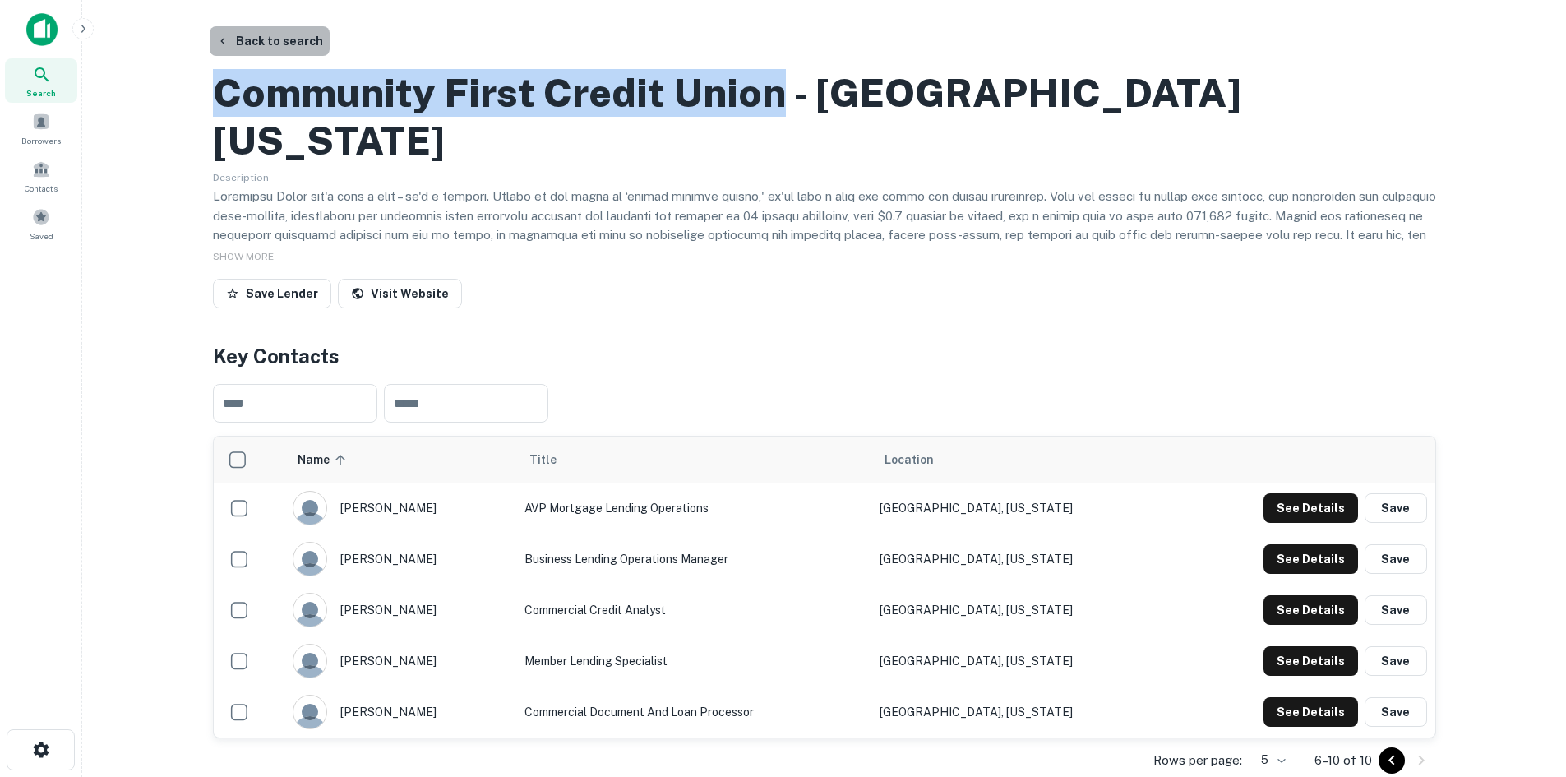
click at [277, 41] on button "Back to search" at bounding box center [270, 41] width 120 height 30
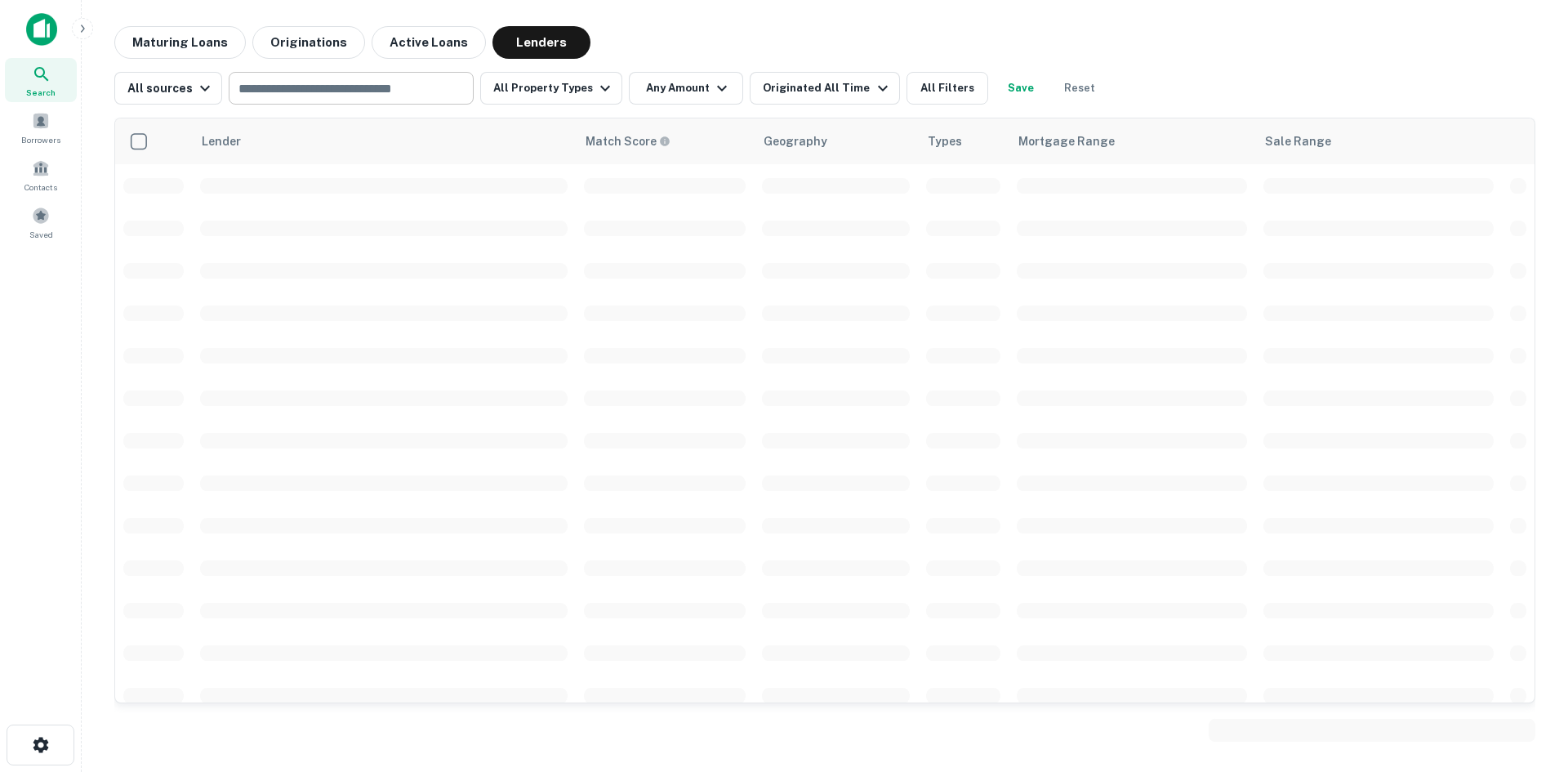
click at [360, 82] on input "text" at bounding box center [350, 87] width 233 height 23
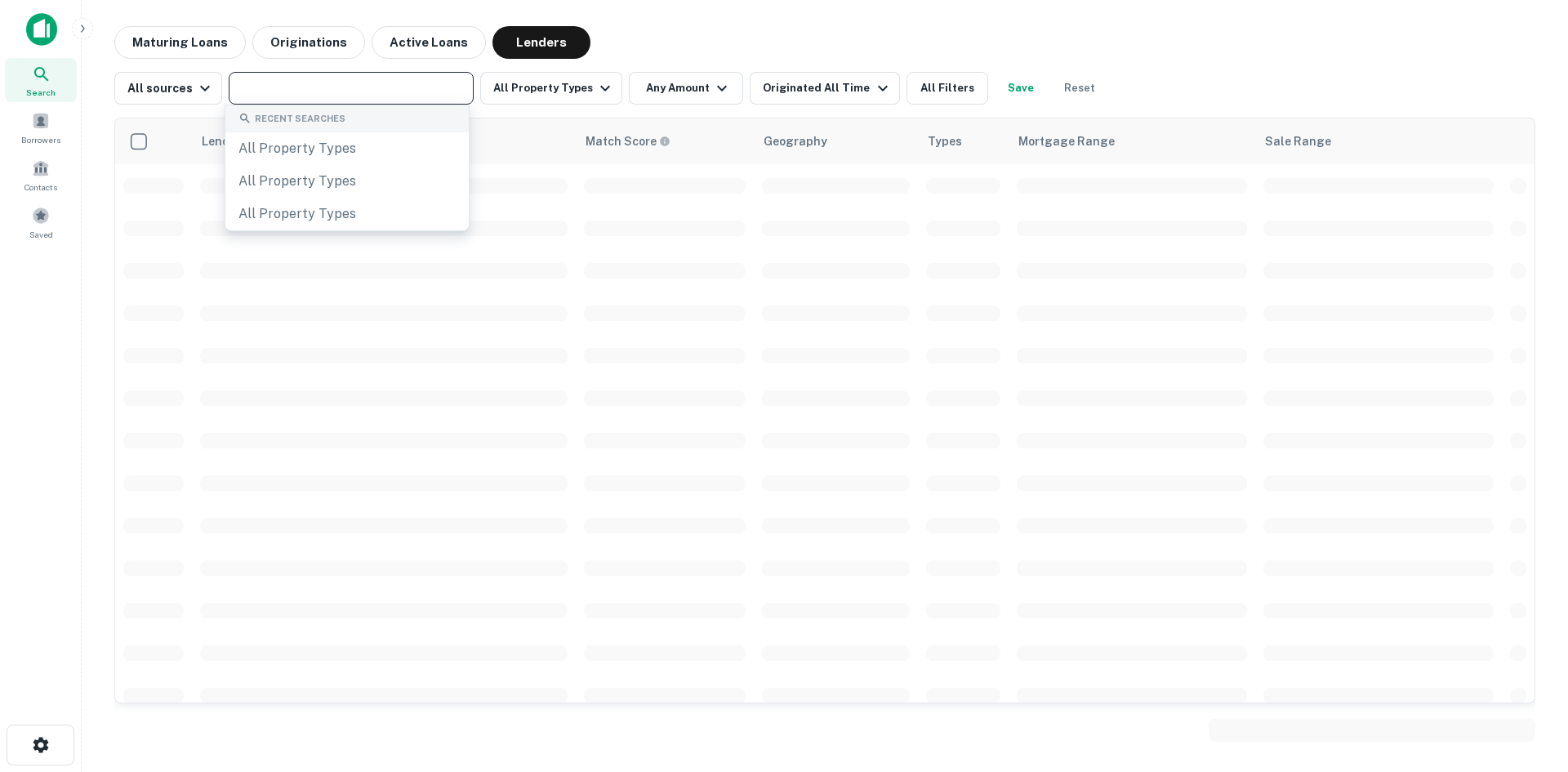
paste input "**********"
type input "**********"
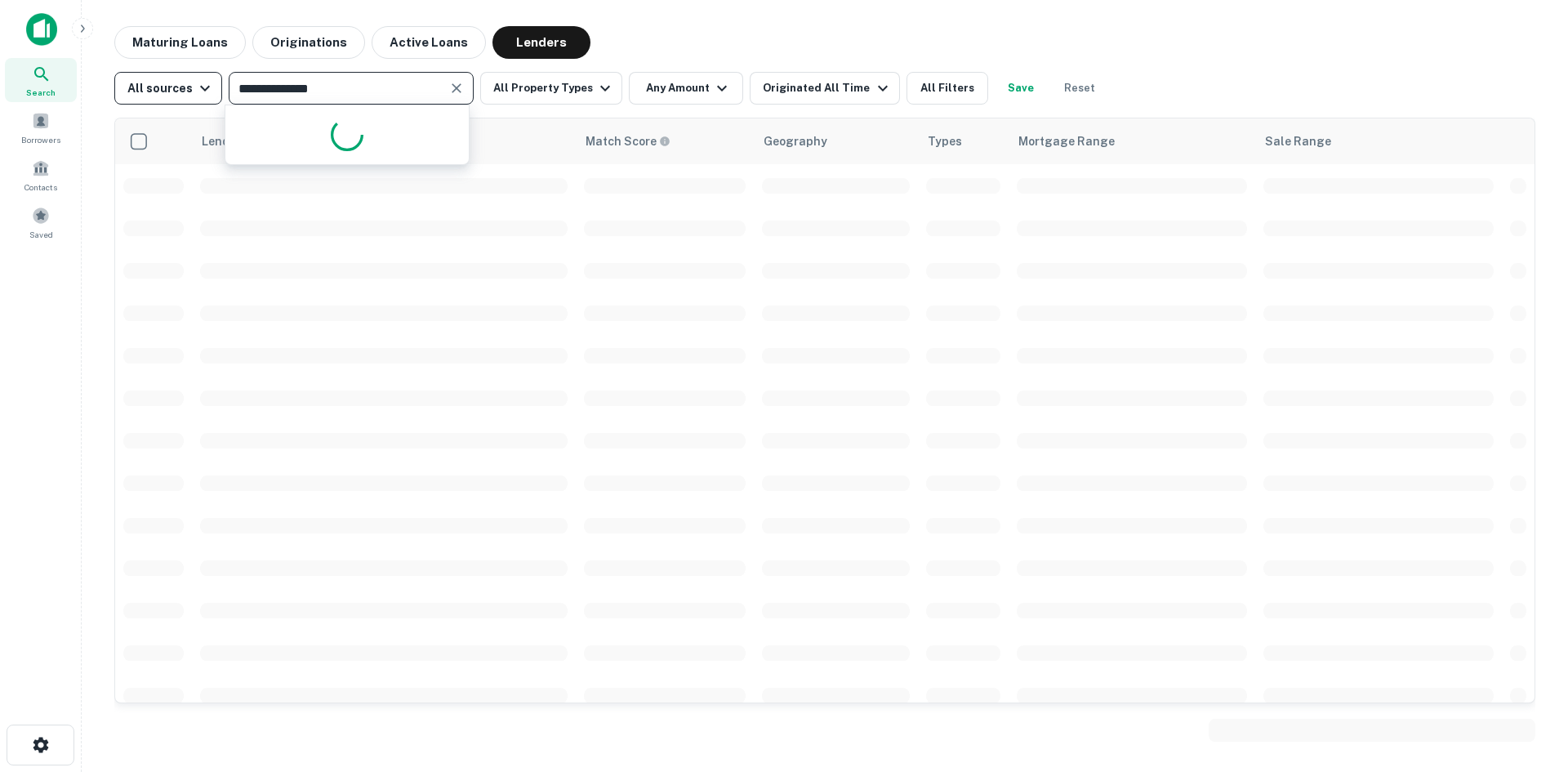
drag, startPoint x: 360, startPoint y: 84, endPoint x: 199, endPoint y: 87, distance: 161.0
click at [199, 87] on div "**********" at bounding box center [610, 87] width 992 height 33
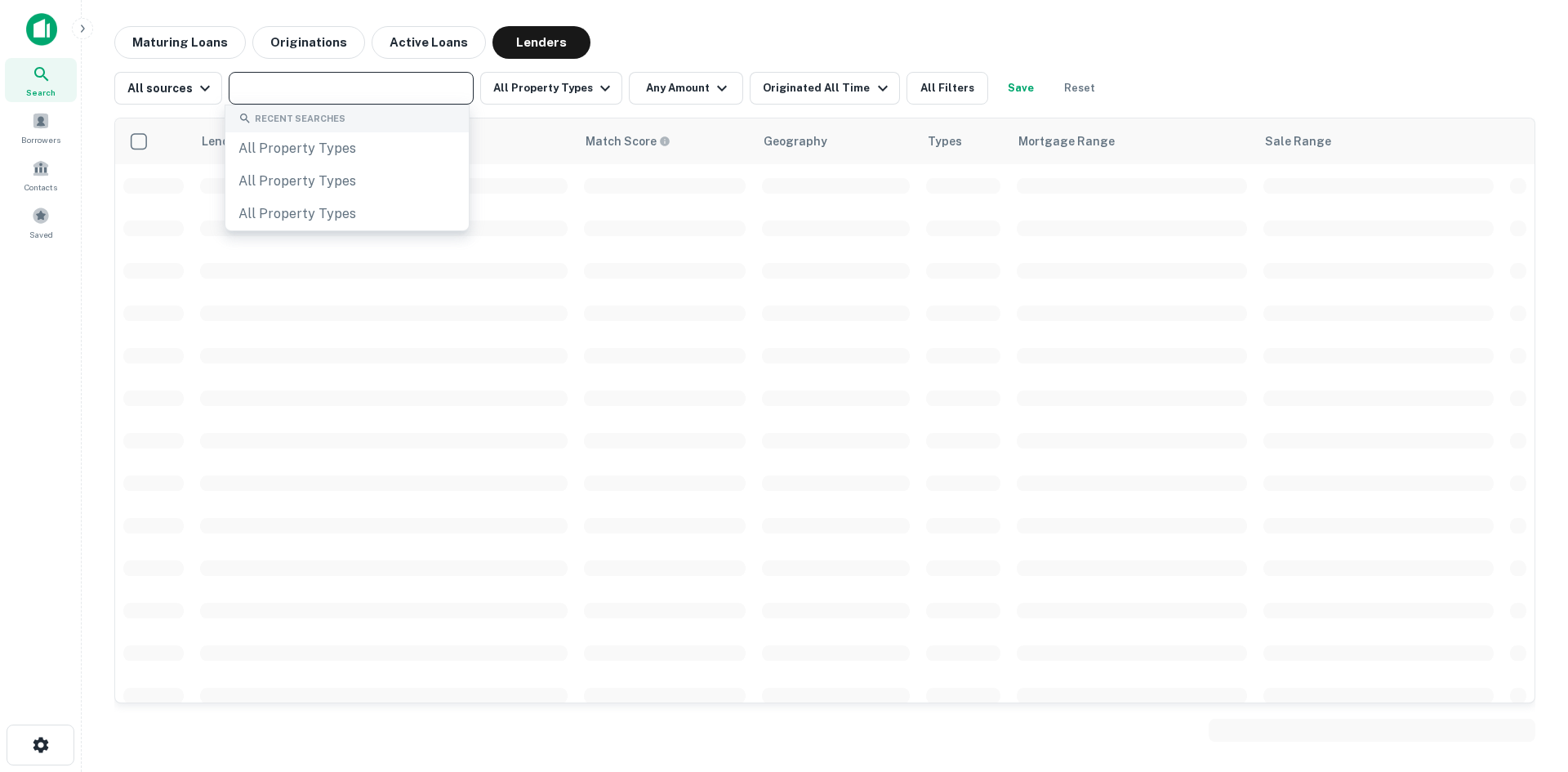
click at [321, 82] on input "text" at bounding box center [350, 87] width 233 height 23
paste input "**********"
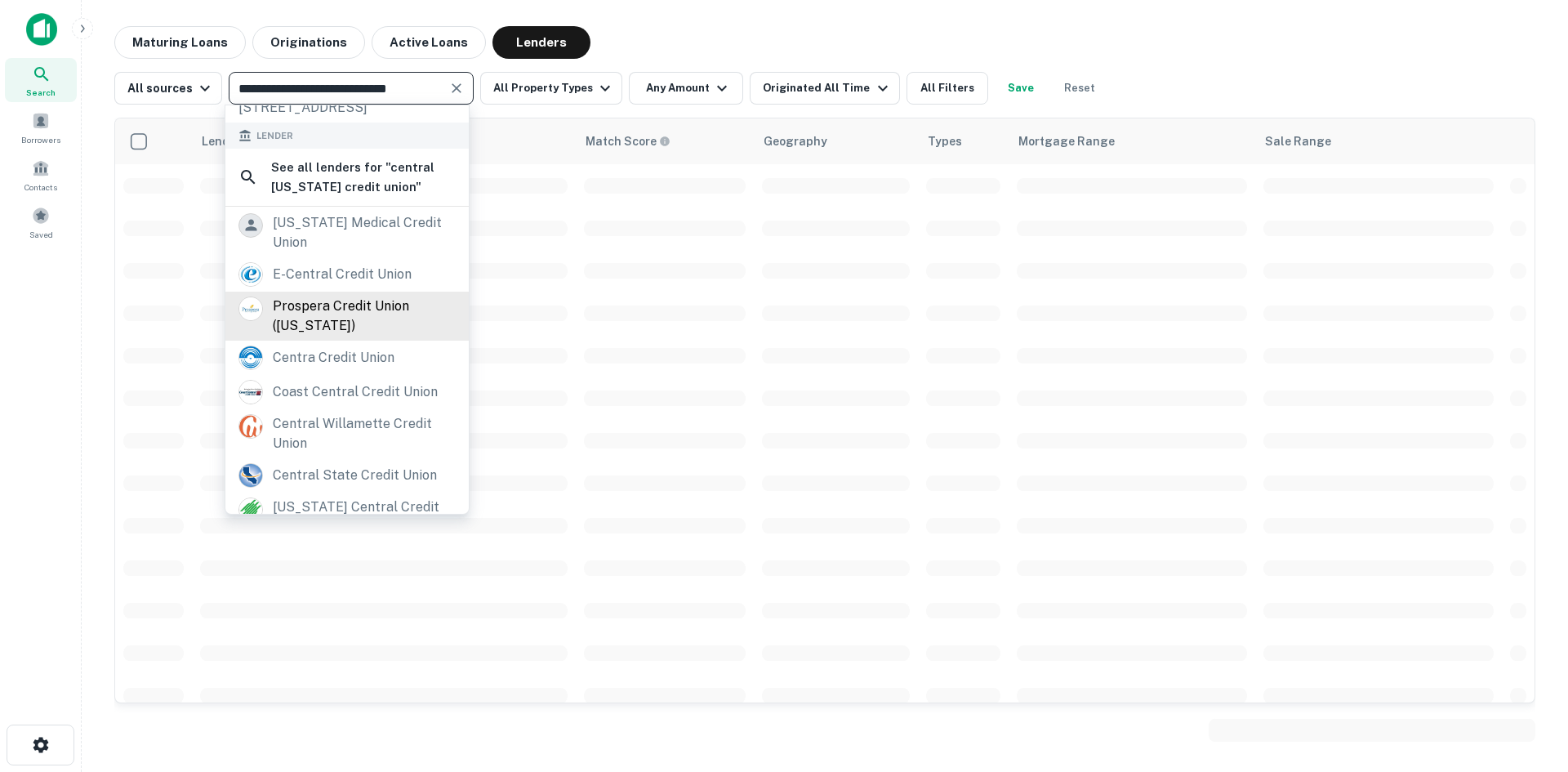
scroll to position [238, 0]
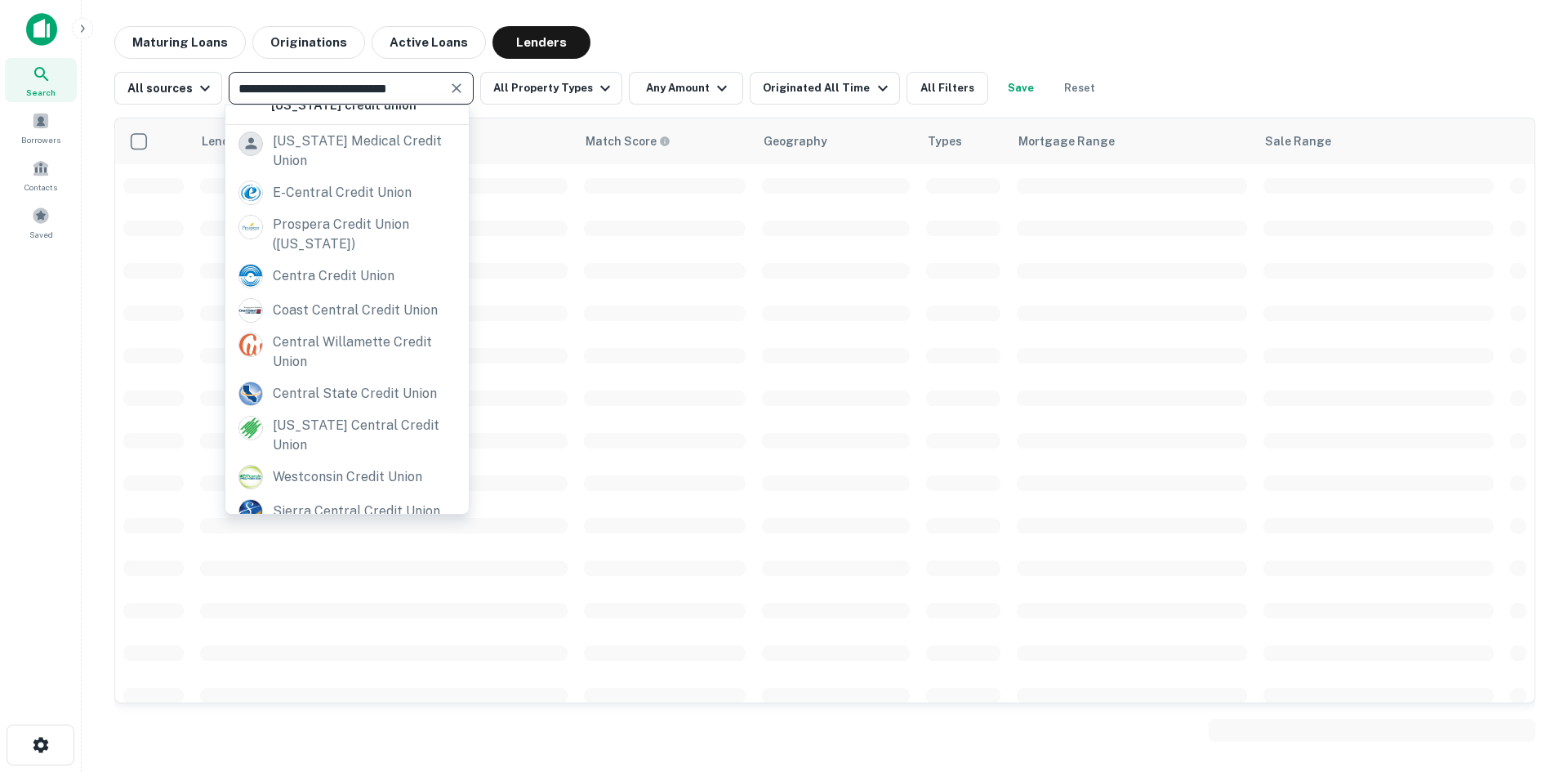
type input "**********"
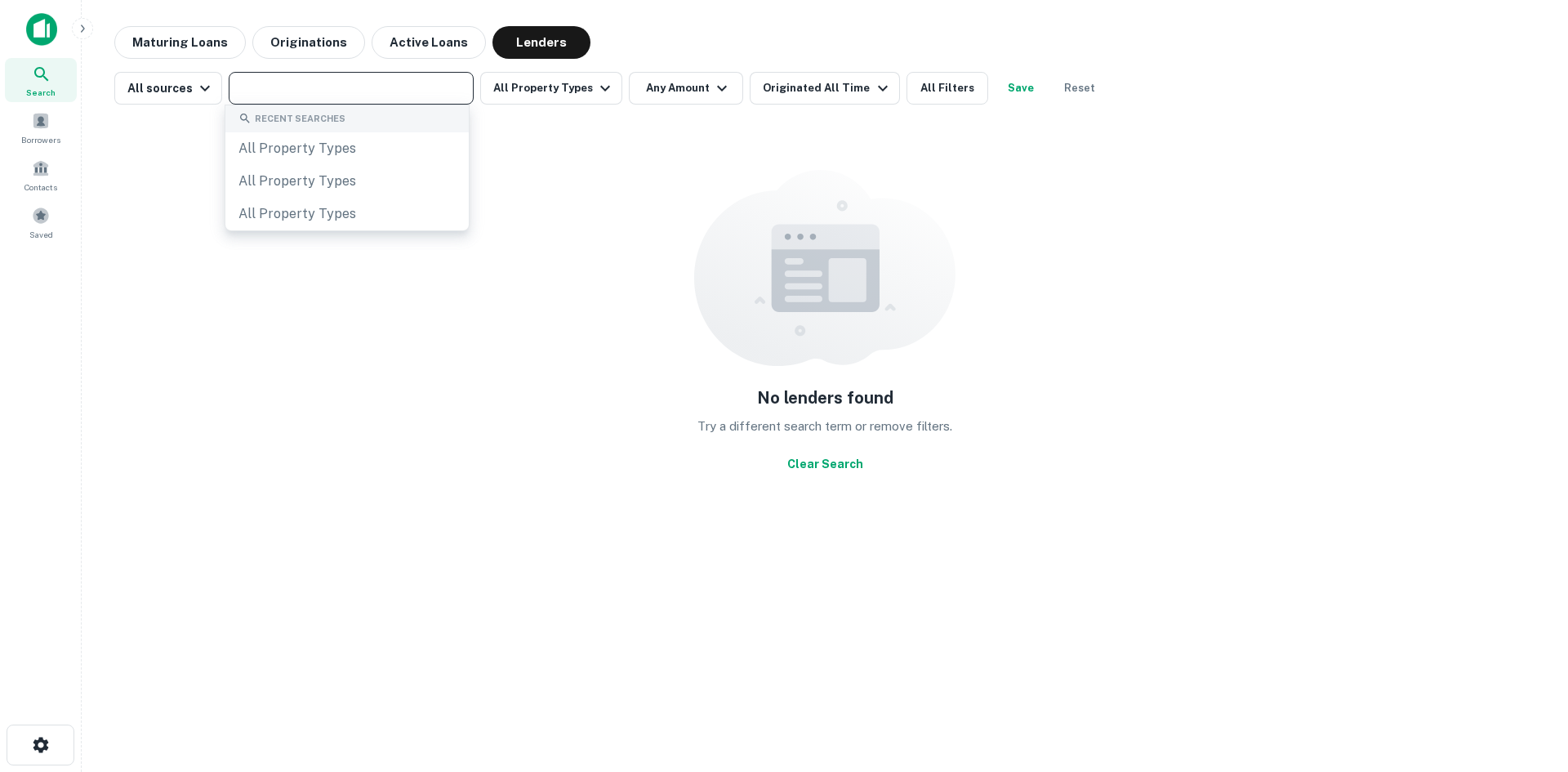
click at [282, 80] on input "text" at bounding box center [350, 87] width 233 height 23
paste input "**********"
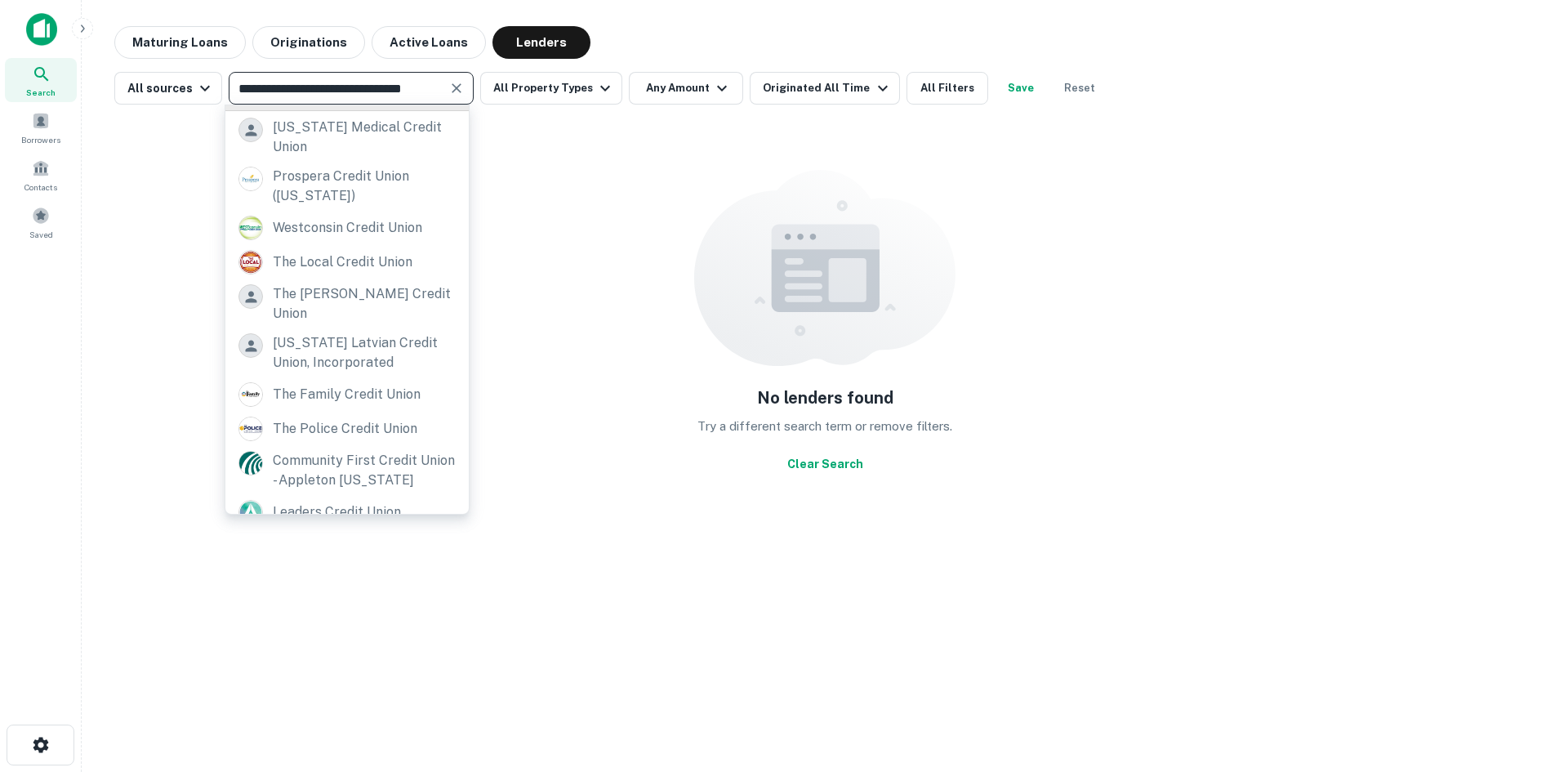
scroll to position [272, 0]
type input "**********"
click at [349, 333] on div "[US_STATE] latvian credit union, incorporated" at bounding box center [365, 352] width 183 height 39
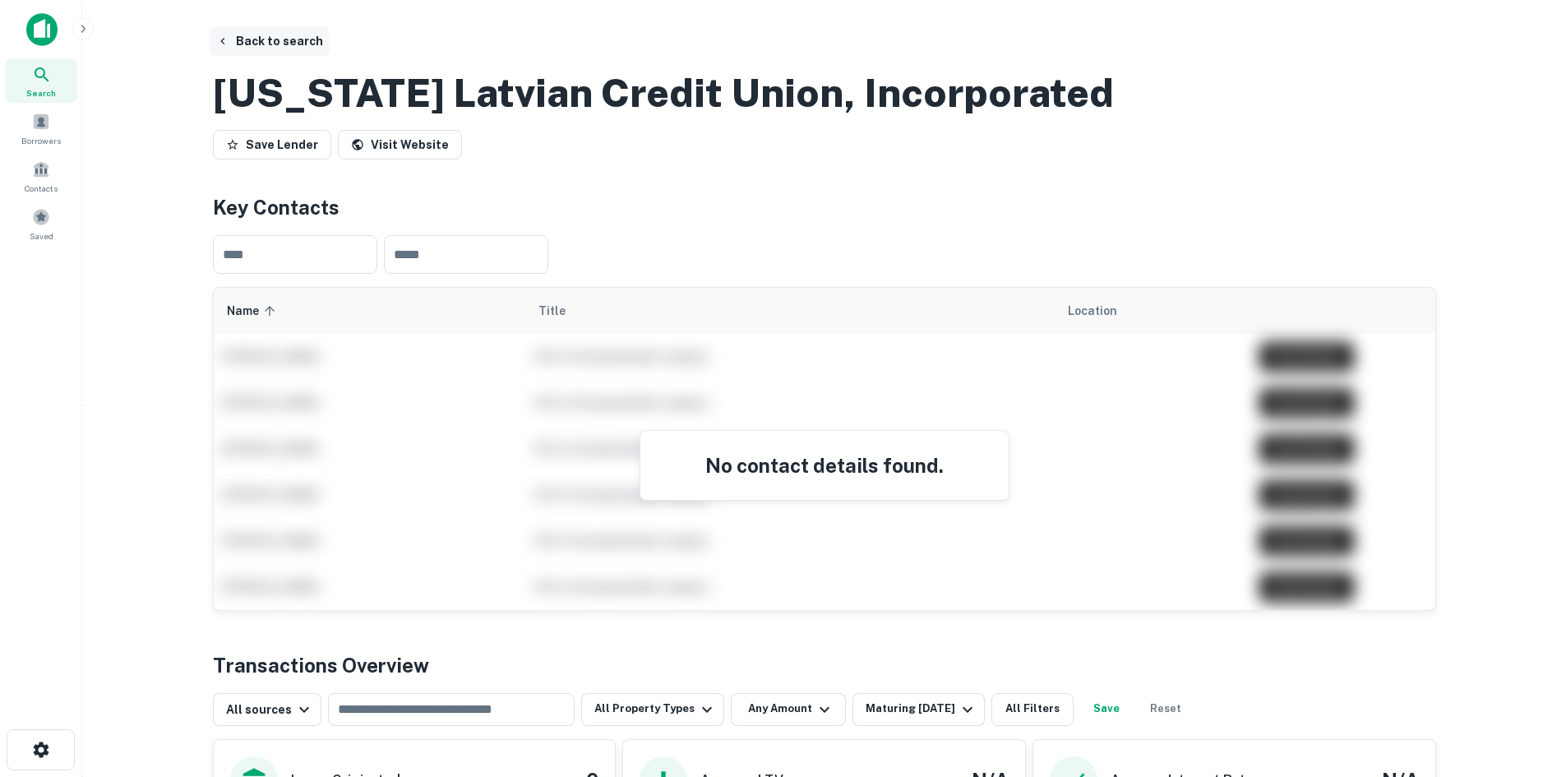
click at [264, 41] on button "Back to search" at bounding box center [270, 41] width 120 height 30
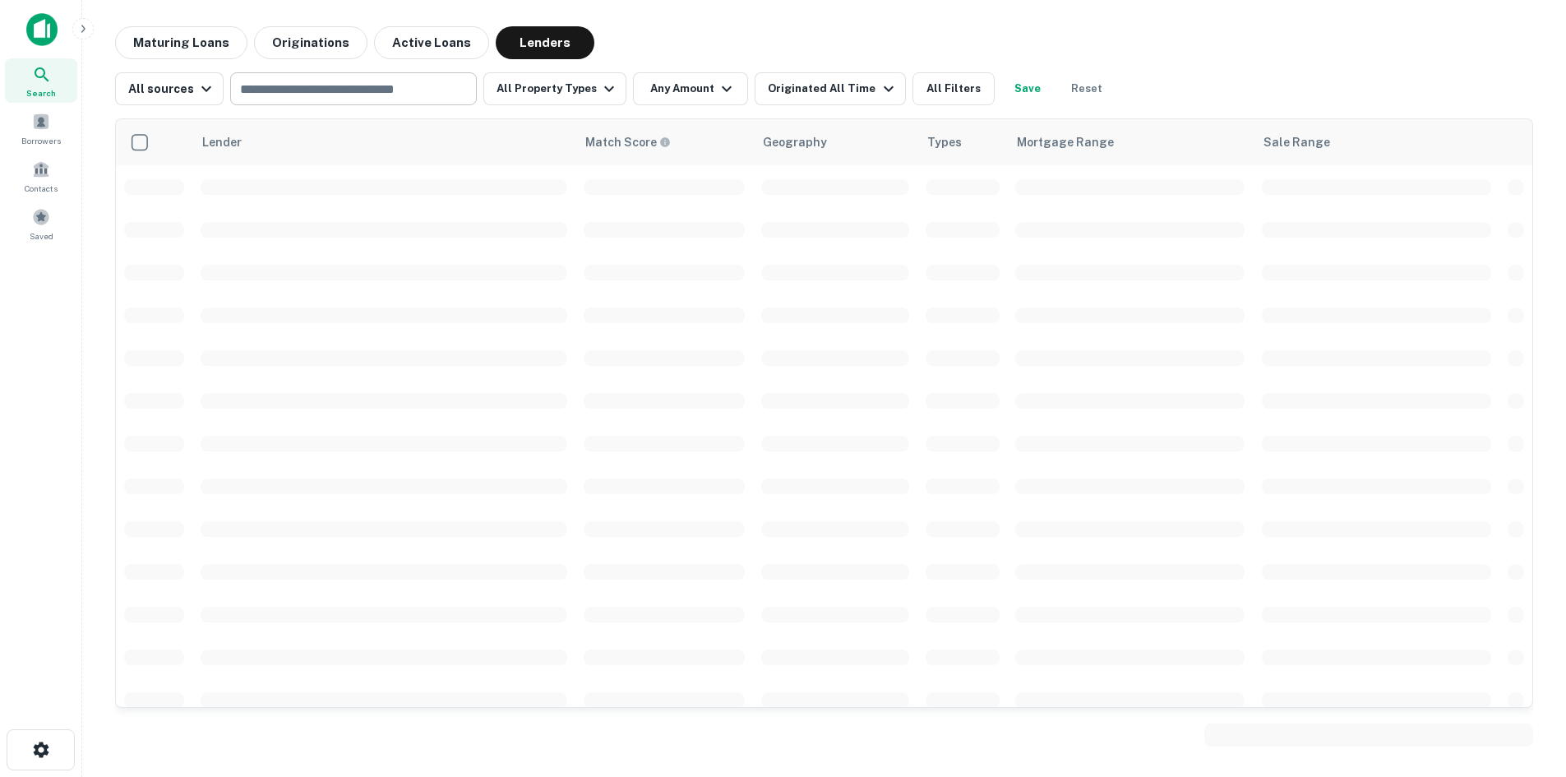
click at [306, 89] on input "text" at bounding box center [352, 88] width 234 height 23
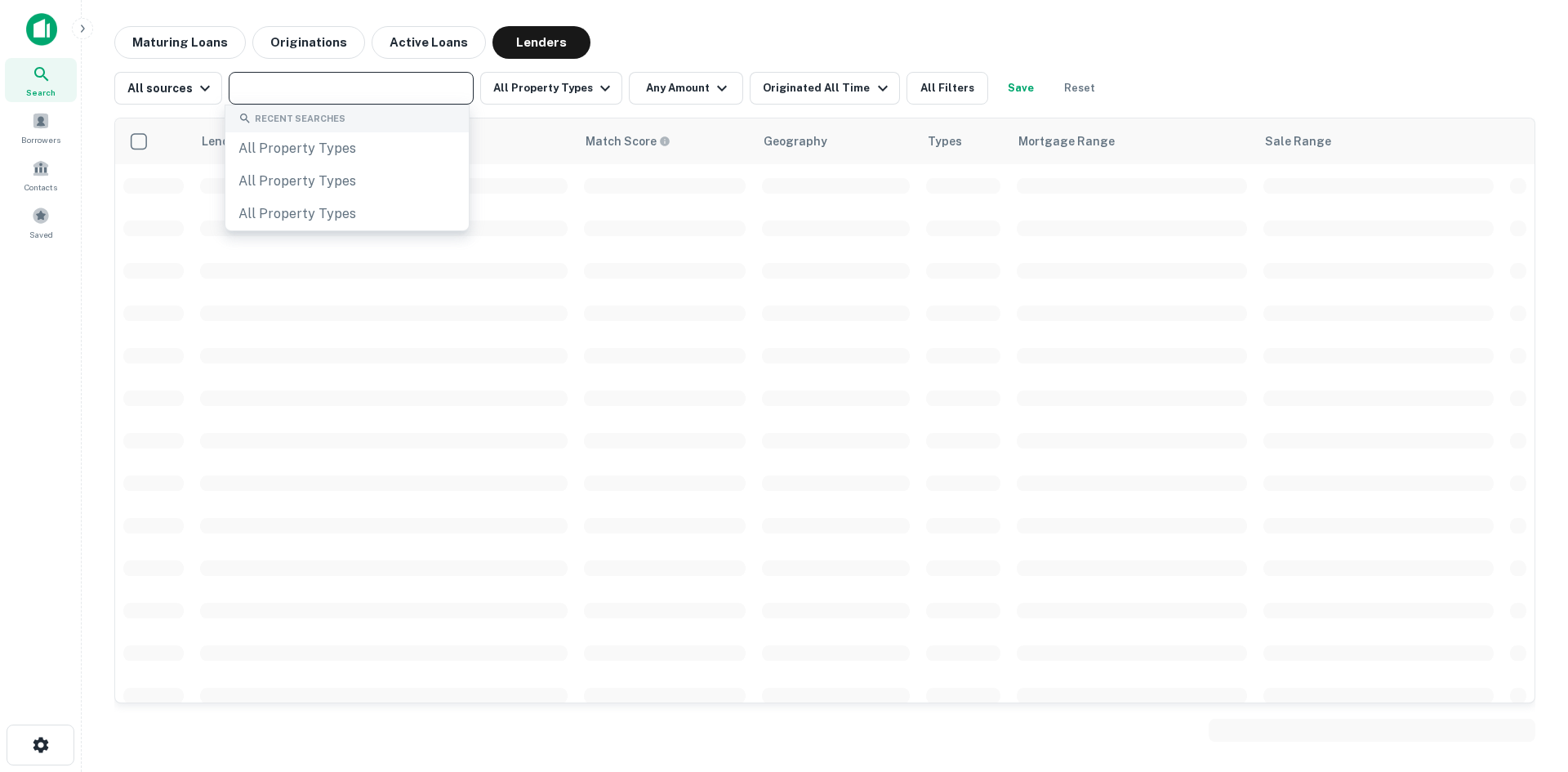
paste input "**********"
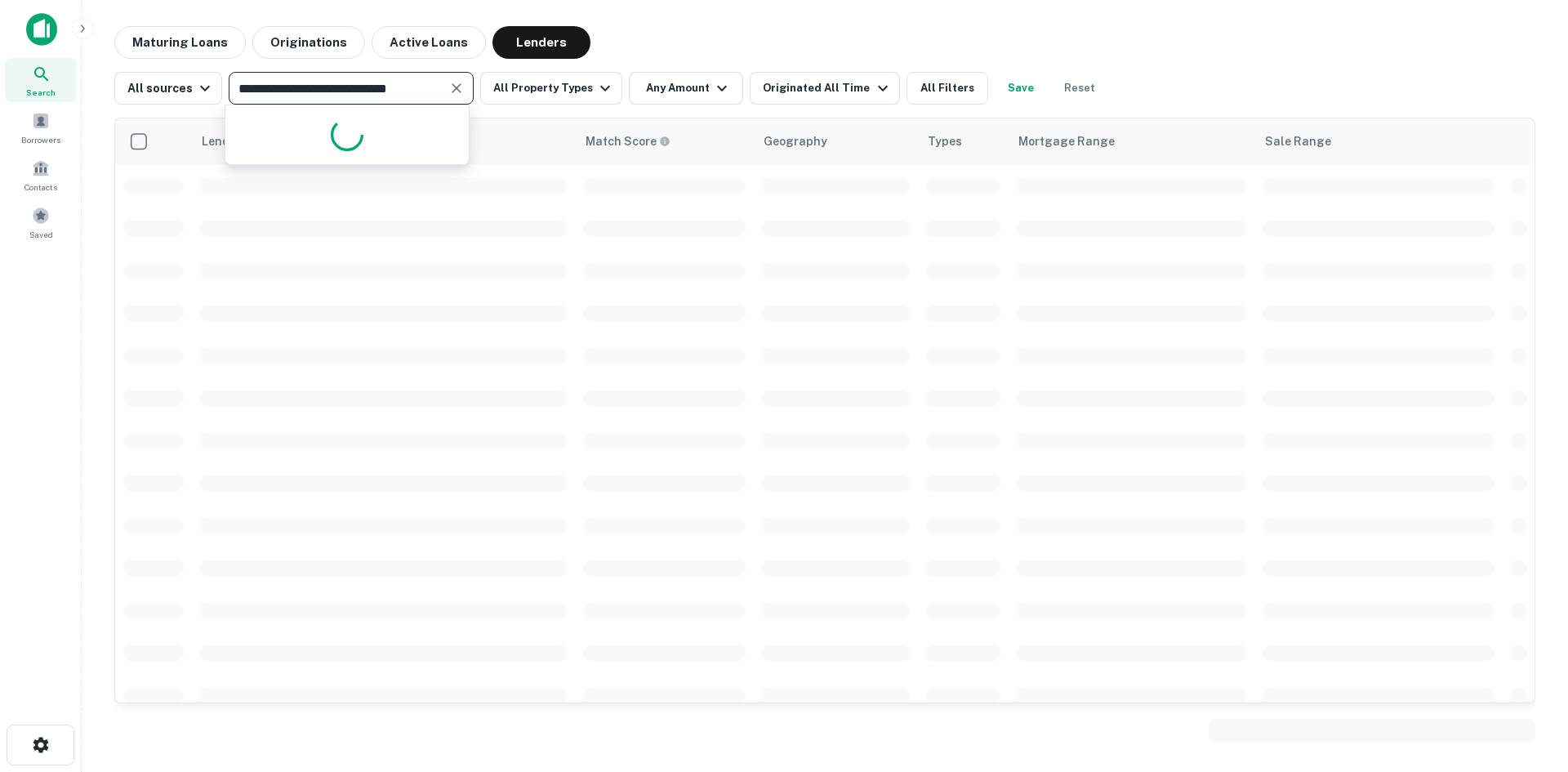
type input "**********"
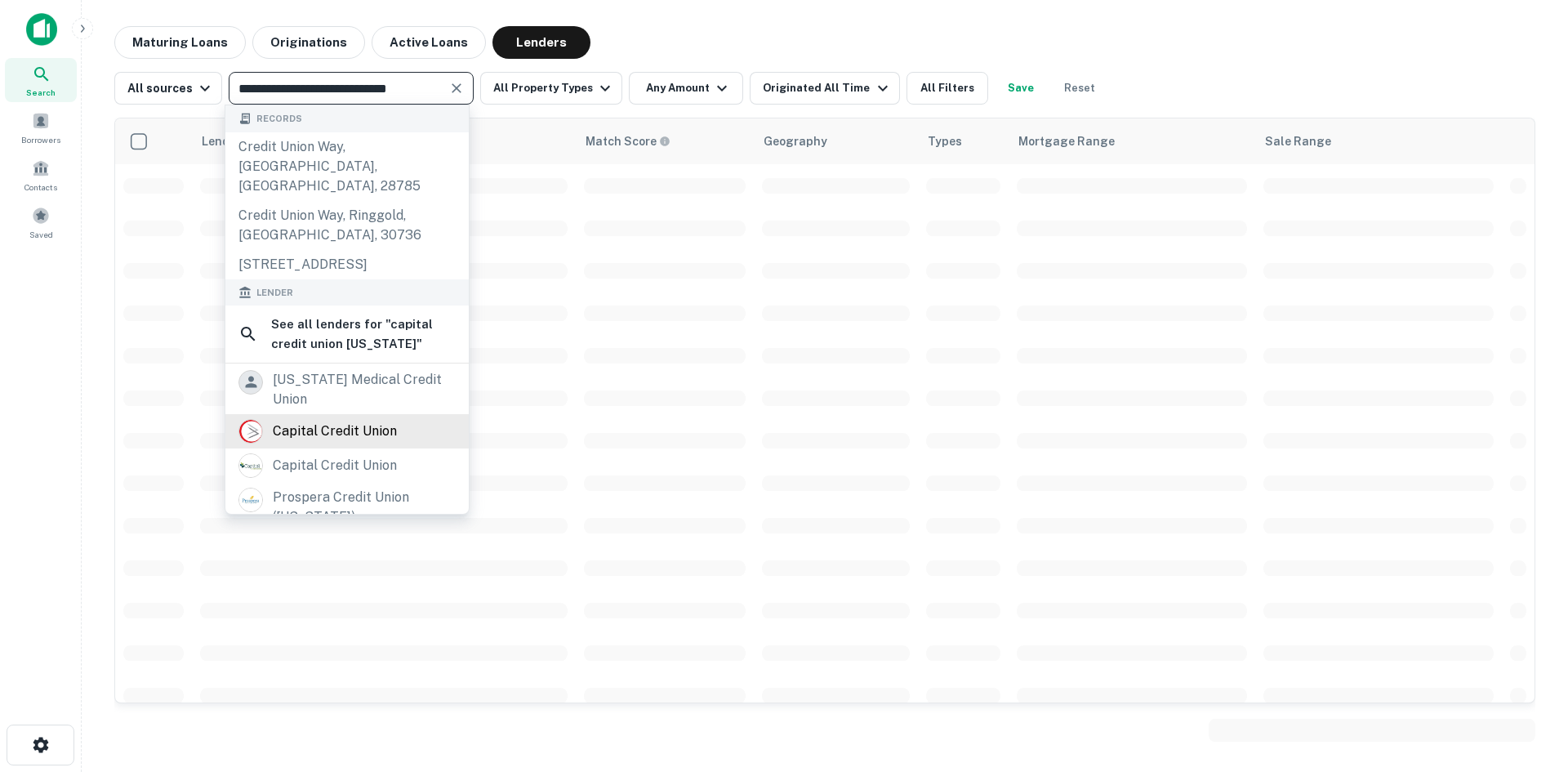
click at [342, 427] on div "capital credit union" at bounding box center [335, 431] width 124 height 25
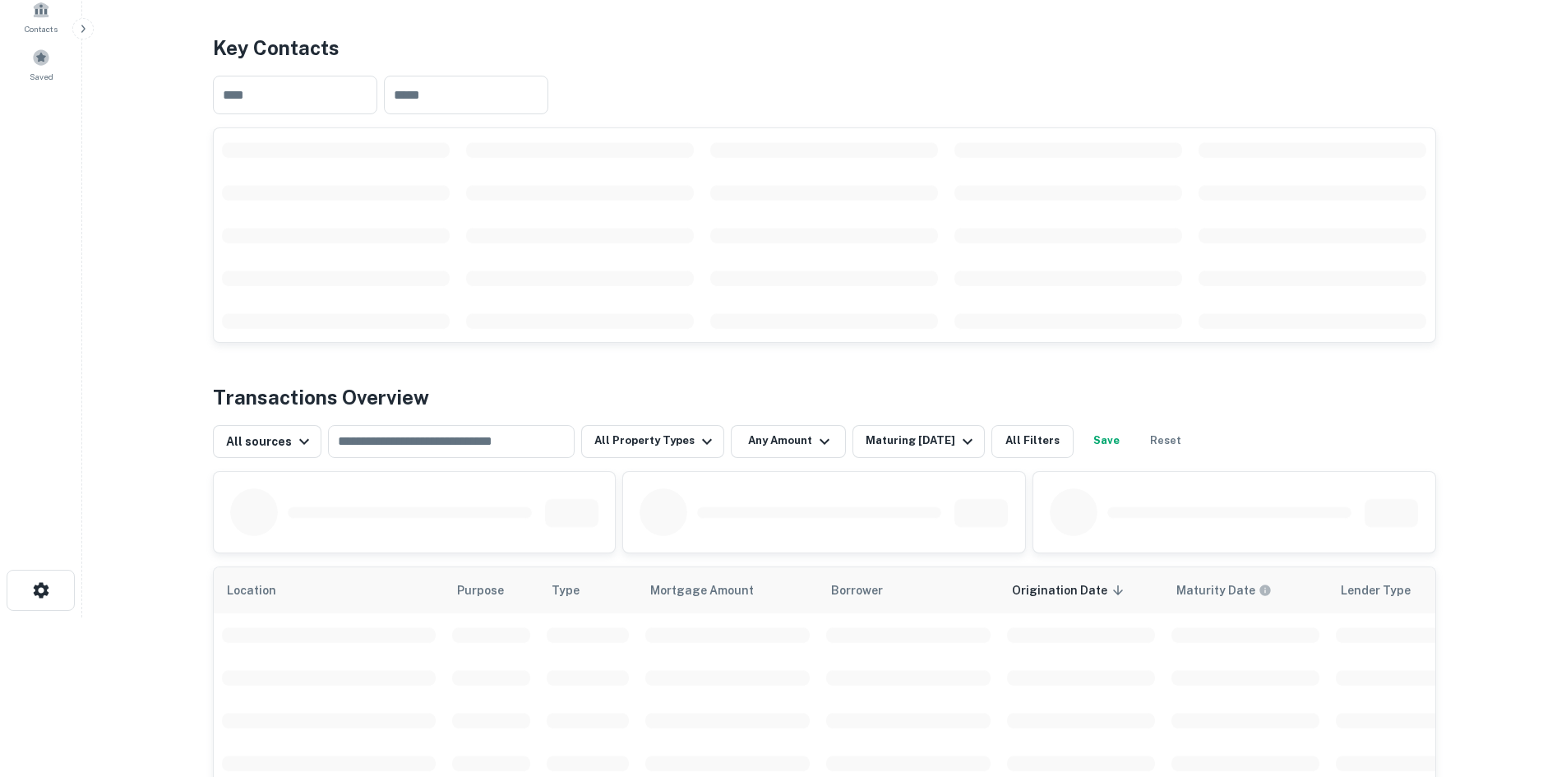
scroll to position [164, 0]
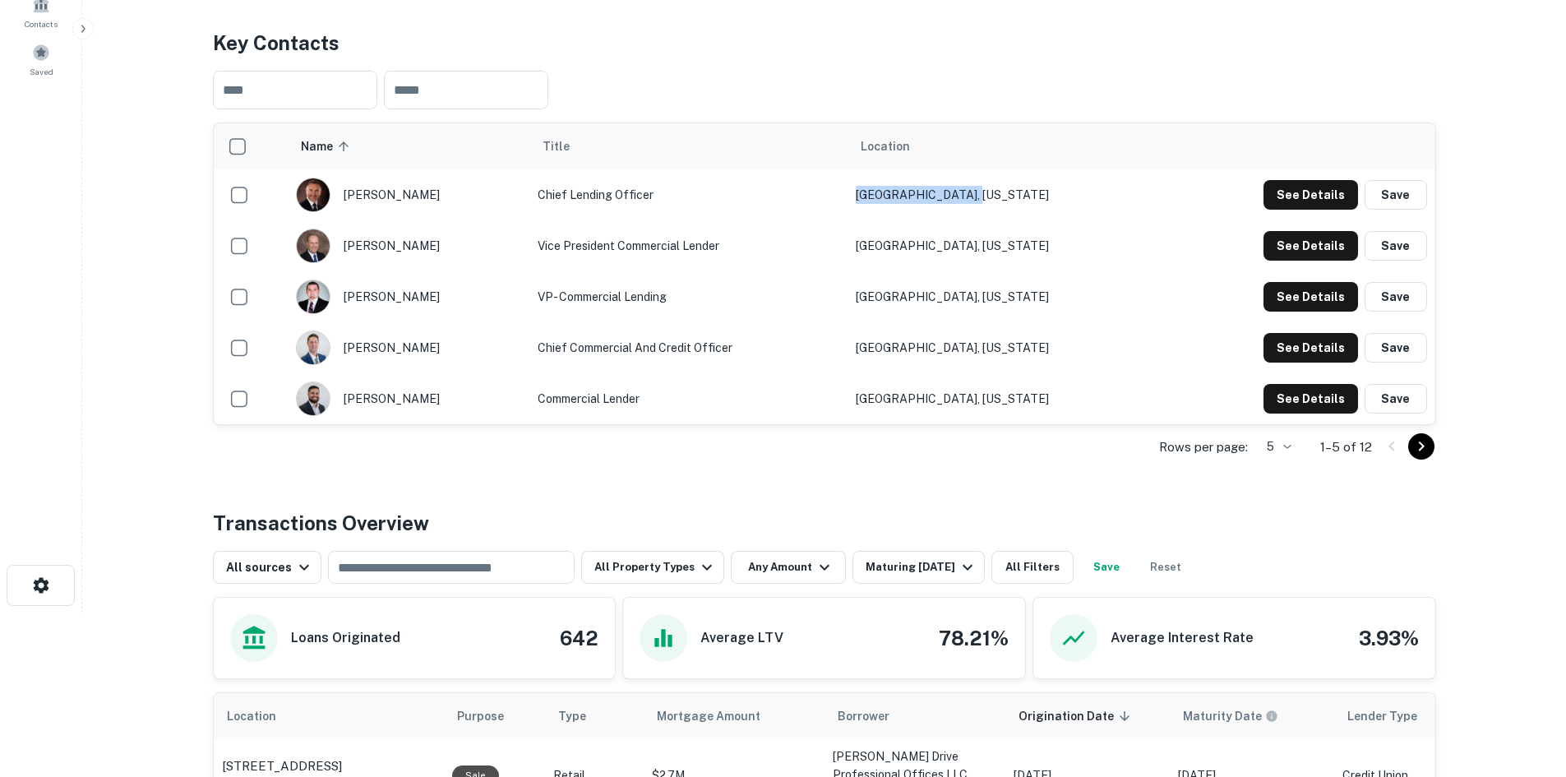
drag, startPoint x: 1047, startPoint y: 267, endPoint x: 907, endPoint y: 272, distance: 140.6
click at [907, 220] on tr "[PERSON_NAME] Chief Lending Officer [PERSON_NAME], [US_STATE] See Details Save" at bounding box center [824, 194] width 1221 height 51
drag, startPoint x: 1025, startPoint y: 317, endPoint x: 905, endPoint y: 322, distance: 120.1
click at [905, 271] on tr "[PERSON_NAME] Vice President Commercial [GEOGRAPHIC_DATA], [US_STATE] See Detai…" at bounding box center [824, 245] width 1221 height 51
click at [1418, 456] on icon "Go to next page" at bounding box center [1421, 446] width 20 height 20
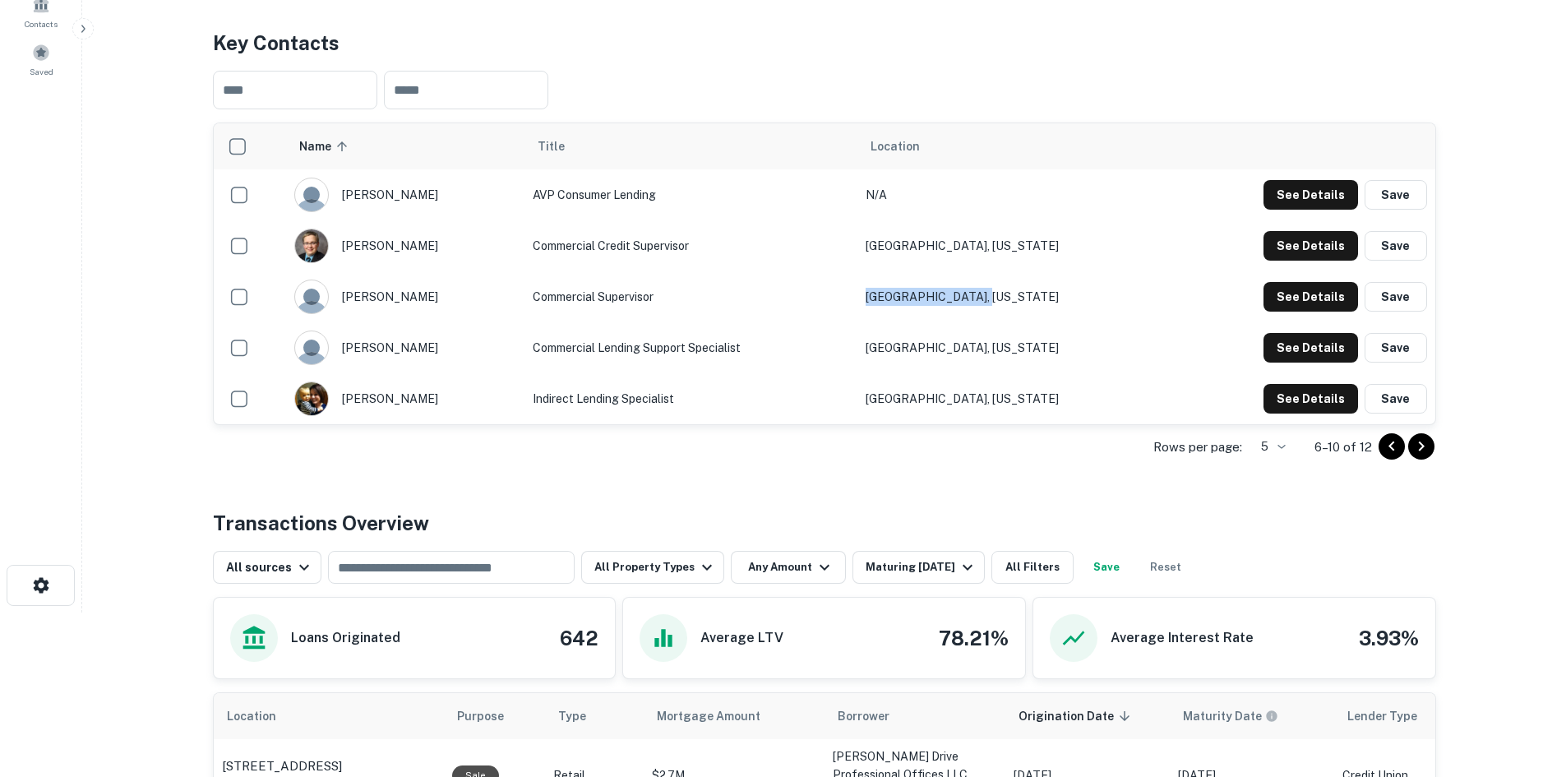
drag, startPoint x: 1042, startPoint y: 372, endPoint x: 897, endPoint y: 370, distance: 145.5
click at [897, 322] on tr "[PERSON_NAME] commercial supervisor [PERSON_NAME], [US_STATE] See Details Save" at bounding box center [824, 296] width 1221 height 51
drag, startPoint x: 1059, startPoint y: 424, endPoint x: 918, endPoint y: 419, distance: 141.5
click at [918, 373] on td "[GEOGRAPHIC_DATA], [US_STATE]" at bounding box center [1012, 347] width 311 height 51
click at [1383, 456] on icon "Go to previous page" at bounding box center [1392, 446] width 20 height 20
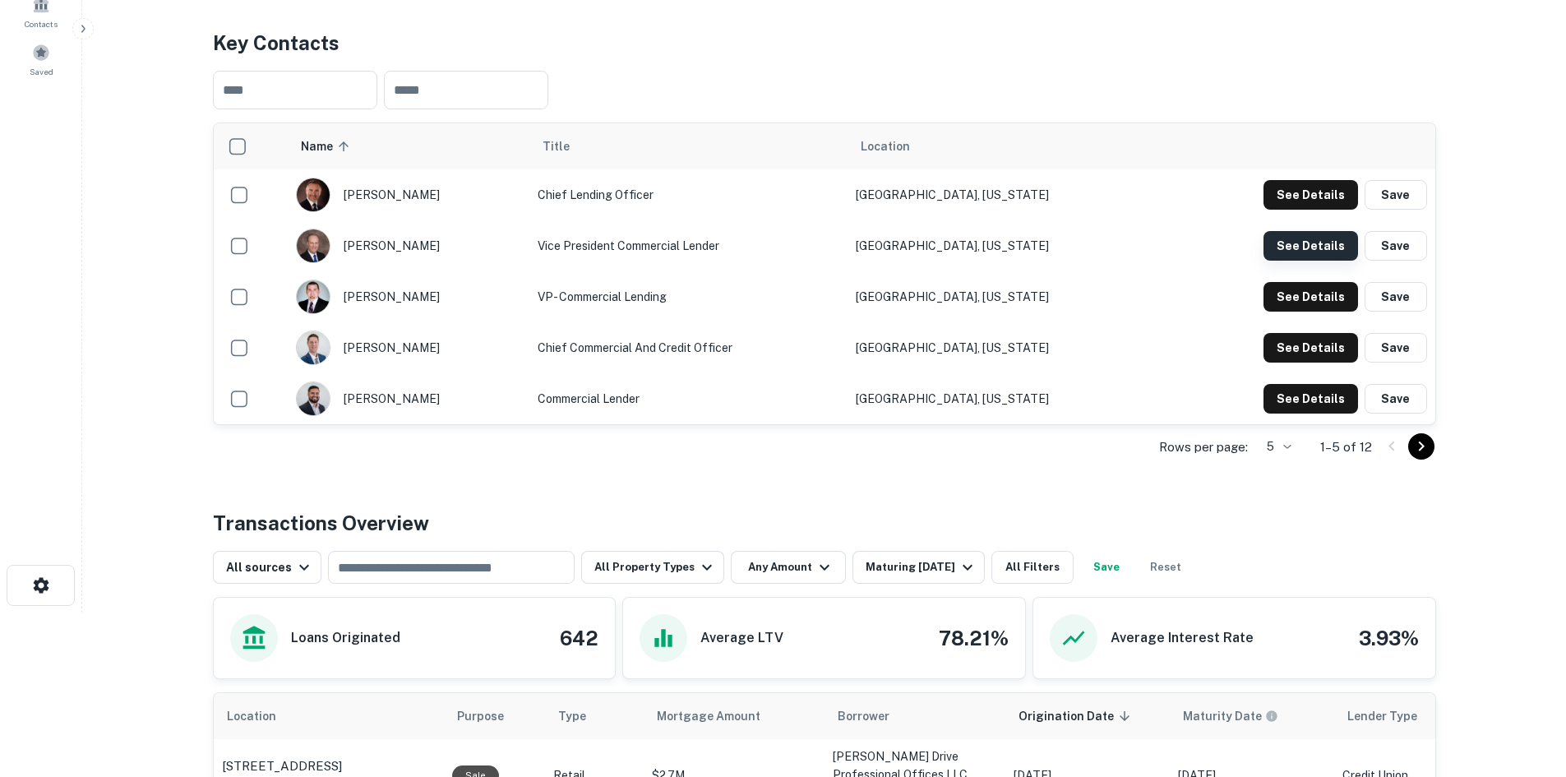
click at [1275, 210] on button "See Details" at bounding box center [1310, 195] width 95 height 30
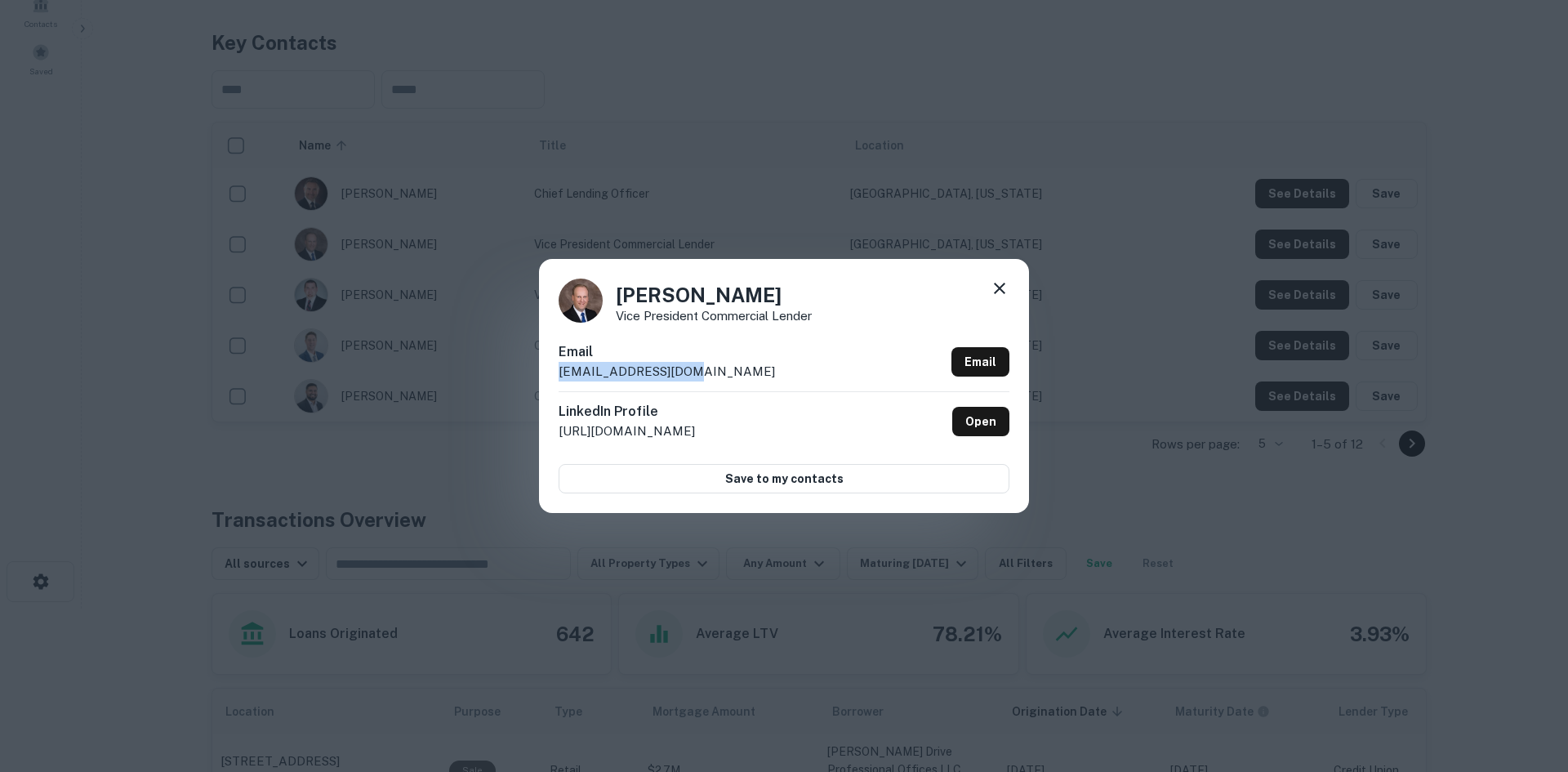
drag, startPoint x: 752, startPoint y: 365, endPoint x: 550, endPoint y: 368, distance: 202.0
click at [550, 368] on div "[PERSON_NAME] Vice President Commercial Lender Email [EMAIL_ADDRESS][DOMAIN_NAM…" at bounding box center [783, 386] width 490 height 253
drag, startPoint x: 747, startPoint y: 294, endPoint x: 612, endPoint y: 291, distance: 135.0
click at [612, 291] on div "[PERSON_NAME] Vice President Commercial Lender" at bounding box center [784, 300] width 451 height 44
drag, startPoint x: 855, startPoint y: 316, endPoint x: 617, endPoint y: 317, distance: 238.0
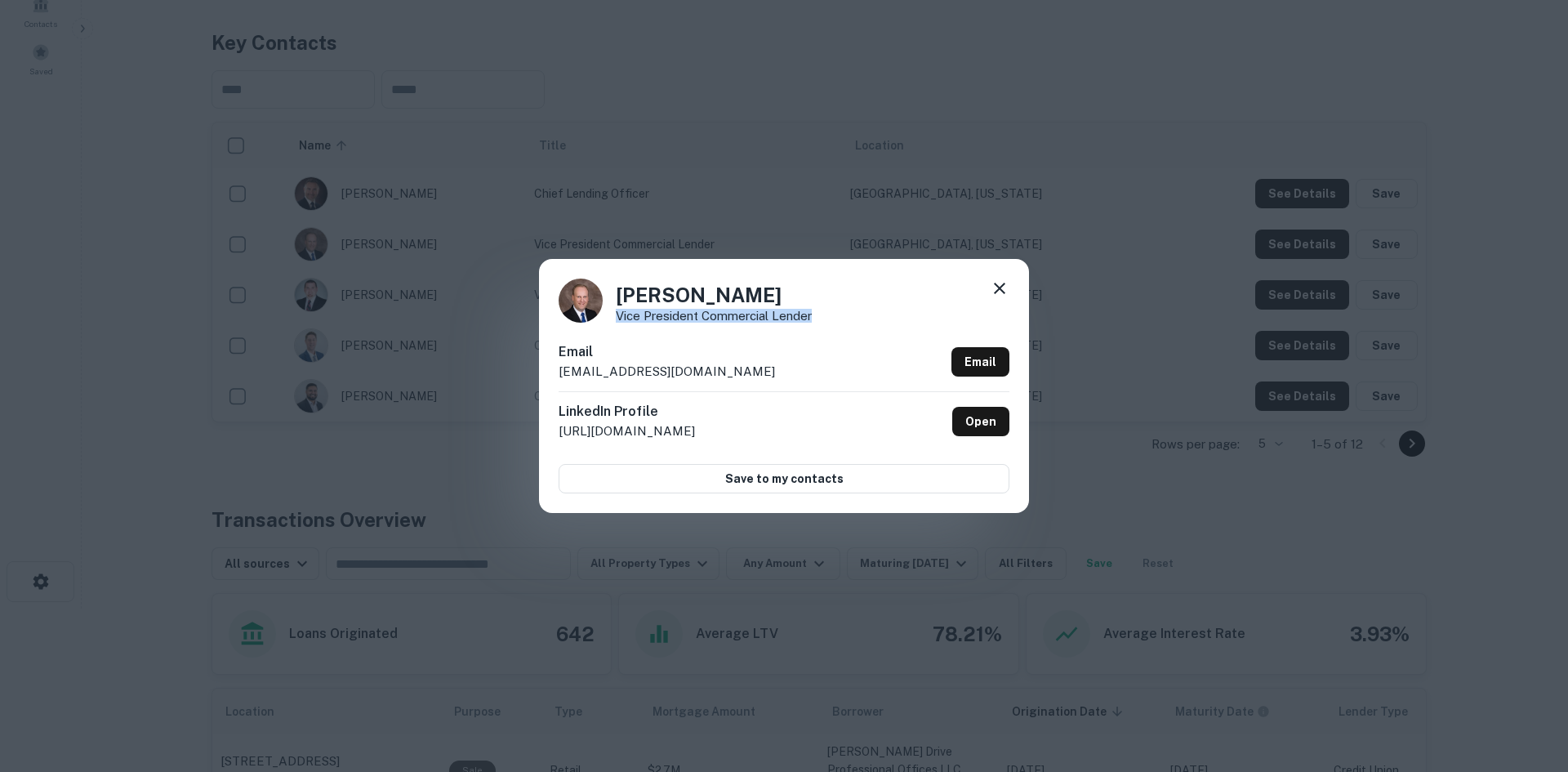
click at [617, 317] on div "[PERSON_NAME] Vice President Commercial Lender" at bounding box center [784, 300] width 451 height 44
click at [840, 229] on div "[PERSON_NAME] Vice President Commercial Lender Email [EMAIL_ADDRESS][DOMAIN_NAM…" at bounding box center [784, 386] width 1568 height 772
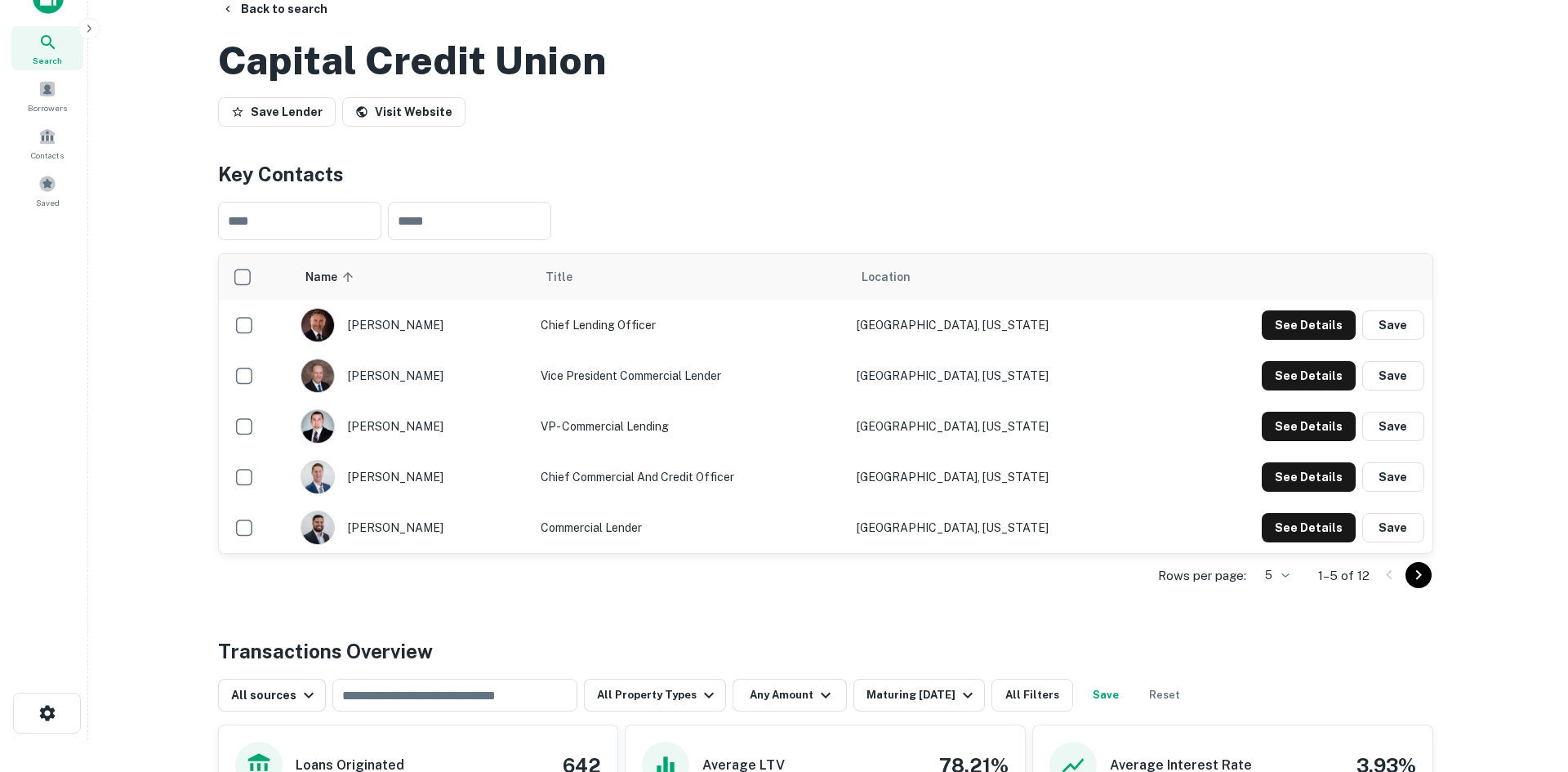
scroll to position [0, 0]
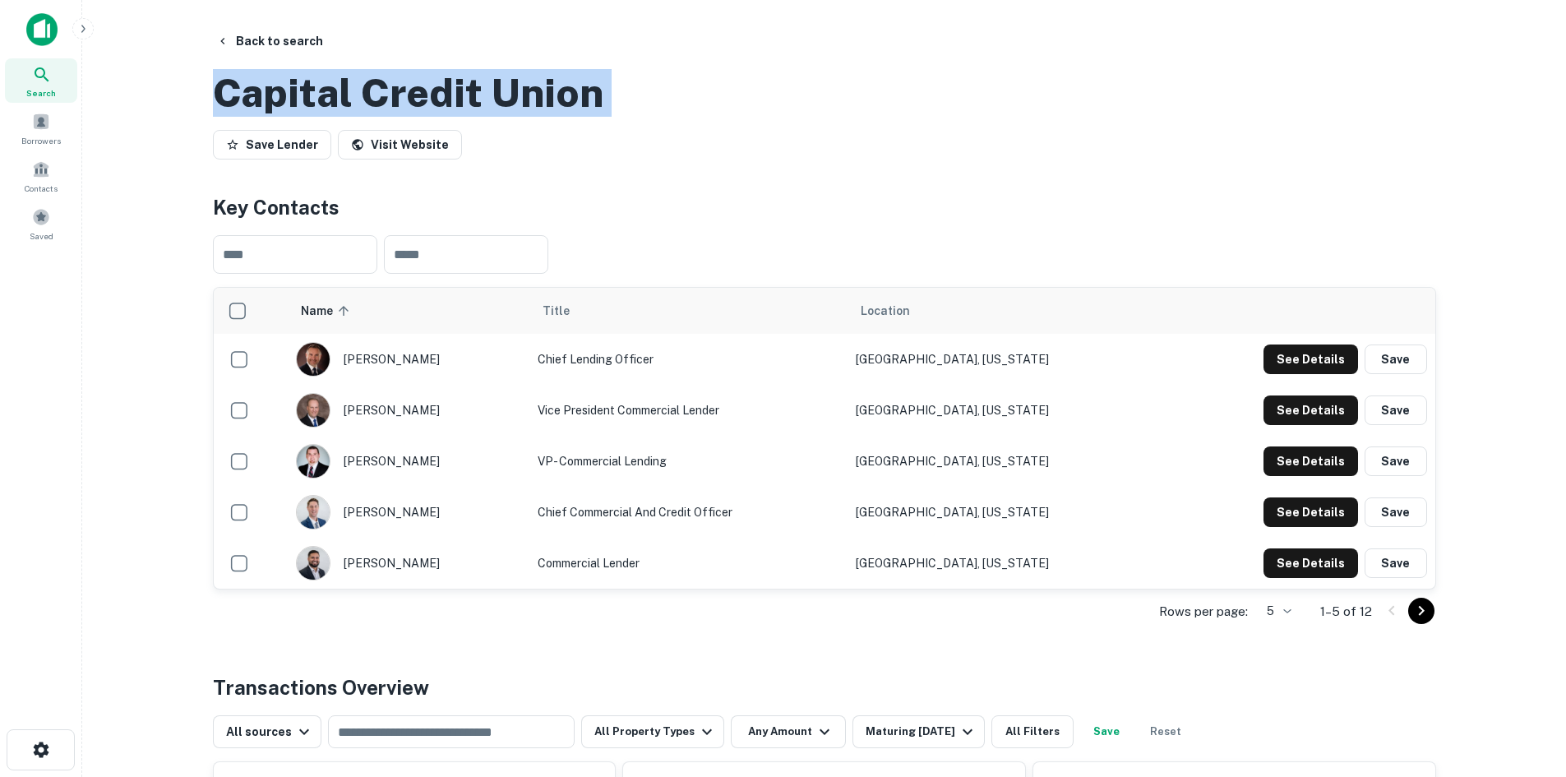
drag, startPoint x: 214, startPoint y: 166, endPoint x: 616, endPoint y: 196, distance: 403.1
click at [616, 166] on div "Capital Credit Union Save Lender Visit Website" at bounding box center [824, 114] width 1223 height 104
click at [276, 117] on h2 "Capital Credit Union" at bounding box center [408, 93] width 390 height 48
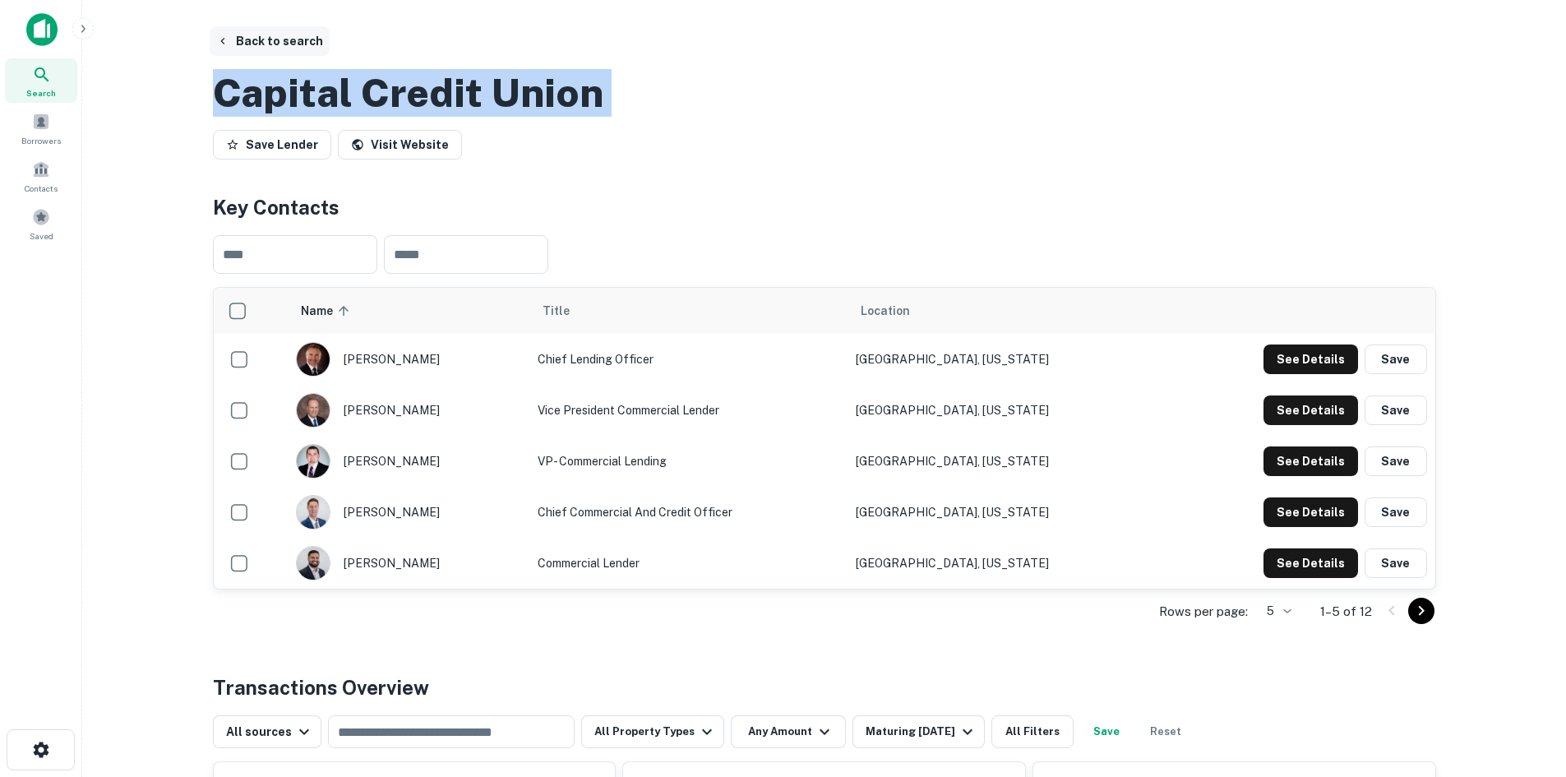
click at [258, 39] on button "Back to search" at bounding box center [270, 41] width 120 height 30
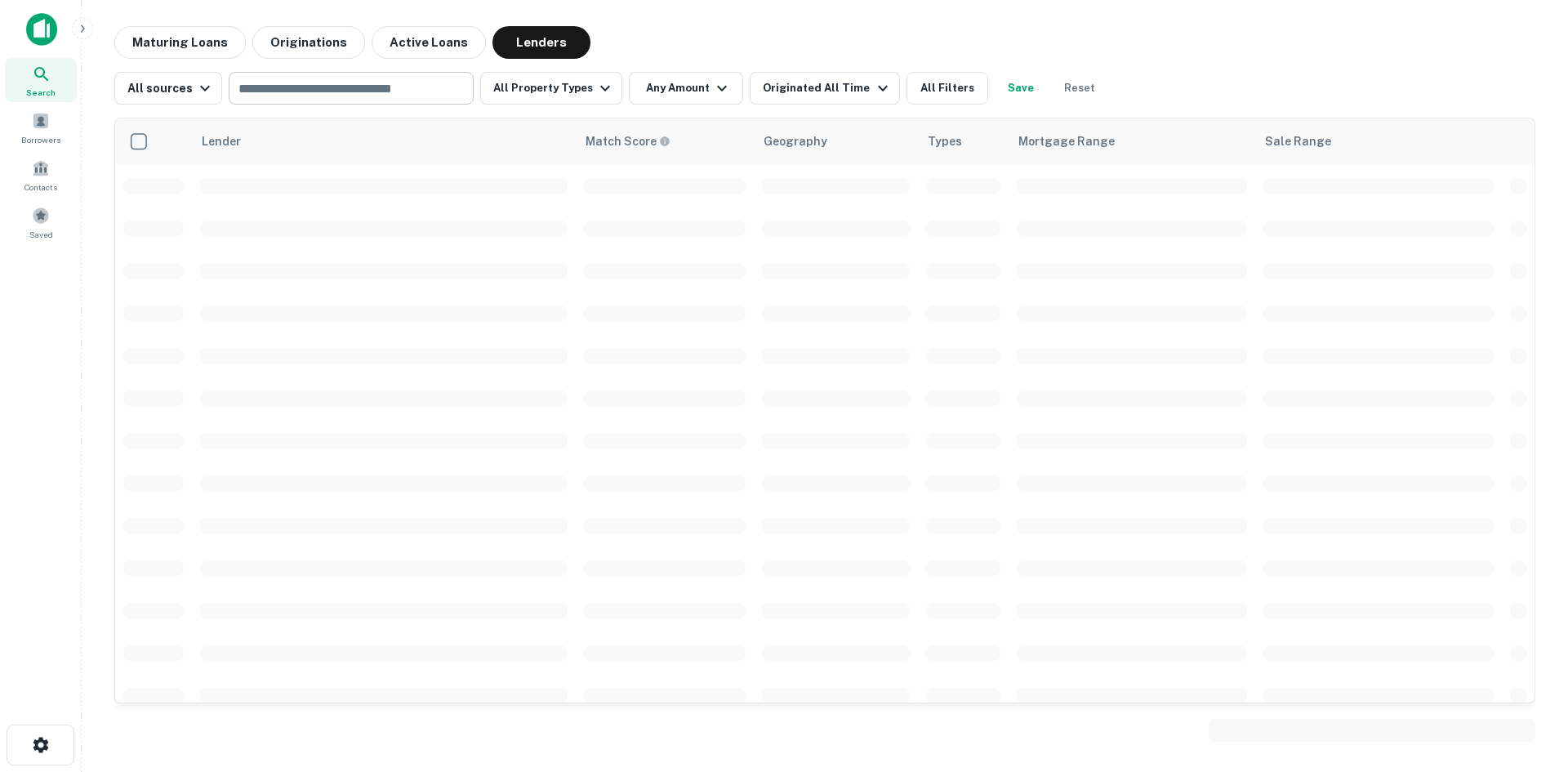
drag, startPoint x: 259, startPoint y: 93, endPoint x: 294, endPoint y: 103, distance: 36.4
click at [259, 93] on input "text" at bounding box center [350, 87] width 233 height 23
paste input "**********"
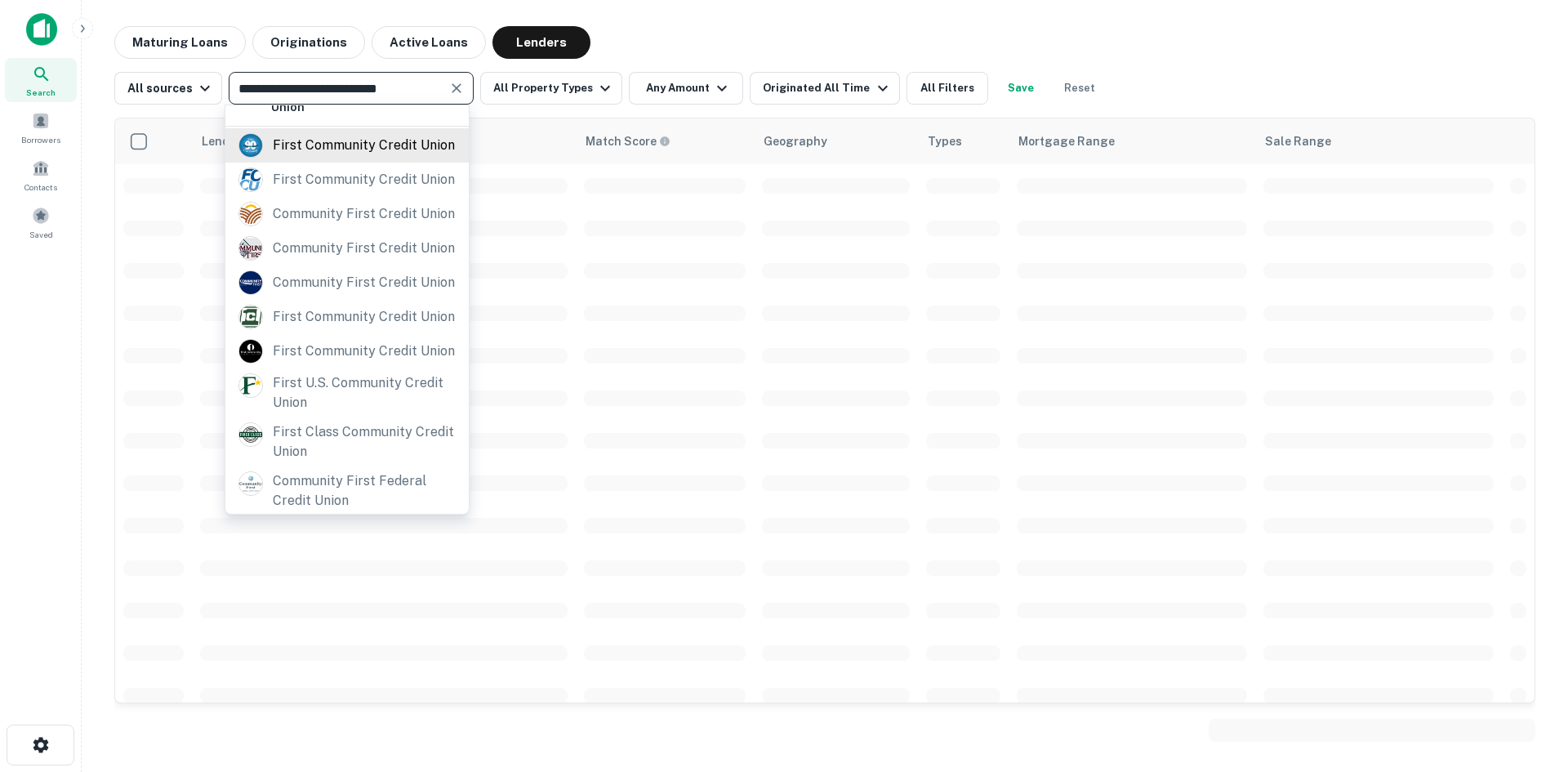
scroll to position [197, 0]
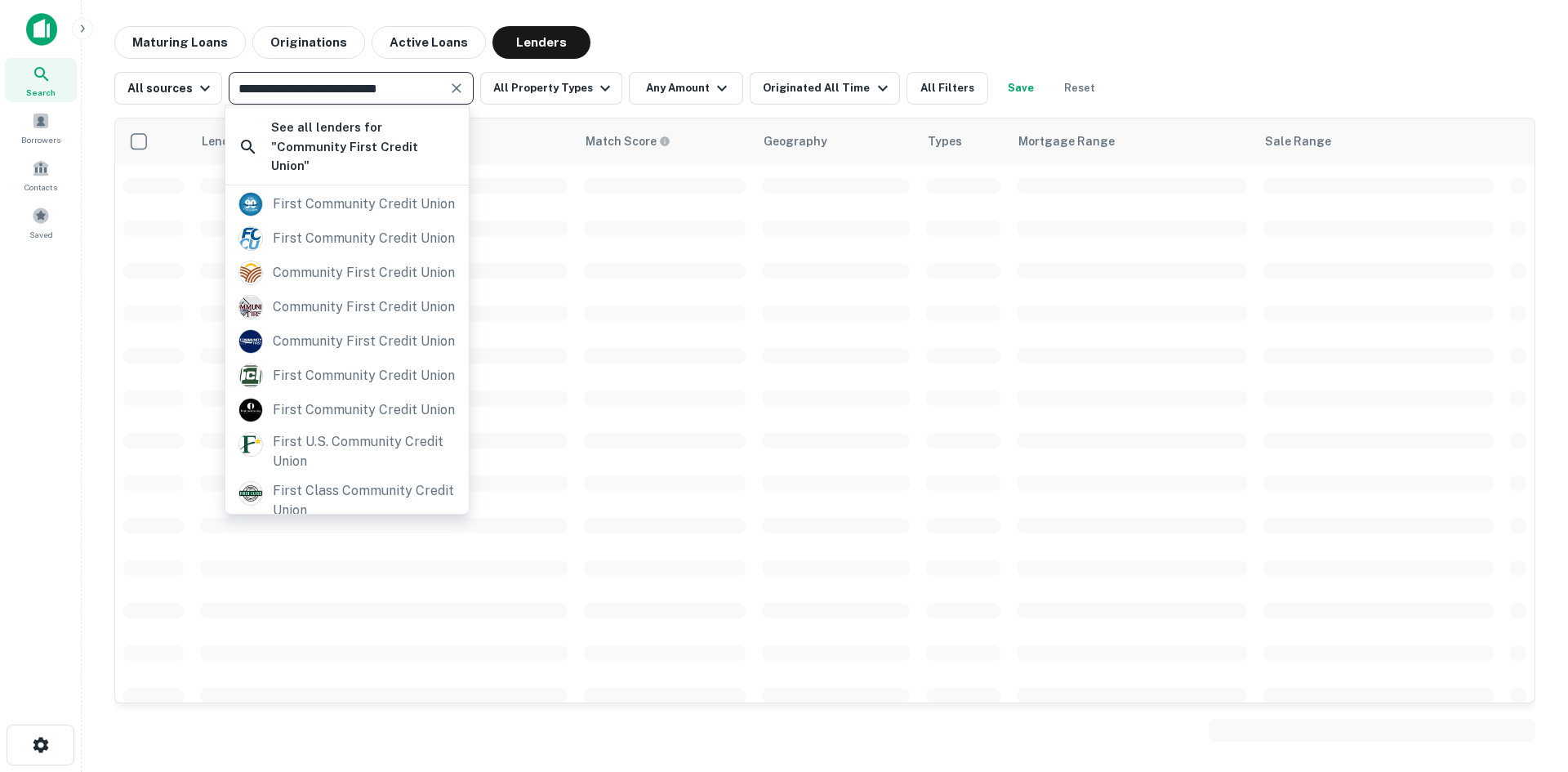
click at [419, 88] on input "**********" at bounding box center [338, 87] width 209 height 23
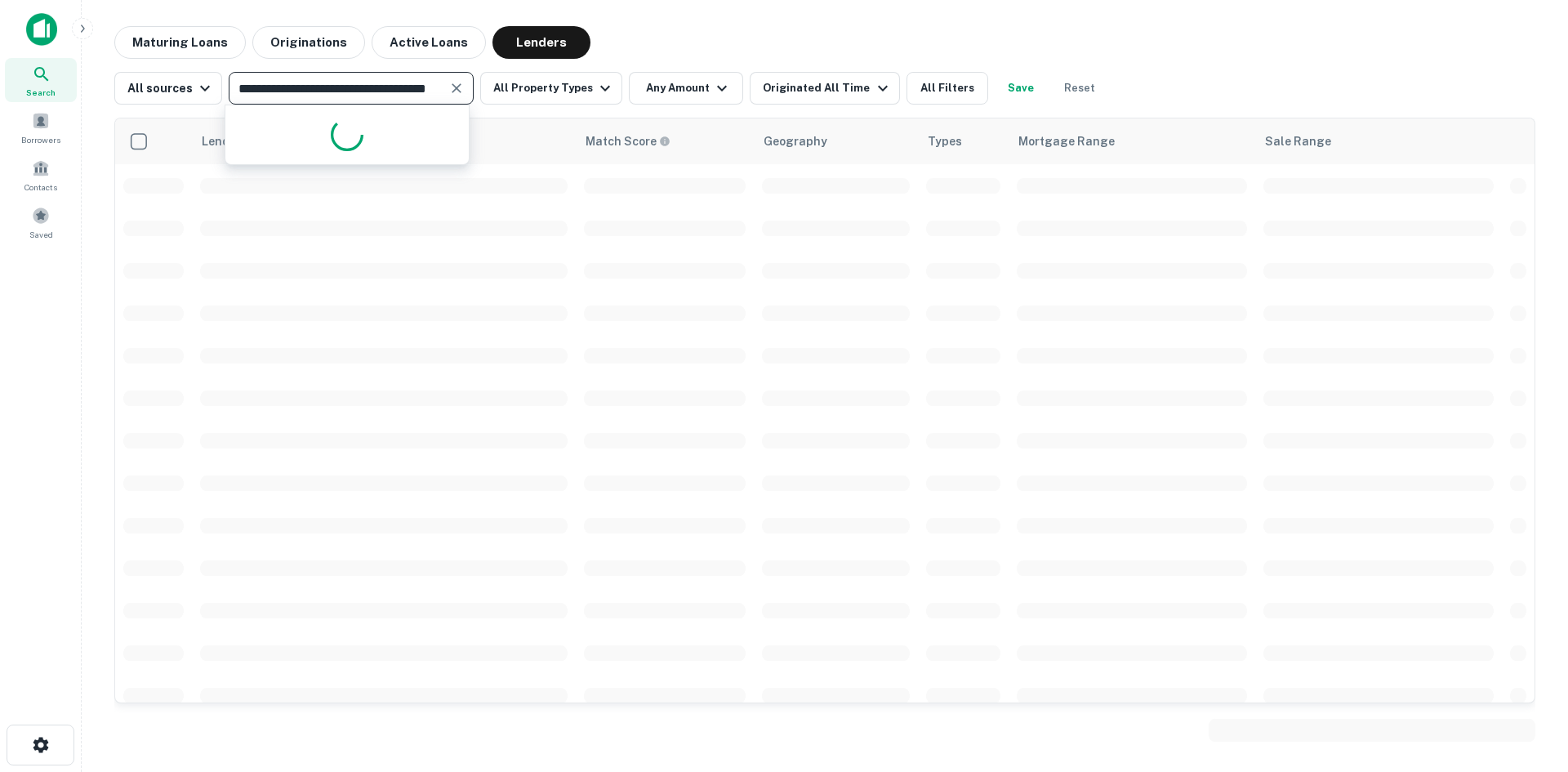
scroll to position [0, 42]
type input "**********"
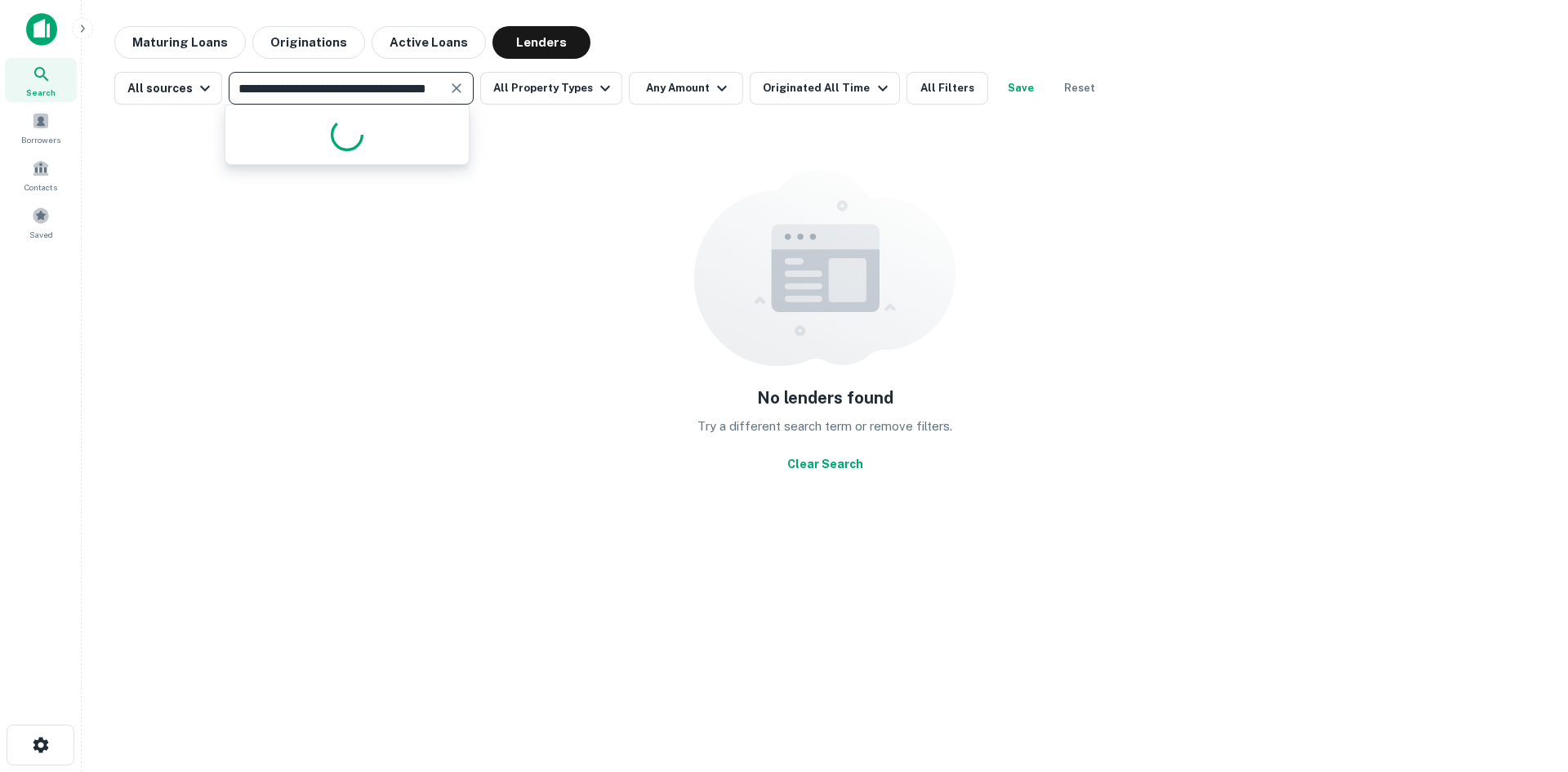
scroll to position [0, 0]
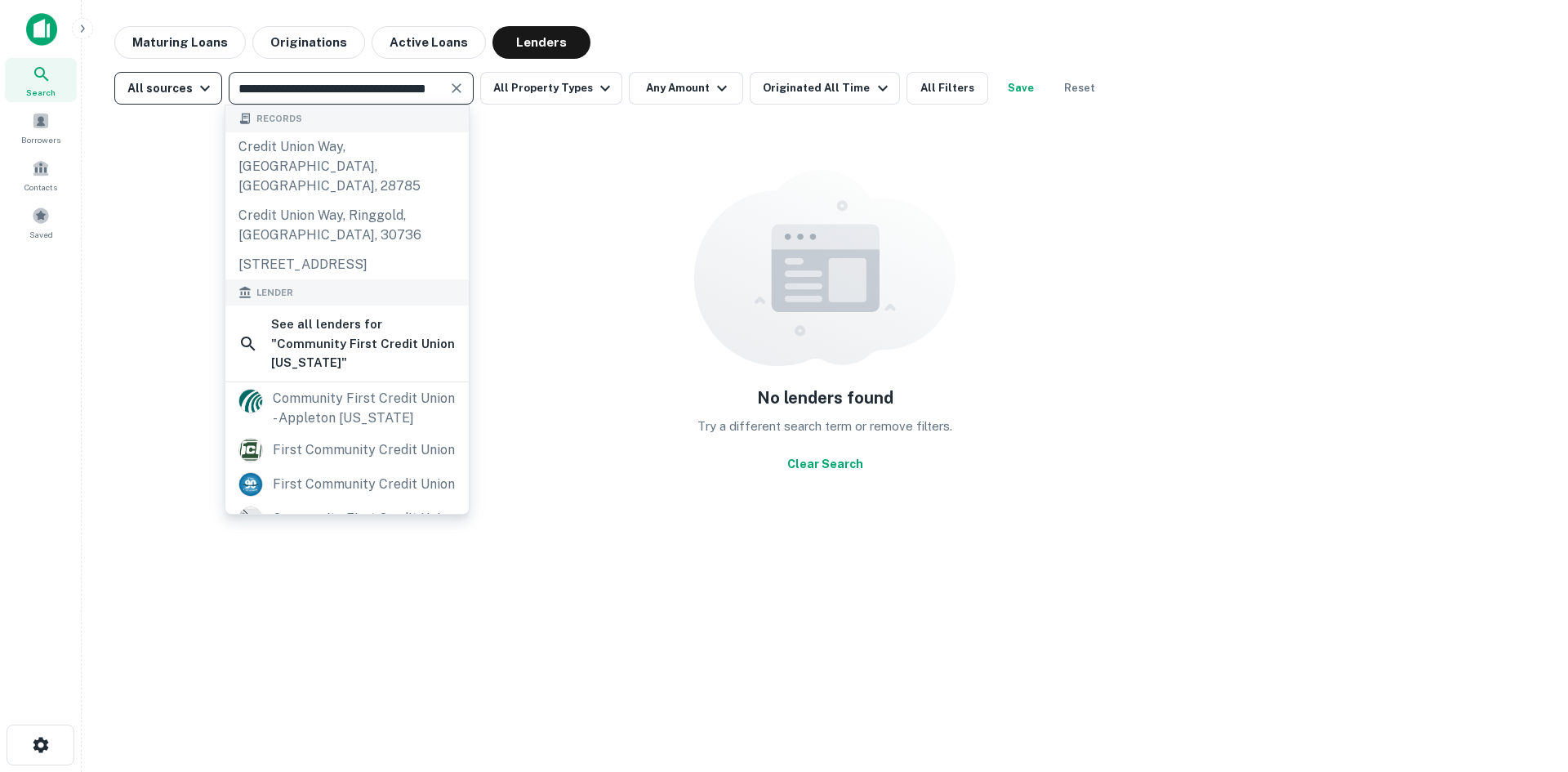
drag, startPoint x: 434, startPoint y: 92, endPoint x: 200, endPoint y: 84, distance: 234.1
click at [200, 84] on div "**********" at bounding box center [610, 87] width 992 height 33
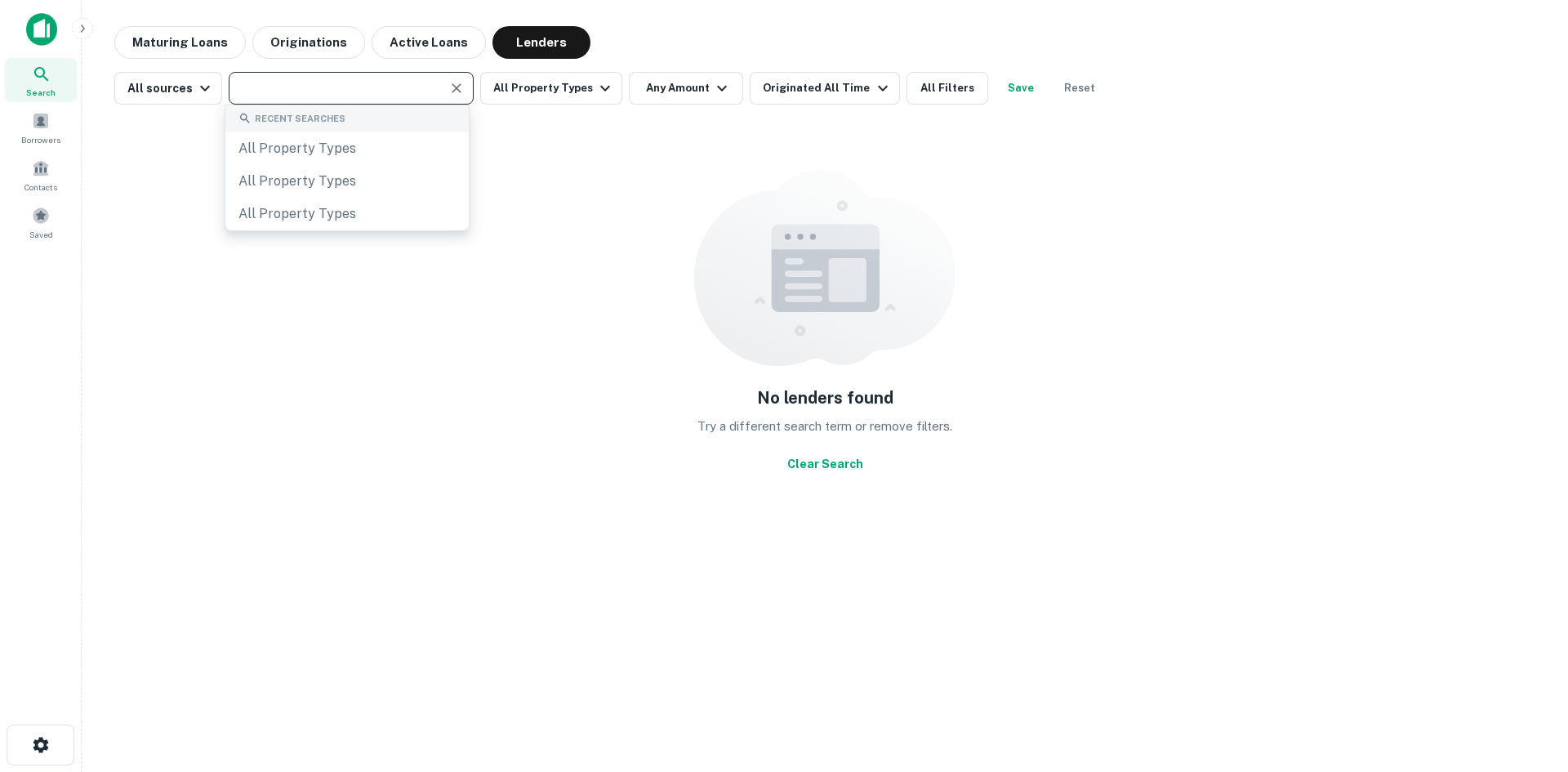
click at [282, 84] on input "text" at bounding box center [338, 87] width 209 height 23
paste input "**********"
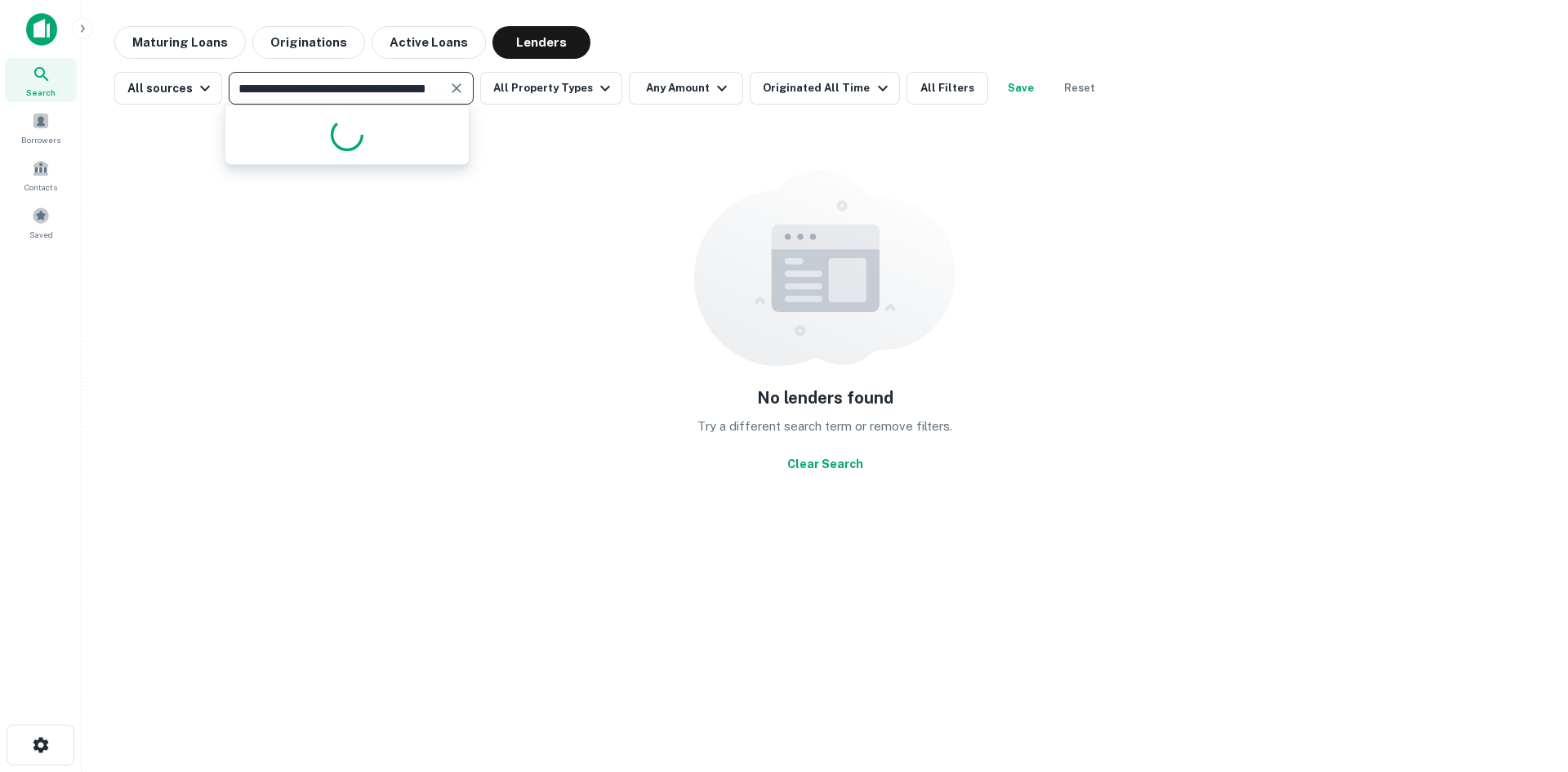
scroll to position [0, 34]
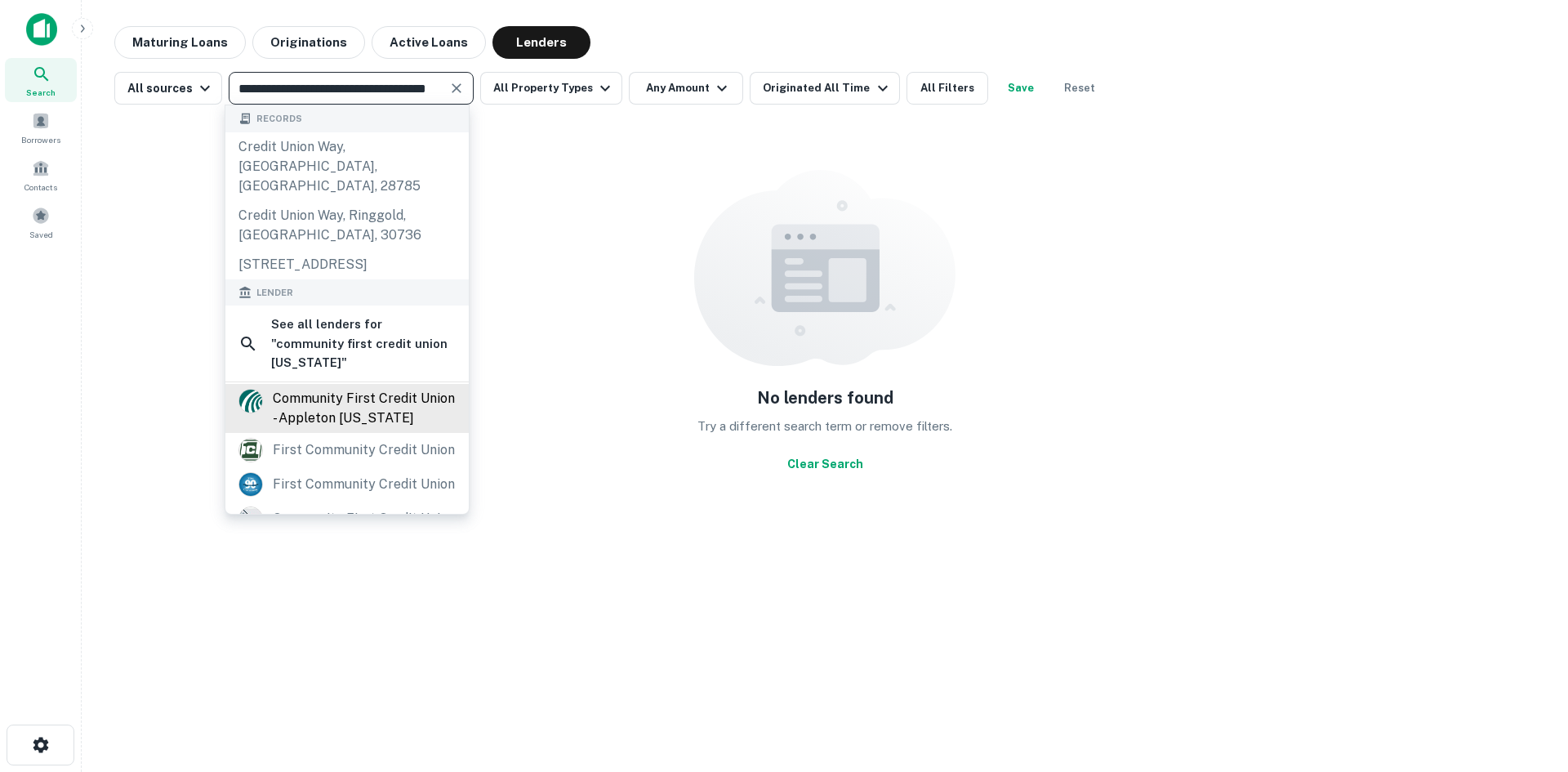
type input "**********"
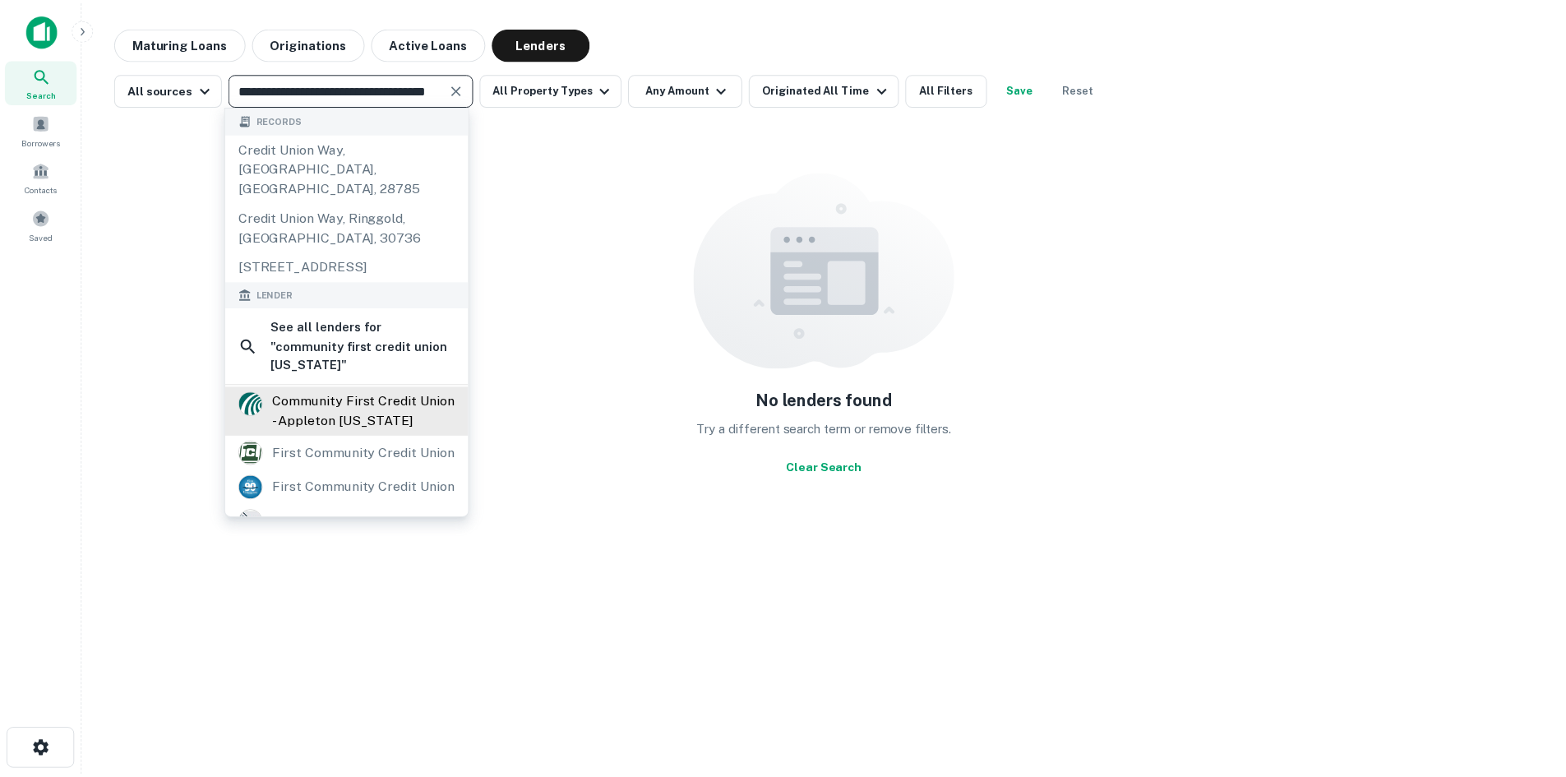
scroll to position [0, 0]
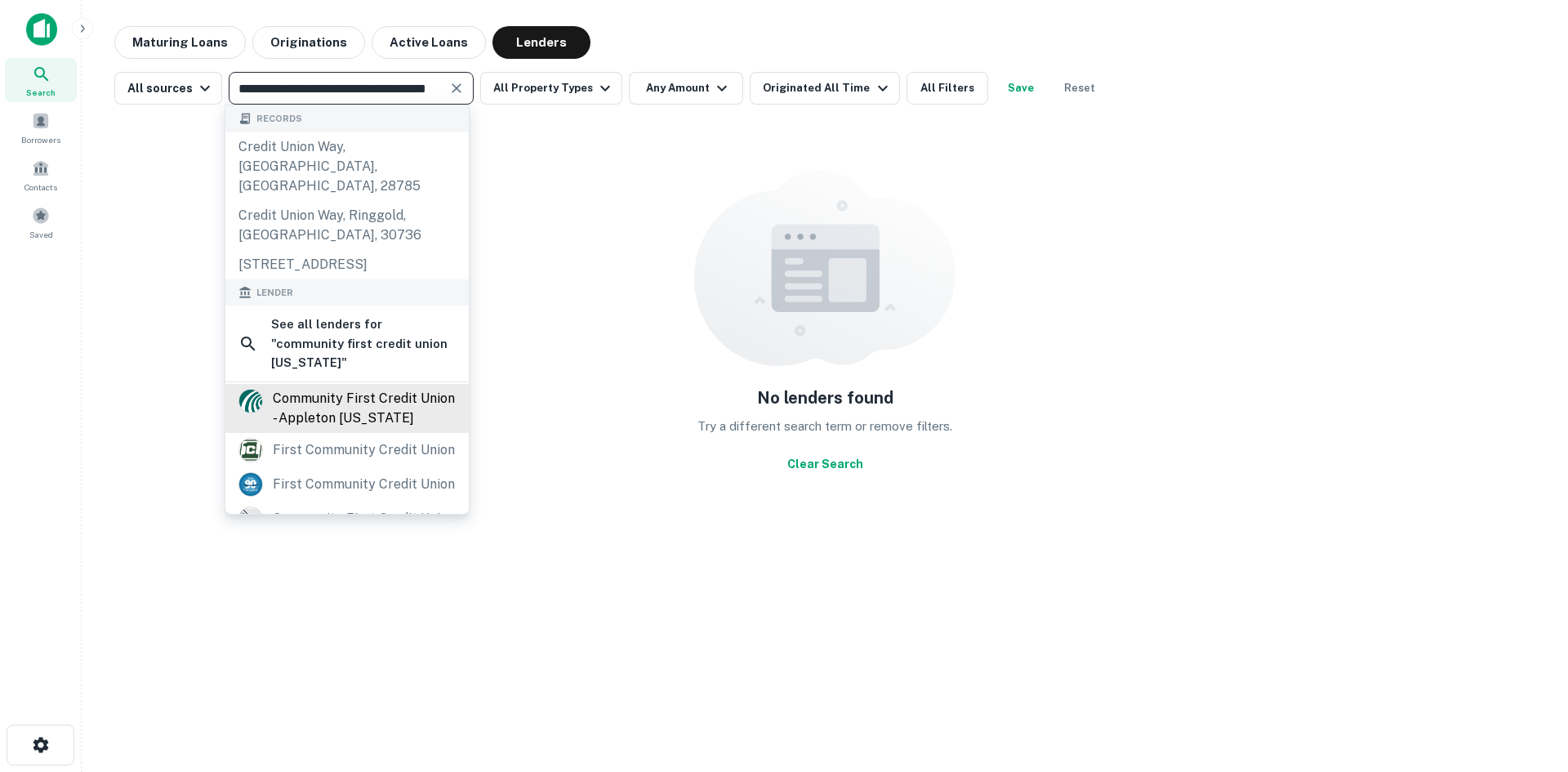
click at [310, 396] on div "community first credit union - appleton [US_STATE]" at bounding box center [365, 407] width 183 height 39
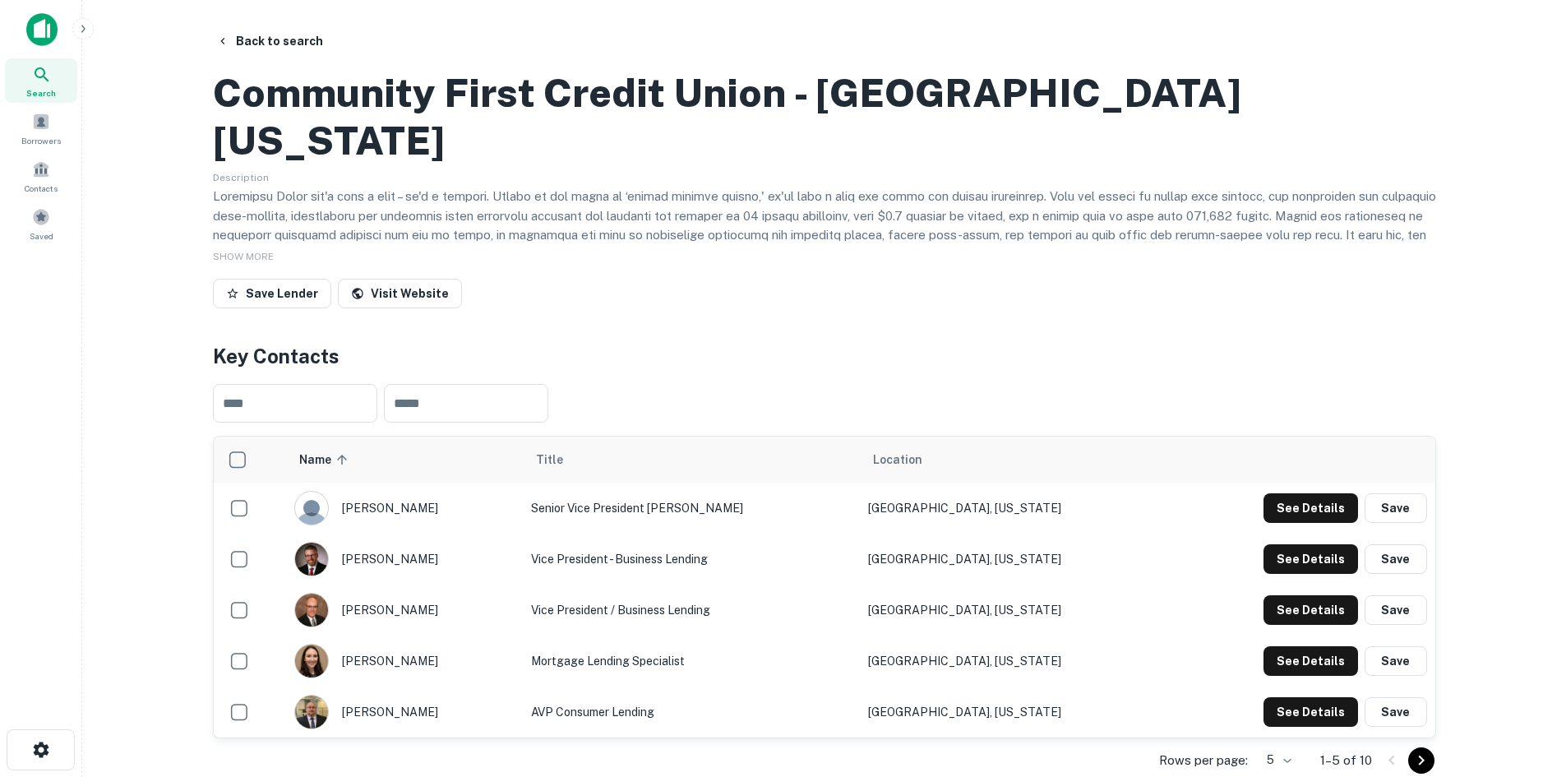
scroll to position [82, 0]
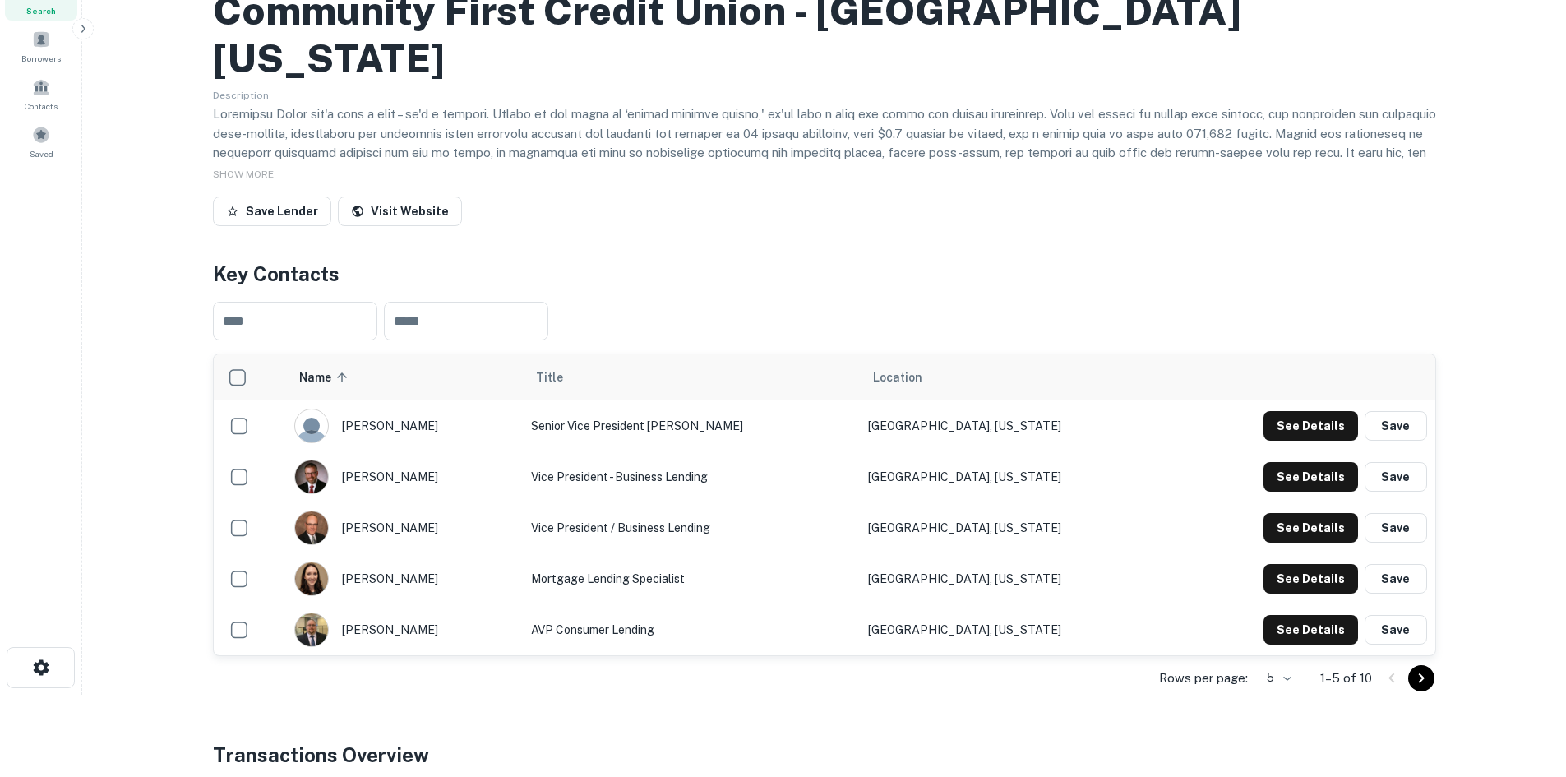
click at [1417, 688] on icon "Go to next page" at bounding box center [1421, 678] width 20 height 20
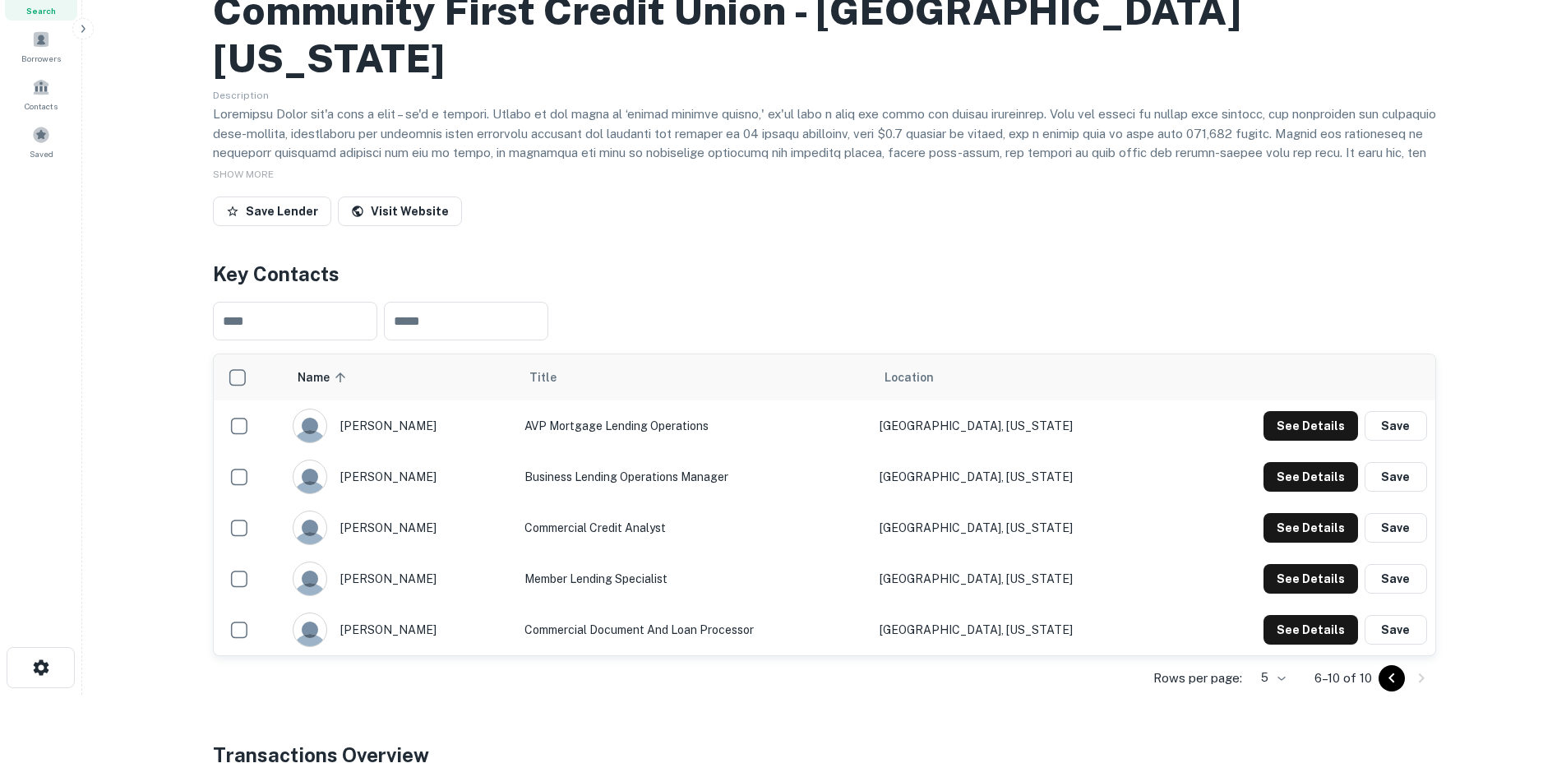
click at [1383, 688] on icon "Go to previous page" at bounding box center [1392, 678] width 20 height 20
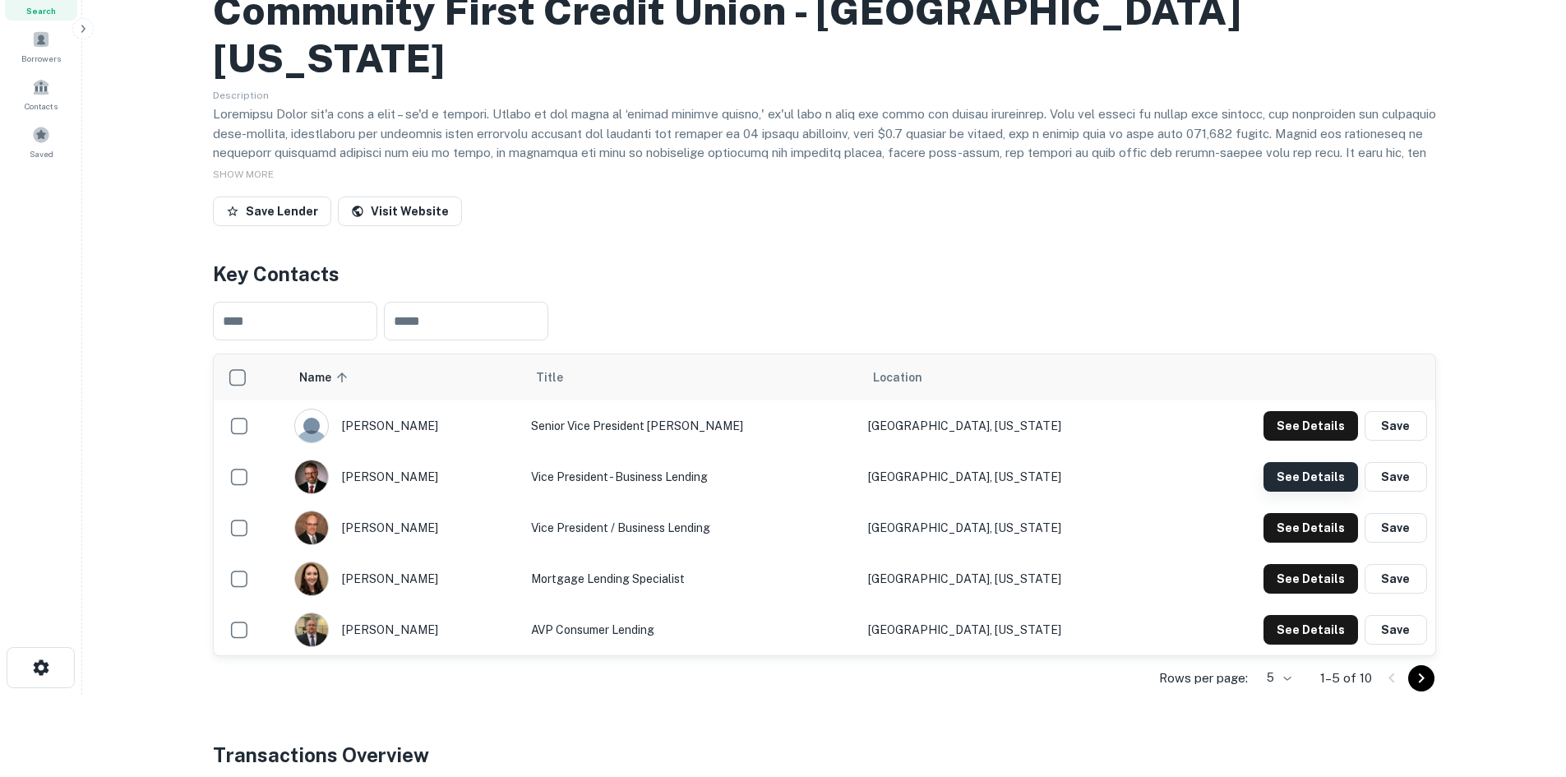
click at [1304, 441] on button "See Details" at bounding box center [1310, 426] width 95 height 30
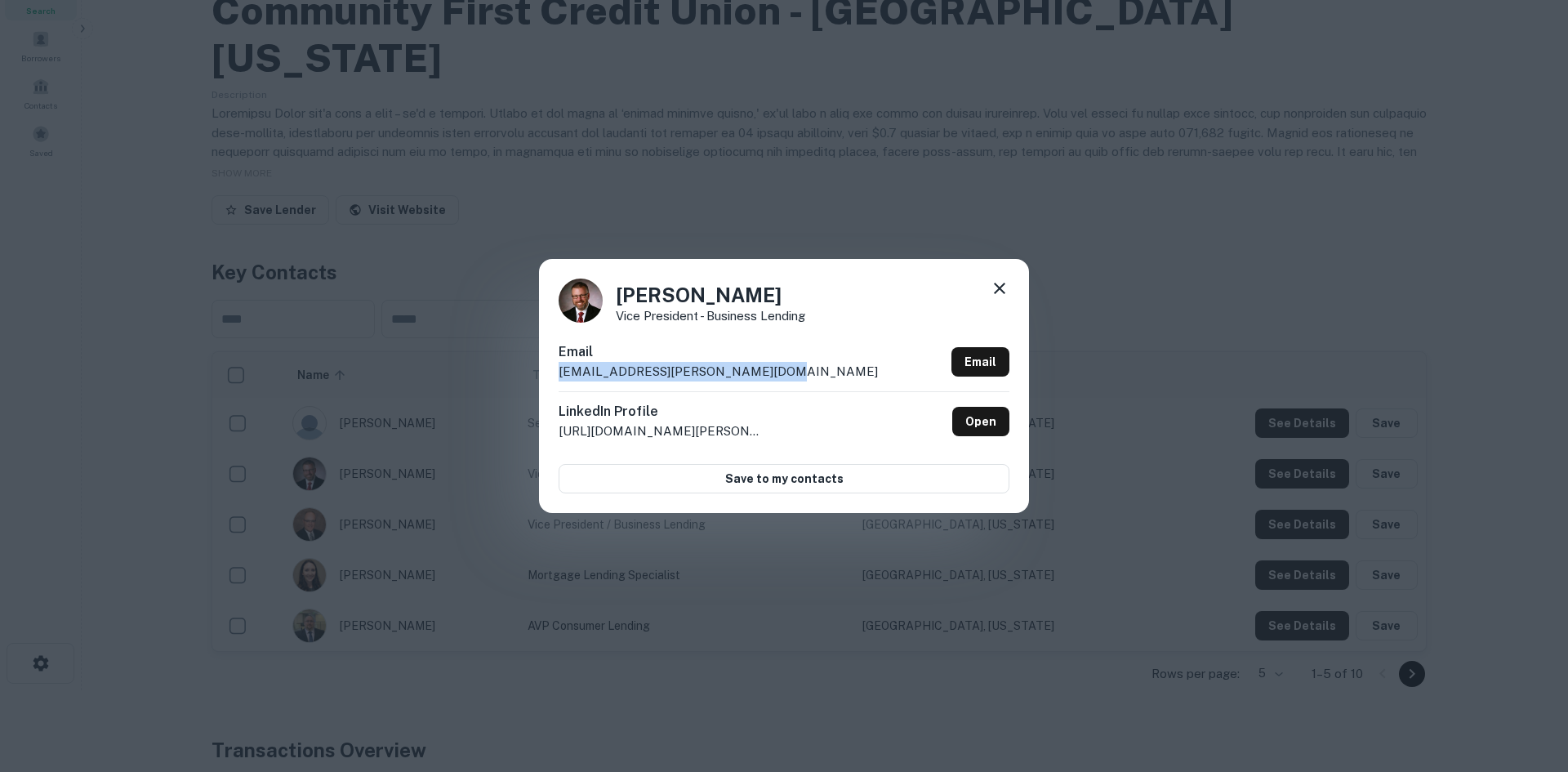
drag, startPoint x: 777, startPoint y: 367, endPoint x: 553, endPoint y: 376, distance: 224.2
click at [553, 376] on div "[PERSON_NAME] Vice President - Business Lending Email [EMAIL_ADDRESS][PERSON_NA…" at bounding box center [783, 386] width 490 height 253
drag, startPoint x: 730, startPoint y: 291, endPoint x: 621, endPoint y: 293, distance: 109.0
click at [621, 293] on h4 "[PERSON_NAME]" at bounding box center [710, 295] width 190 height 30
drag, startPoint x: 811, startPoint y: 315, endPoint x: 617, endPoint y: 317, distance: 194.0
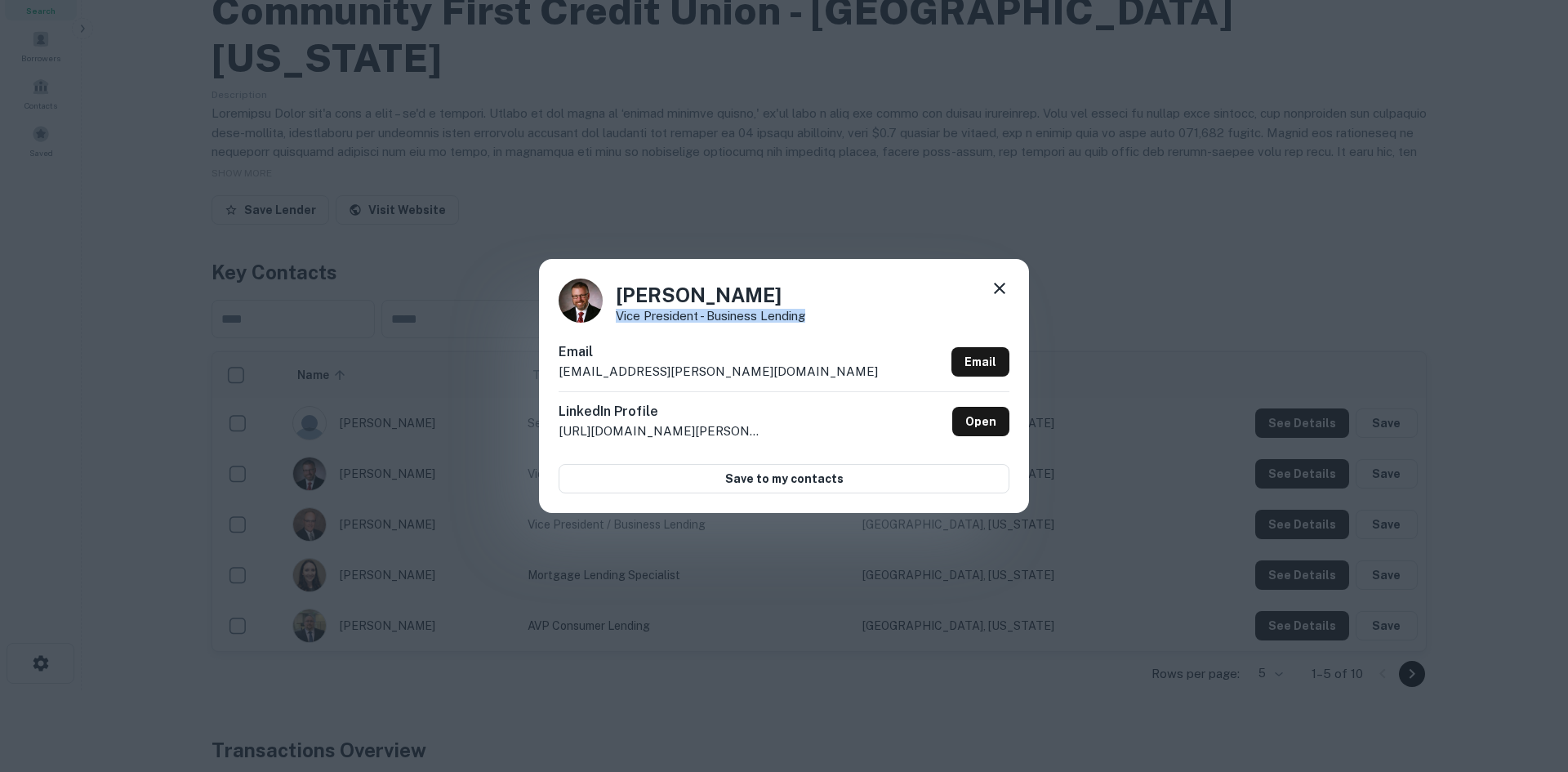
click at [617, 317] on div "[PERSON_NAME] Vice President - Business Lending" at bounding box center [784, 300] width 451 height 44
click at [282, 94] on div "[PERSON_NAME] Vice President - Business Lending Email [EMAIL_ADDRESS][PERSON_NA…" at bounding box center [784, 386] width 1568 height 772
